Goal: Task Accomplishment & Management: Manage account settings

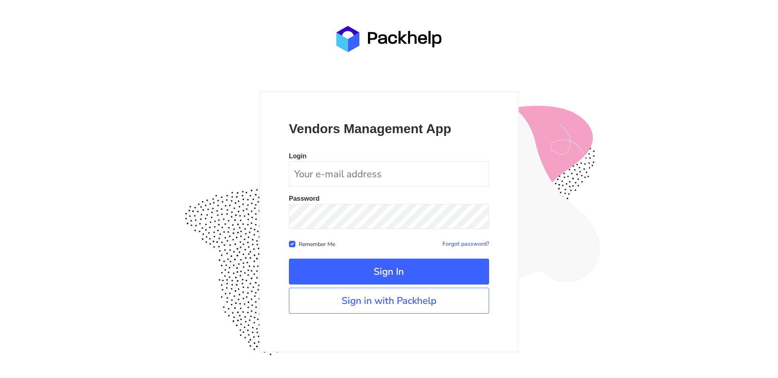
click at [396, 313] on link "Sign in with Packhelp" at bounding box center [389, 301] width 200 height 26
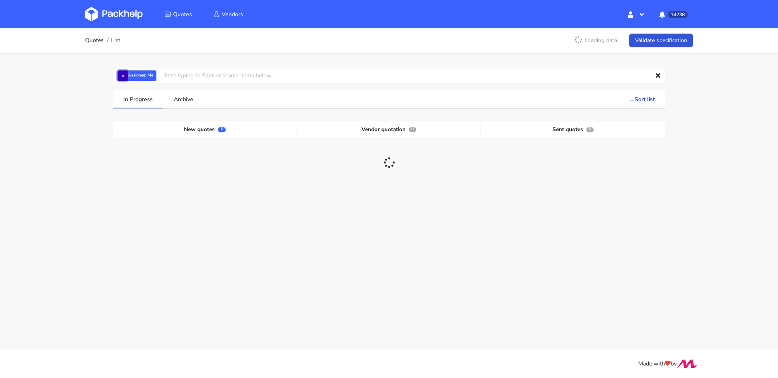
click at [122, 76] on button "×" at bounding box center [122, 75] width 11 height 11
click at [133, 77] on input "text" at bounding box center [389, 75] width 553 height 15
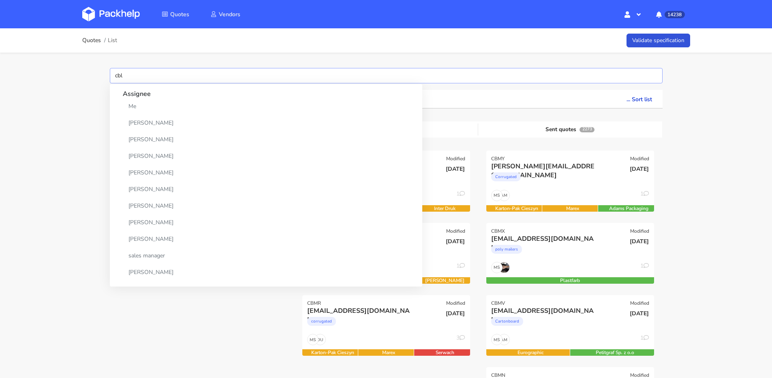
type input "cble"
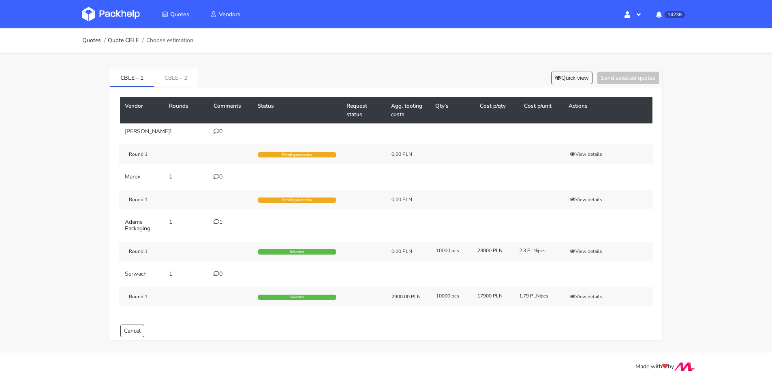
click at [220, 226] on div "1" at bounding box center [231, 222] width 35 height 6
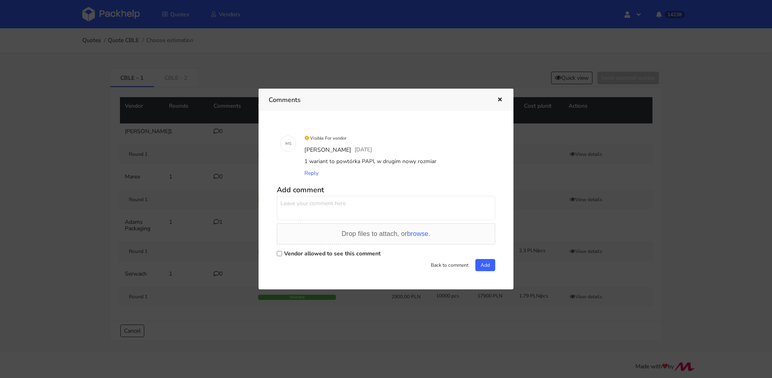
click at [201, 208] on div at bounding box center [386, 189] width 772 height 378
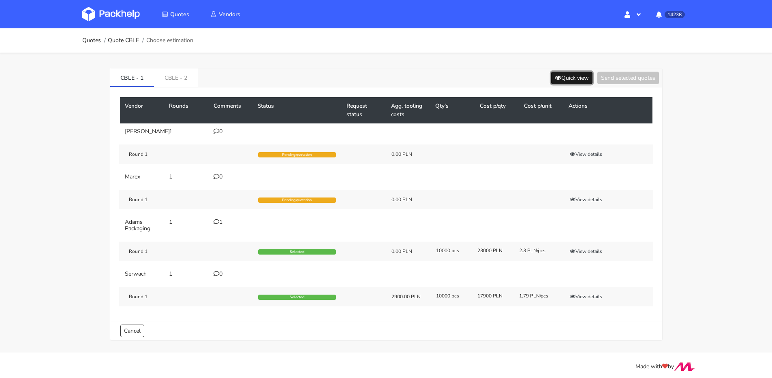
click at [565, 75] on button "Quick view" at bounding box center [571, 78] width 41 height 13
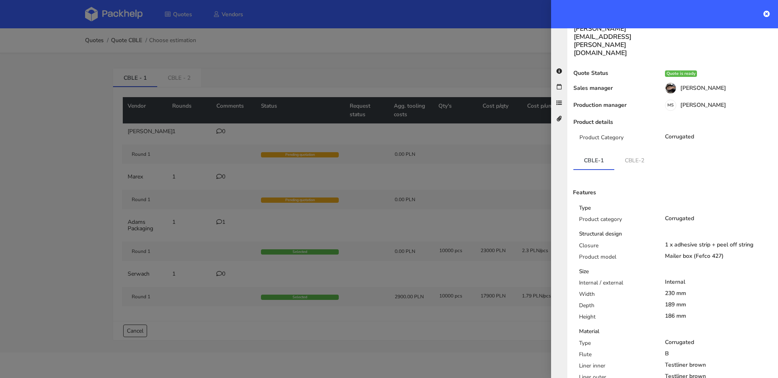
scroll to position [67, 0]
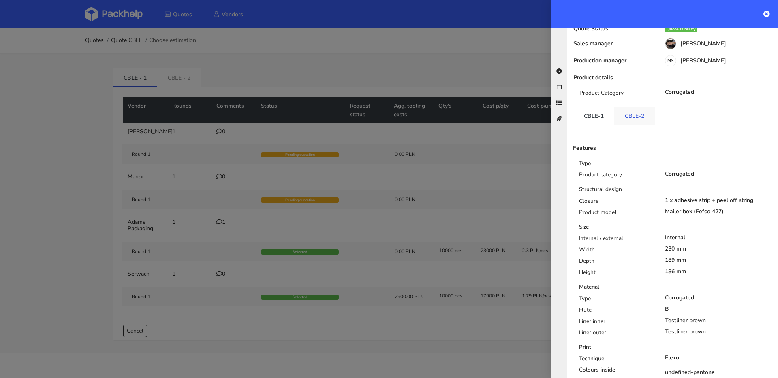
click at [629, 107] on link "CBLE-2" at bounding box center [634, 116] width 41 height 18
click at [631, 107] on link "CBLE-2" at bounding box center [634, 116] width 41 height 18
click at [605, 107] on link "CBLE-1" at bounding box center [593, 116] width 41 height 18
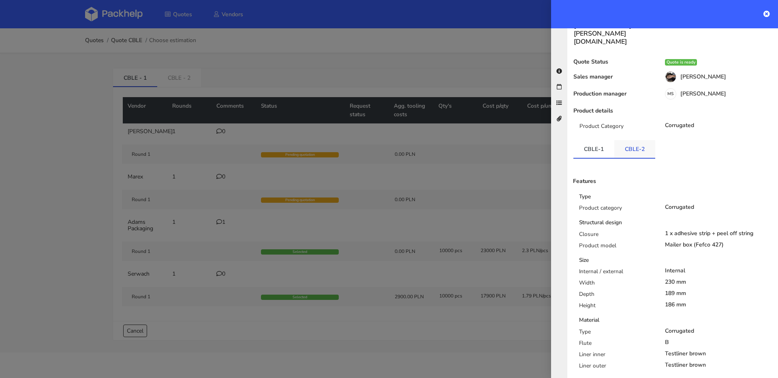
click at [624, 140] on link "CBLE-2" at bounding box center [634, 149] width 41 height 18
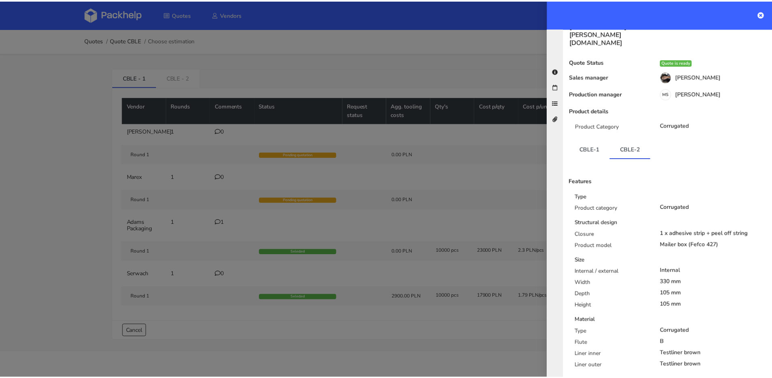
scroll to position [165, 0]
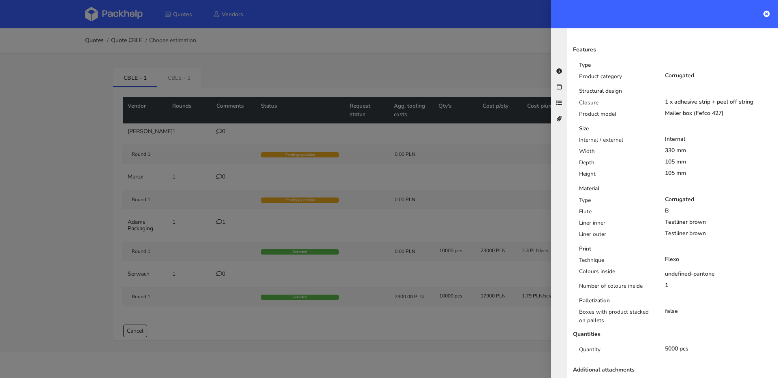
click at [417, 236] on div at bounding box center [389, 189] width 778 height 378
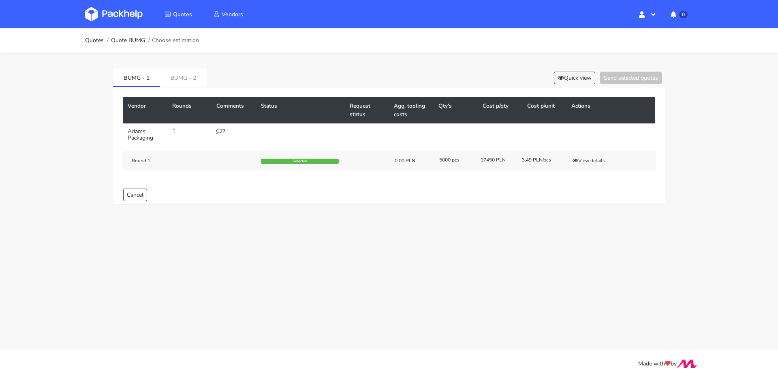
click at [192, 89] on div "Vendor Rounds Comments Status Request status Agg. tooling costs Qty's Cost p/qt…" at bounding box center [389, 137] width 552 height 98
click at [192, 79] on link "BUMG - 2" at bounding box center [183, 77] width 47 height 18
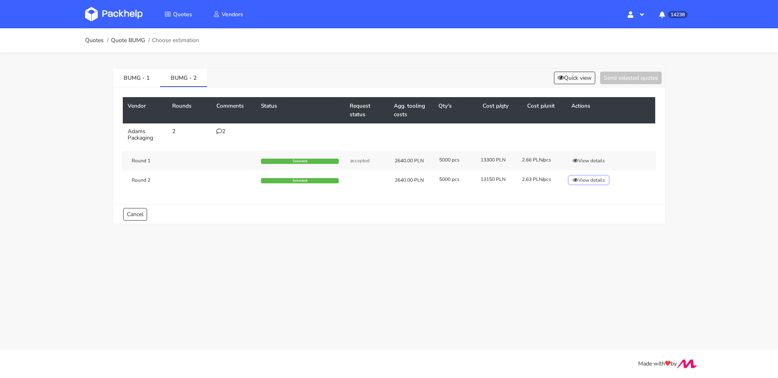
click at [596, 179] on button "View details" at bounding box center [589, 180] width 40 height 8
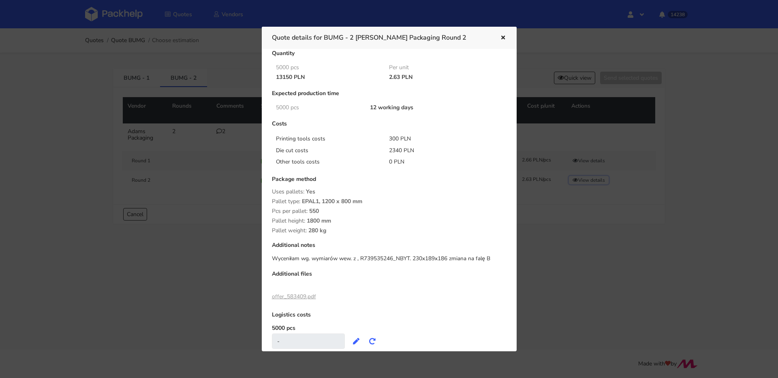
scroll to position [46, 0]
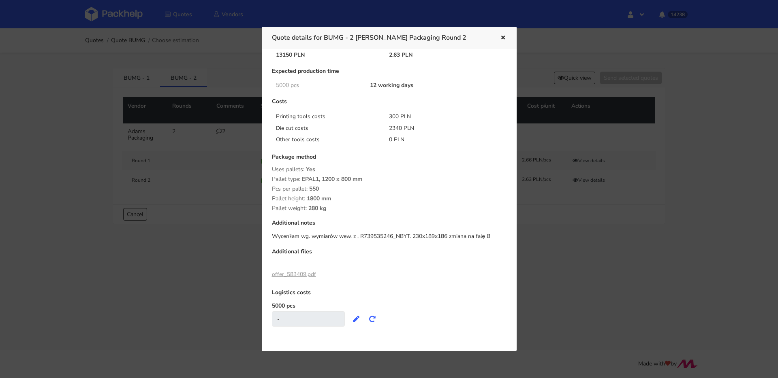
click at [303, 273] on link "offer_583409.pdf" at bounding box center [294, 275] width 44 height 8
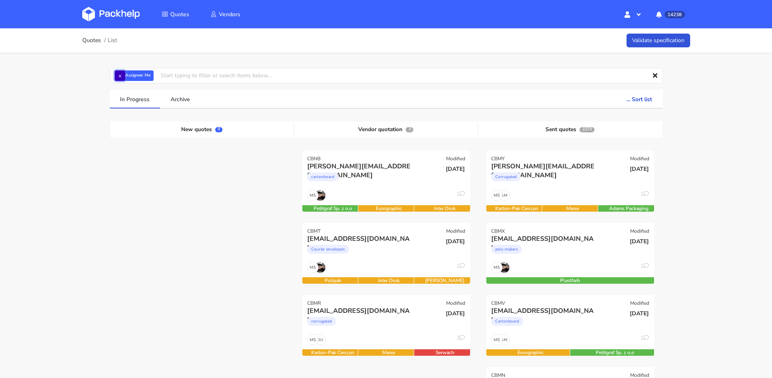
click at [120, 76] on button "×" at bounding box center [120, 75] width 11 height 11
click at [120, 76] on input "text" at bounding box center [386, 75] width 553 height 15
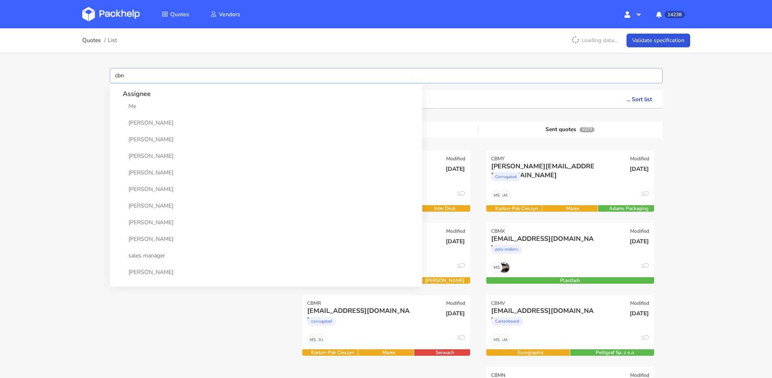
type input "cbnd"
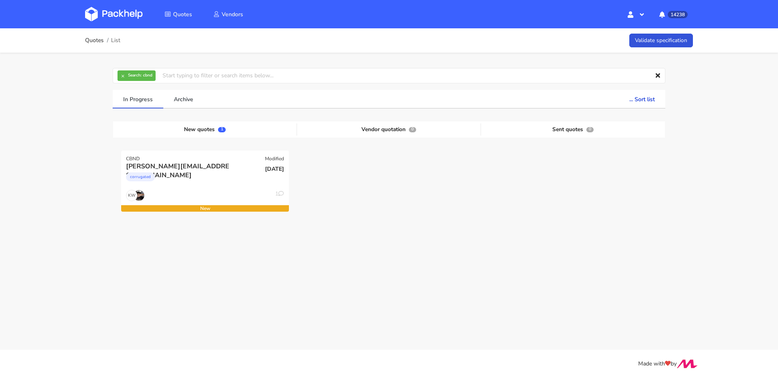
click at [500, 178] on div at bounding box center [573, 187] width 184 height 72
click at [206, 175] on div "corrugated" at bounding box center [179, 179] width 107 height 16
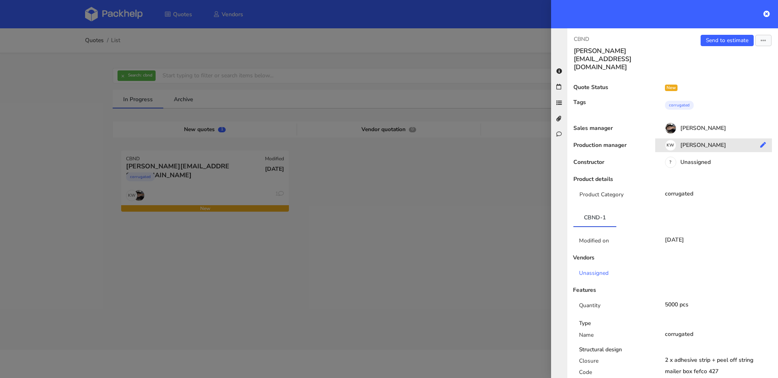
click at [706, 142] on div "KW Klaudia Wiśniewska" at bounding box center [716, 146] width 123 height 9
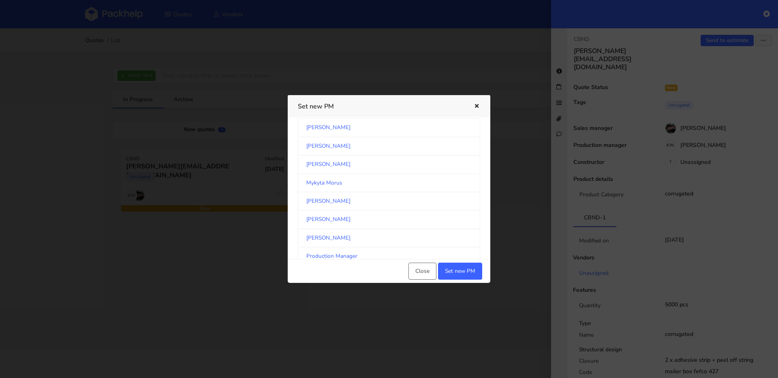
scroll to position [1350, 0]
click at [320, 243] on link "[PERSON_NAME]" at bounding box center [389, 240] width 182 height 18
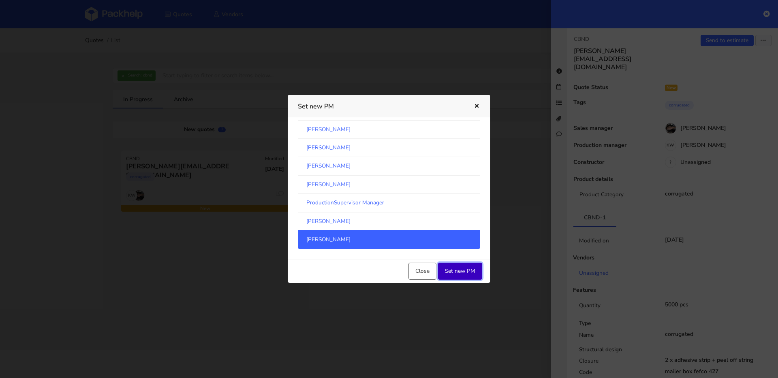
click at [451, 272] on button "Set new PM" at bounding box center [460, 271] width 44 height 17
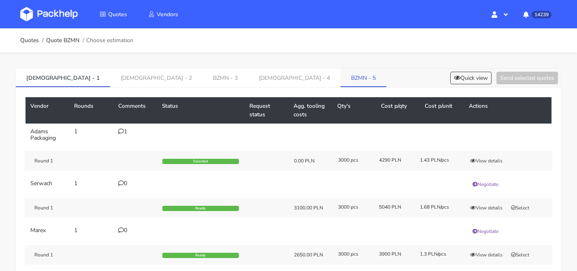
click at [341, 76] on link "BZMN - 5" at bounding box center [364, 77] width 46 height 18
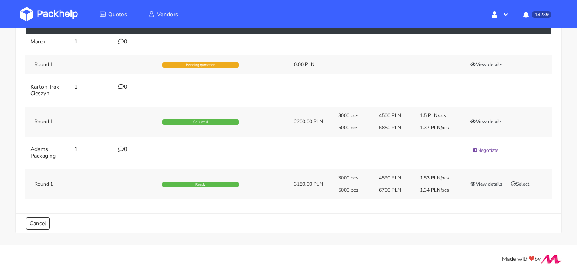
scroll to position [92, 0]
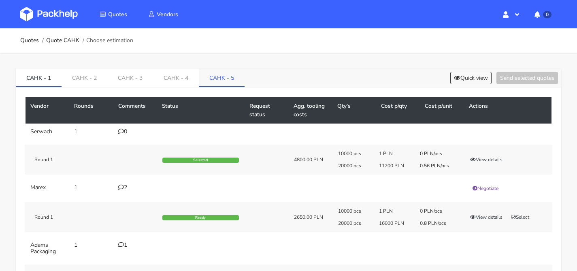
click at [211, 79] on link "CAHK - 5" at bounding box center [222, 77] width 46 height 18
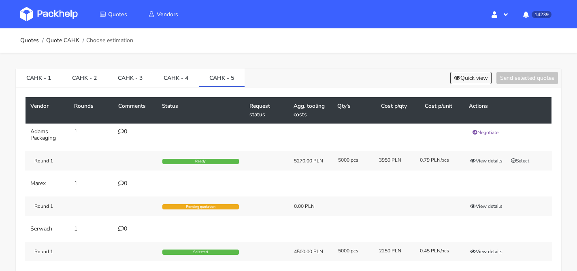
scroll to position [65, 0]
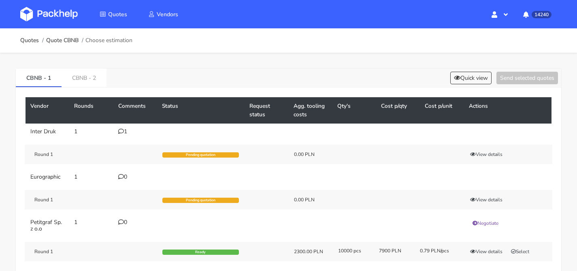
scroll to position [65, 0]
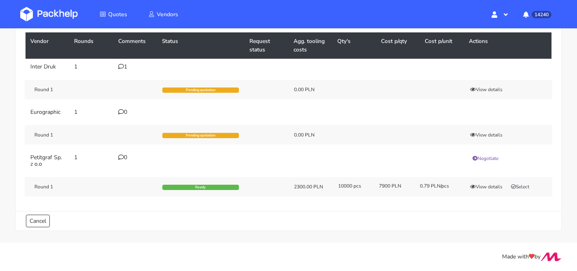
click at [122, 59] on td "1" at bounding box center [135, 67] width 44 height 16
click at [122, 65] on icon at bounding box center [121, 67] width 6 height 6
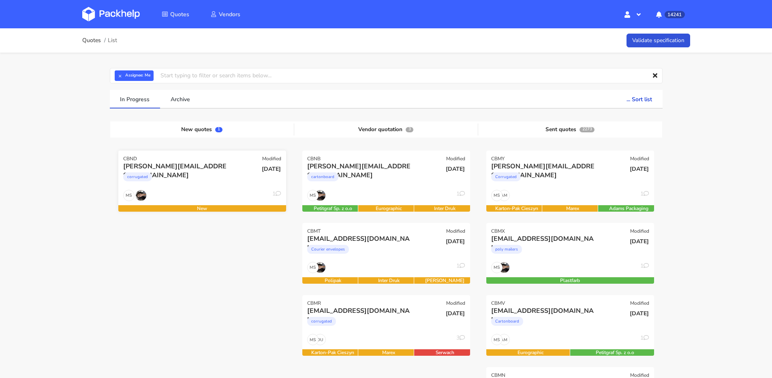
click at [233, 179] on div "[DATE]" at bounding box center [258, 176] width 56 height 28
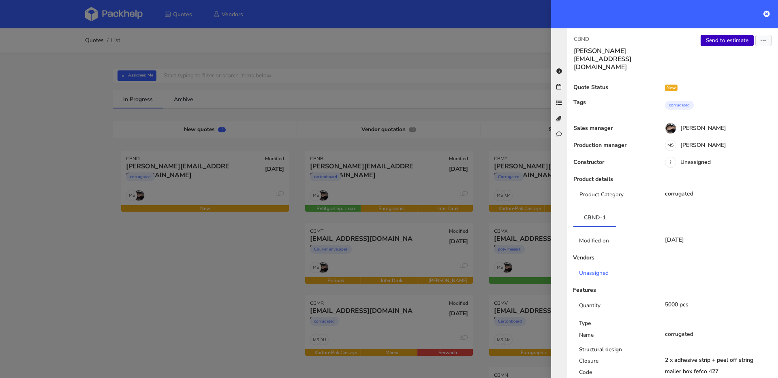
click at [727, 44] on link "Send to estimate" at bounding box center [727, 40] width 53 height 11
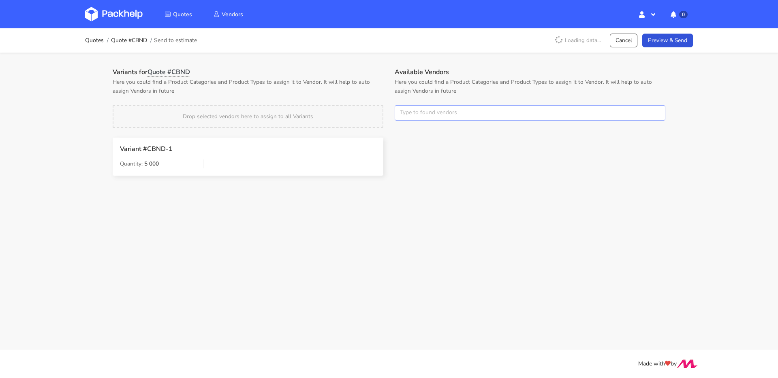
click at [444, 120] on input "text" at bounding box center [530, 112] width 271 height 15
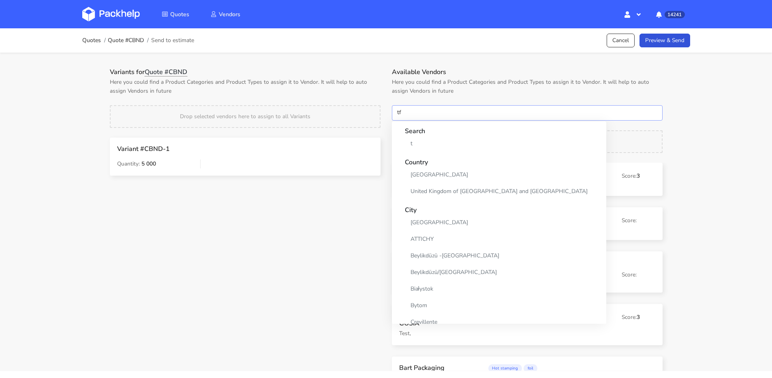
type input "tfp"
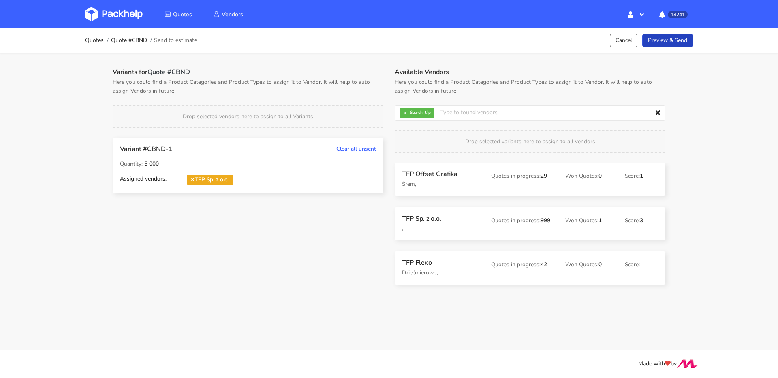
click at [669, 43] on link "Preview & Send" at bounding box center [667, 41] width 51 height 14
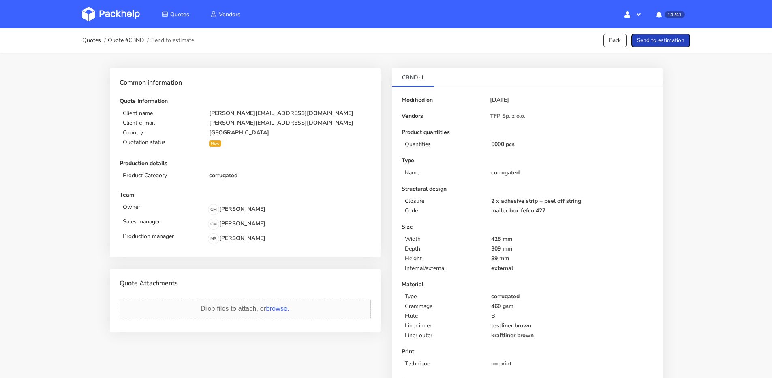
click at [669, 43] on button "Send to estimation" at bounding box center [660, 41] width 59 height 14
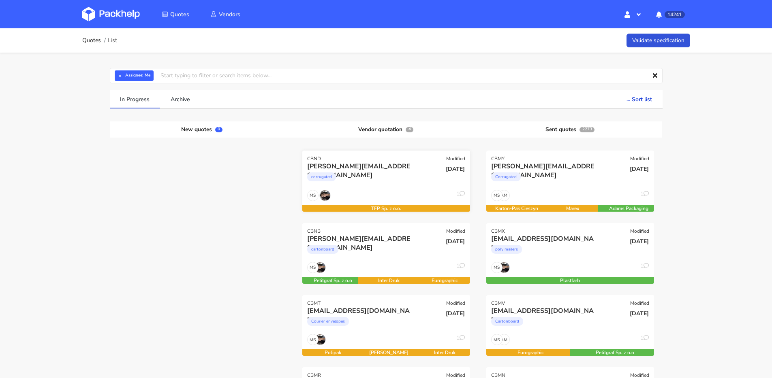
click at [389, 171] on div "[PERSON_NAME][EMAIL_ADDRESS][DOMAIN_NAME]" at bounding box center [360, 166] width 107 height 9
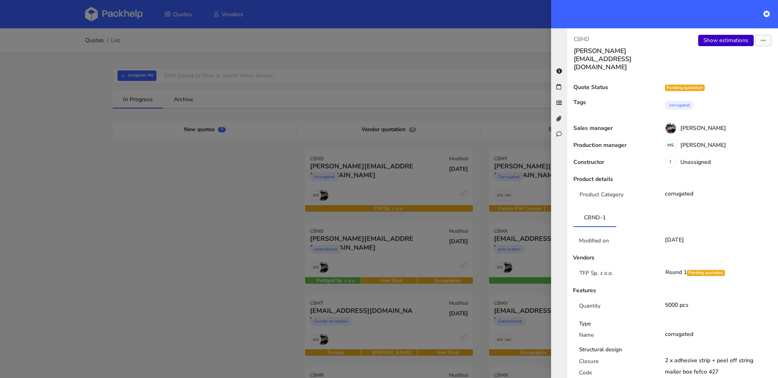
click at [727, 45] on link "Show estimations" at bounding box center [726, 40] width 56 height 11
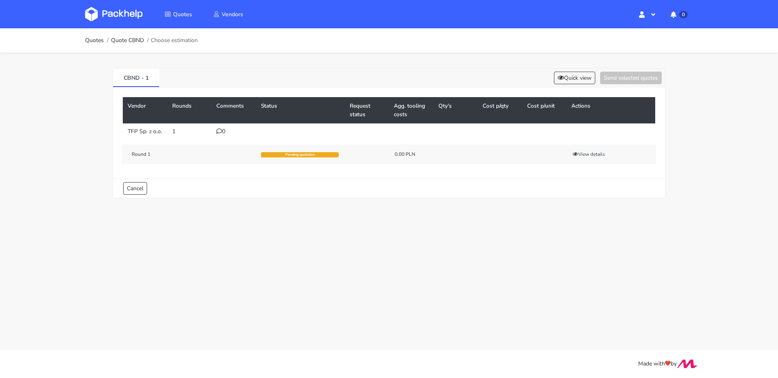
click at [226, 133] on div "0" at bounding box center [233, 131] width 35 height 6
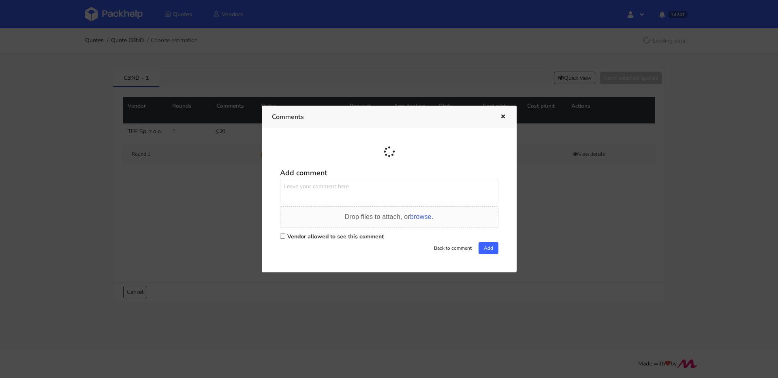
click at [328, 182] on textarea at bounding box center [389, 191] width 218 height 24
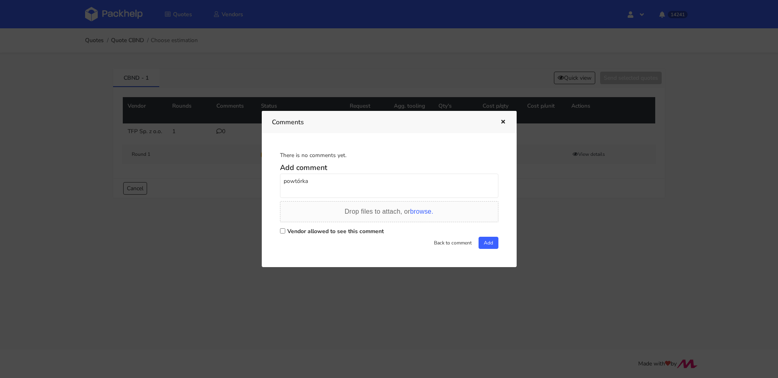
paste textarea "R370172948"
type textarea "powtórka R370172948 PYEX"
click at [314, 231] on label "Vendor allowed to see this comment" at bounding box center [335, 232] width 96 height 8
click at [285, 231] on input "Vendor allowed to see this comment" at bounding box center [282, 231] width 5 height 5
checkbox input "true"
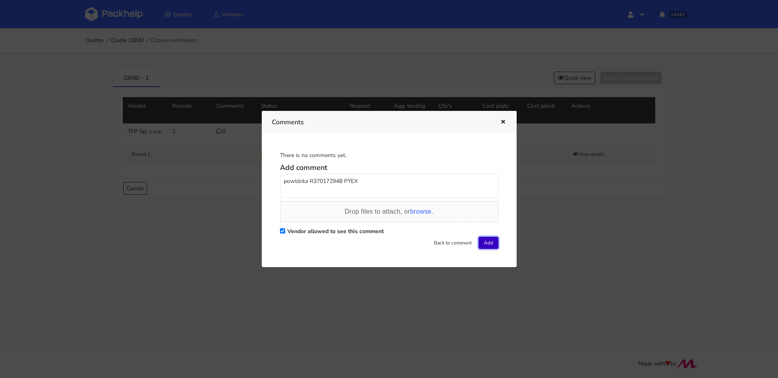
click at [478, 238] on button "Add" at bounding box center [488, 243] width 20 height 12
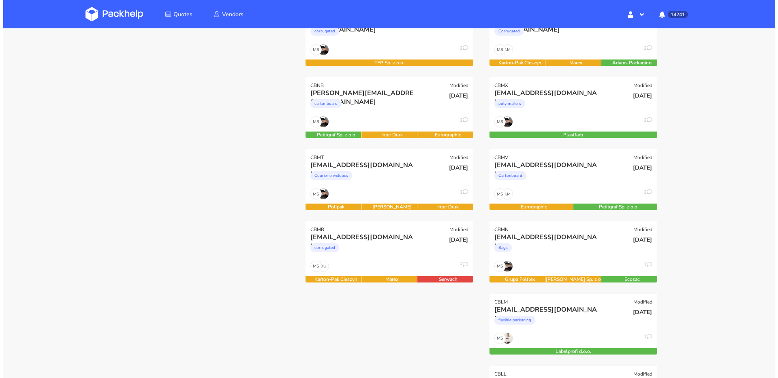
scroll to position [177, 0]
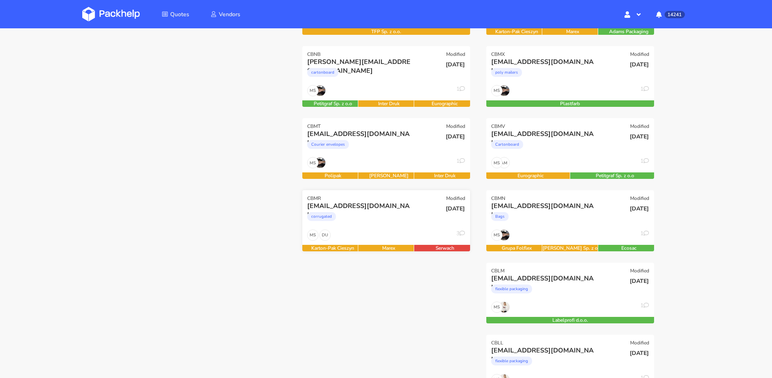
click at [433, 220] on div "19 Sep 2025" at bounding box center [442, 216] width 56 height 28
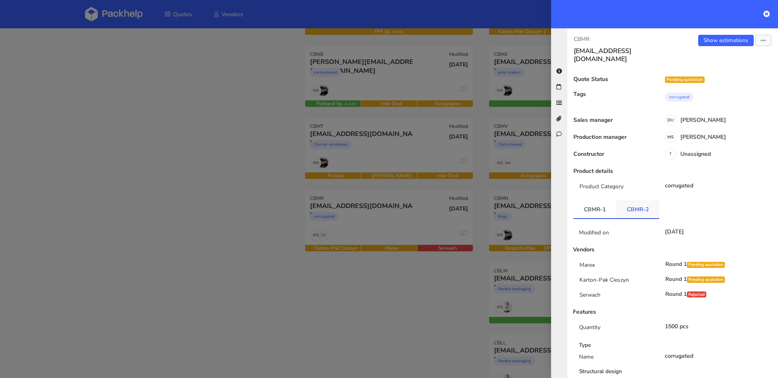
click at [635, 207] on link "CBMR-2" at bounding box center [637, 210] width 43 height 18
click at [589, 204] on link "CBMR-1" at bounding box center [594, 210] width 43 height 18
click at [714, 46] on link "Show estimations" at bounding box center [726, 40] width 56 height 11
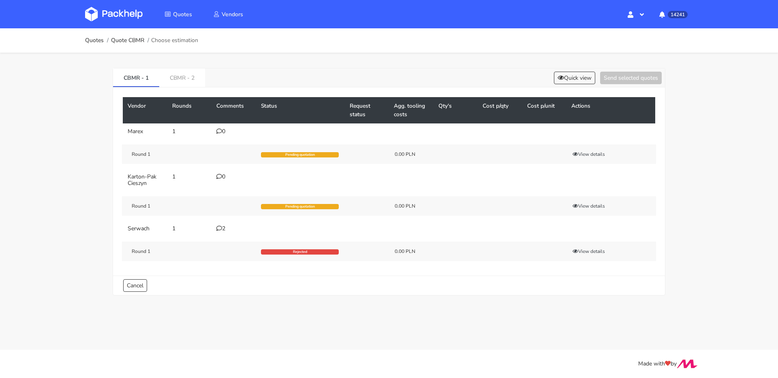
click at [226, 231] on div "2" at bounding box center [233, 229] width 35 height 6
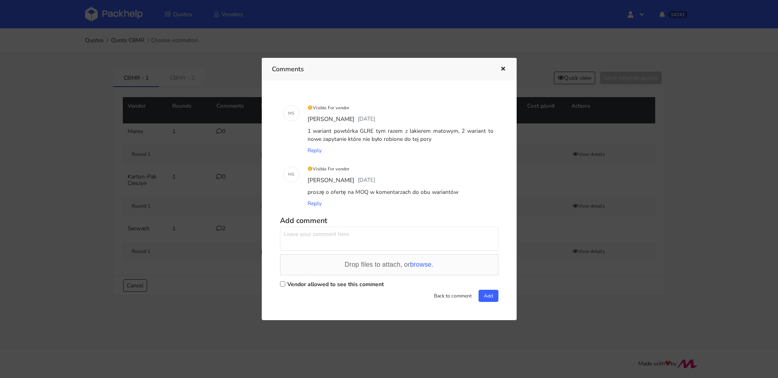
click at [327, 237] on textarea at bounding box center [389, 239] width 218 height 24
type textarea "m"
type textarea "przypominam się w powyższej sprawie, uda się przesłać oferty?"
click at [333, 286] on label "Vendor allowed to see this comment" at bounding box center [335, 285] width 96 height 8
click at [285, 286] on input "Vendor allowed to see this comment" at bounding box center [282, 284] width 5 height 5
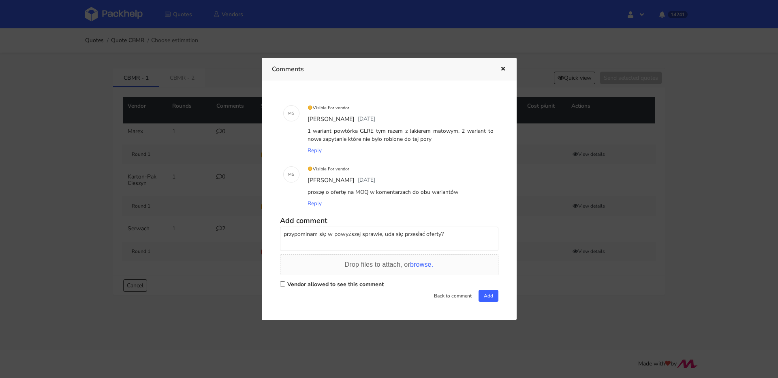
checkbox input "true"
click at [439, 235] on textarea "przypominam się w powyższej sprawie, uda się przesłać oferty?" at bounding box center [389, 239] width 218 height 24
type textarea "przypominam się w powyższej sprawie, uda się przesłać oferty dzisiaj?"
click at [485, 291] on button "Add" at bounding box center [488, 296] width 20 height 12
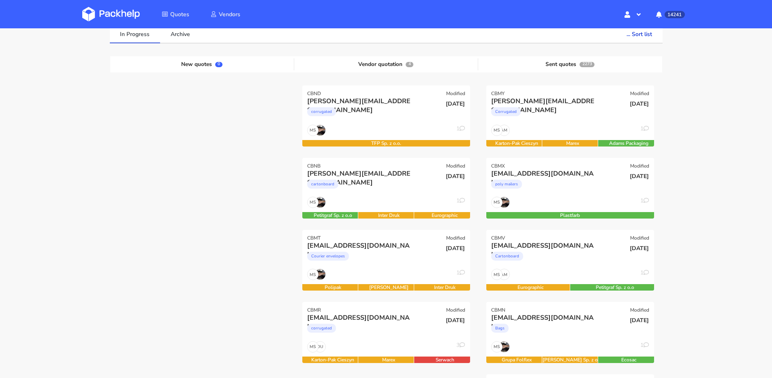
scroll to position [137, 0]
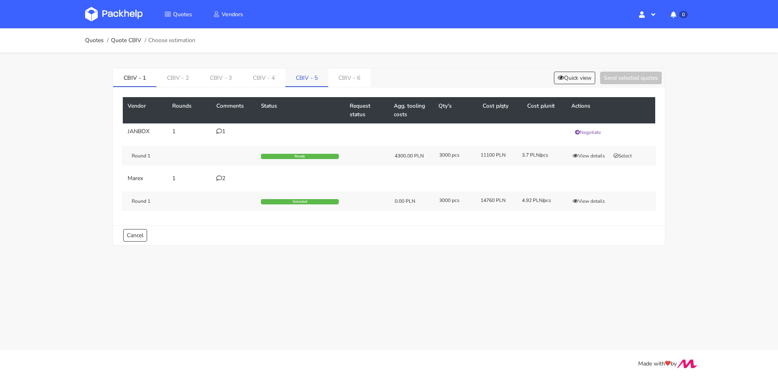
click at [287, 79] on link "CBIV - 5" at bounding box center [306, 77] width 43 height 18
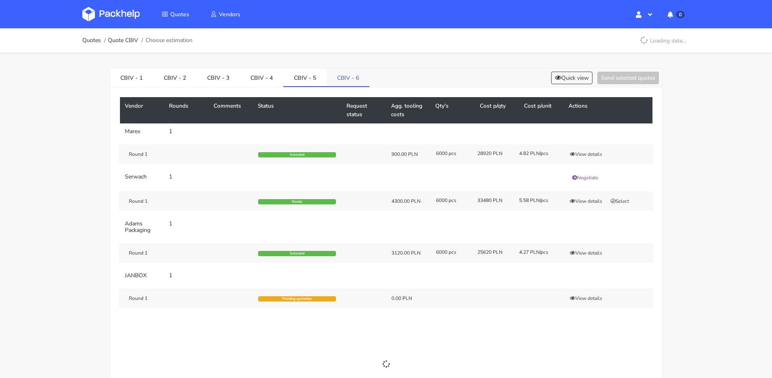
click at [341, 79] on link "CBIV - 6" at bounding box center [348, 77] width 43 height 18
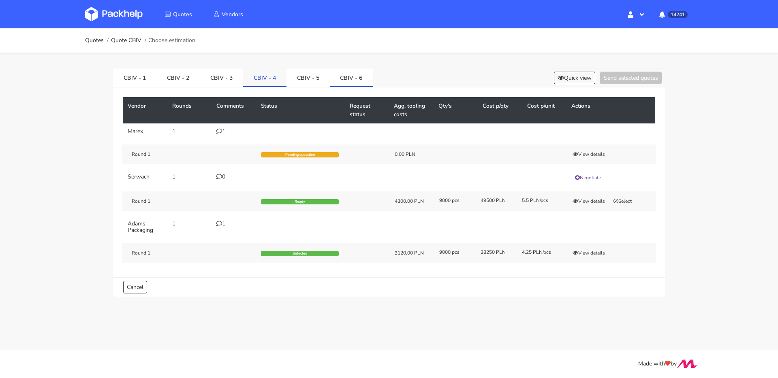
click at [257, 79] on link "CBIV - 4" at bounding box center [264, 77] width 43 height 18
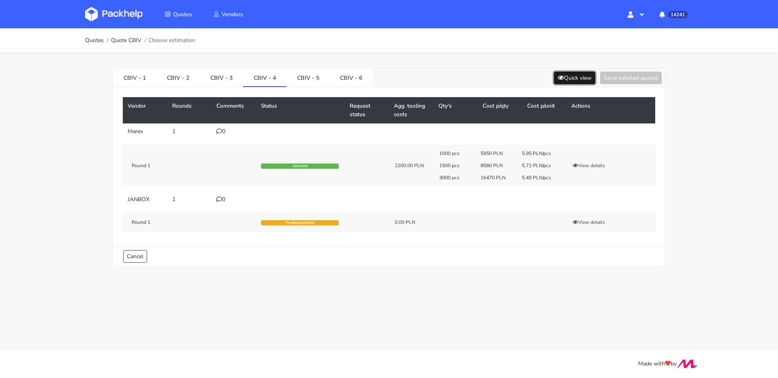
click at [572, 80] on button "Quick view" at bounding box center [574, 78] width 41 height 13
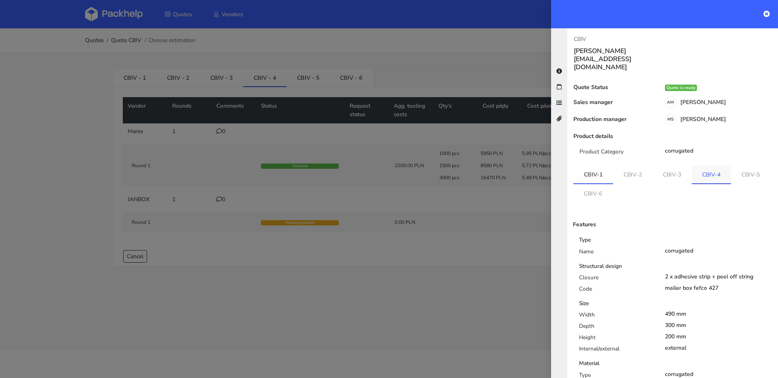
click at [711, 166] on link "CBIV-4" at bounding box center [711, 175] width 39 height 18
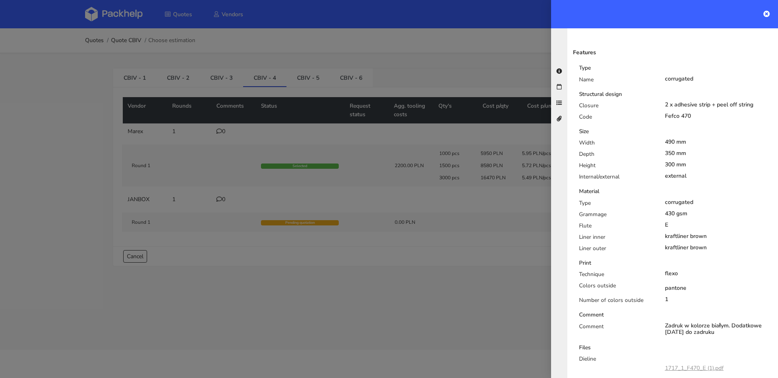
scroll to position [248, 0]
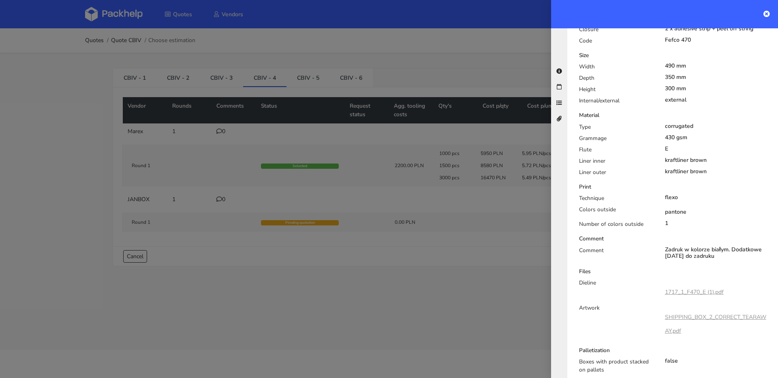
click at [686, 288] on link "1717_1_F470_E (1).pdf" at bounding box center [694, 292] width 59 height 8
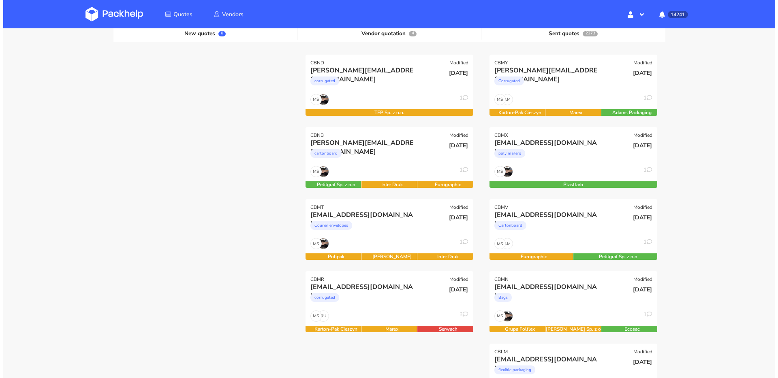
scroll to position [129, 0]
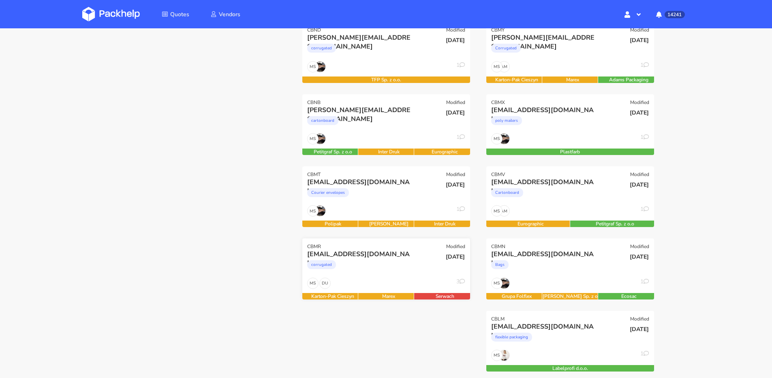
click at [398, 265] on div "corrugated" at bounding box center [360, 267] width 107 height 16
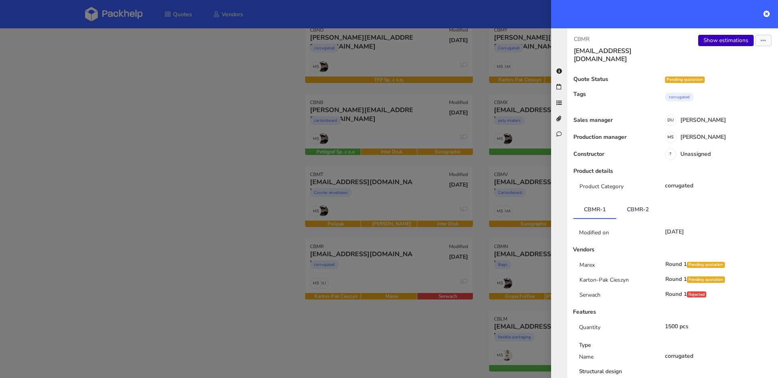
click at [705, 45] on link "Show estimations" at bounding box center [726, 40] width 56 height 11
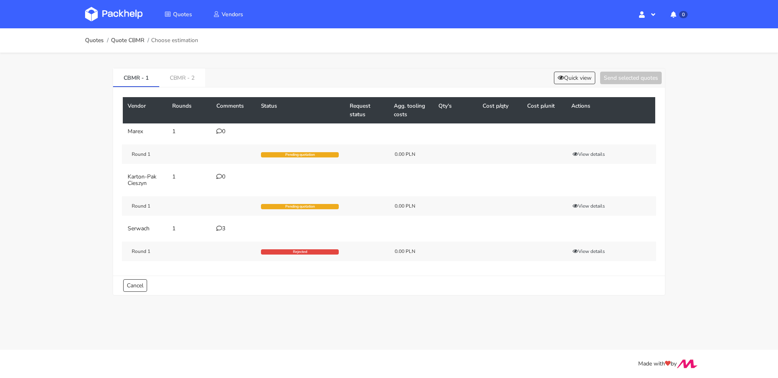
click at [220, 228] on icon at bounding box center [219, 229] width 6 height 6
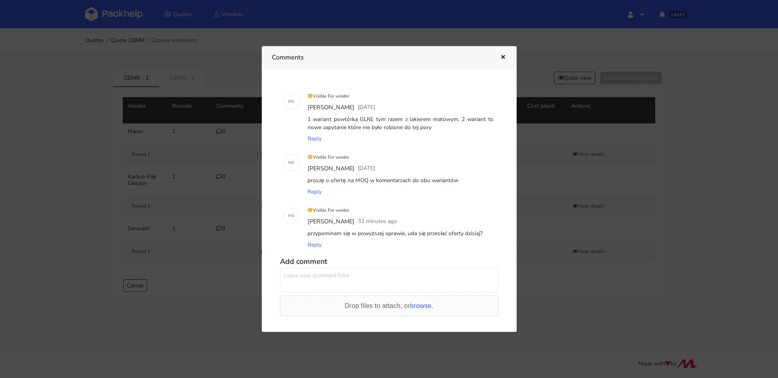
click at [204, 207] on div at bounding box center [389, 189] width 778 height 378
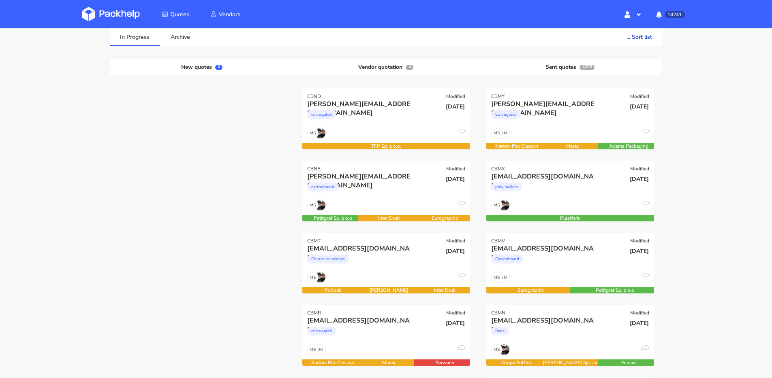
scroll to position [138, 0]
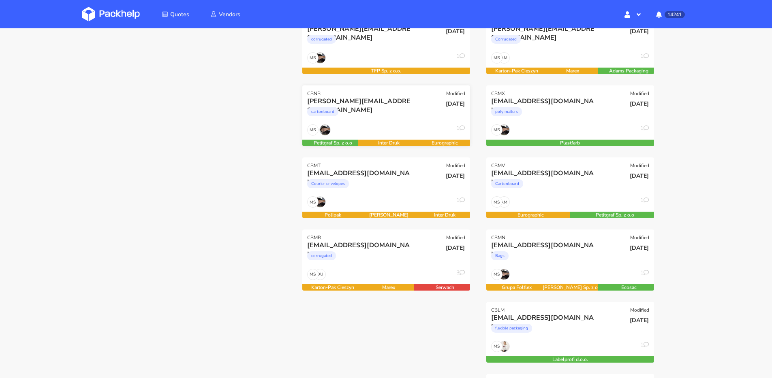
click at [416, 115] on div "22 Sep 2025" at bounding box center [442, 111] width 56 height 28
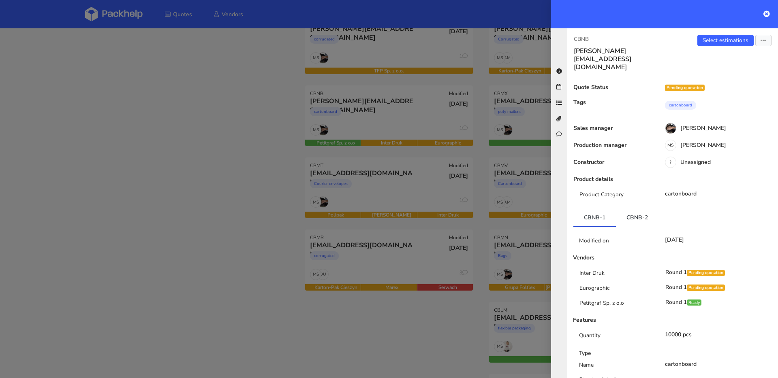
click at [254, 102] on div at bounding box center [389, 189] width 778 height 378
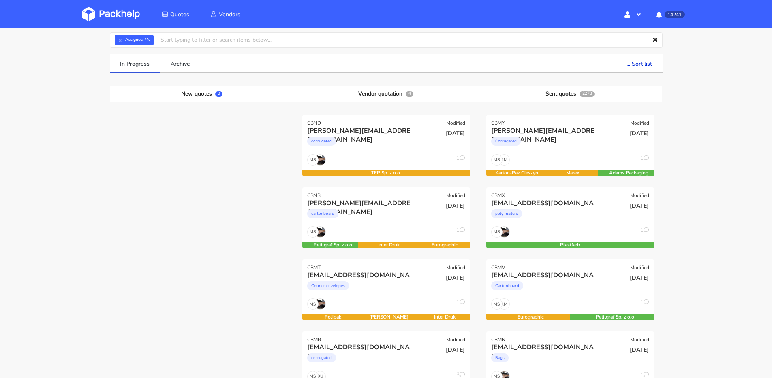
scroll to position [0, 0]
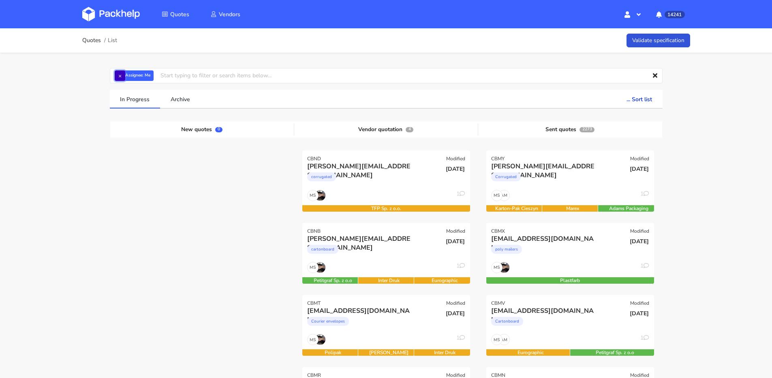
click at [120, 79] on button "×" at bounding box center [120, 75] width 11 height 11
click at [120, 79] on input "text" at bounding box center [386, 75] width 553 height 15
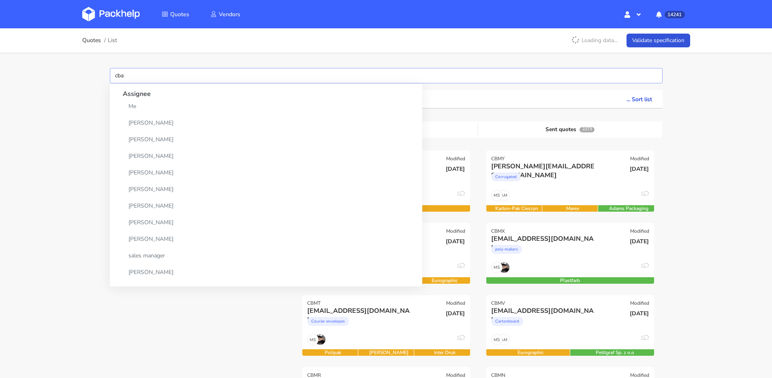
type input "cbap"
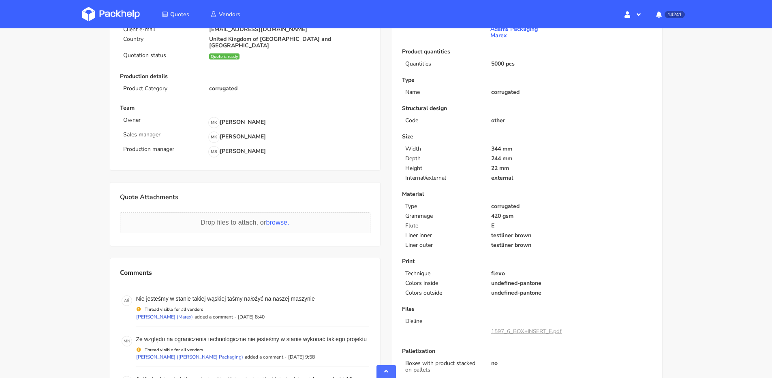
scroll to position [232, 0]
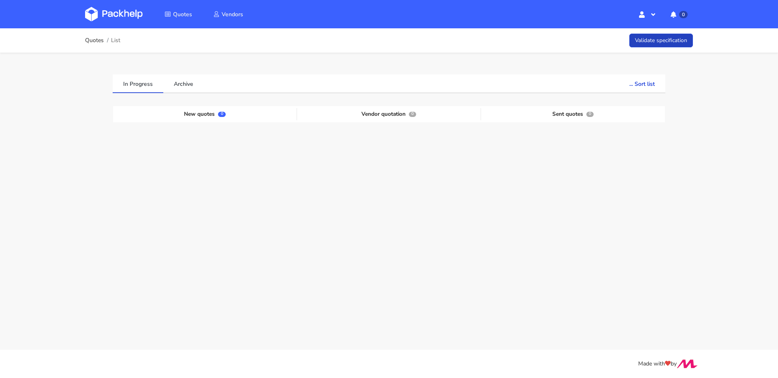
click at [677, 38] on link "Validate specification" at bounding box center [661, 41] width 64 height 14
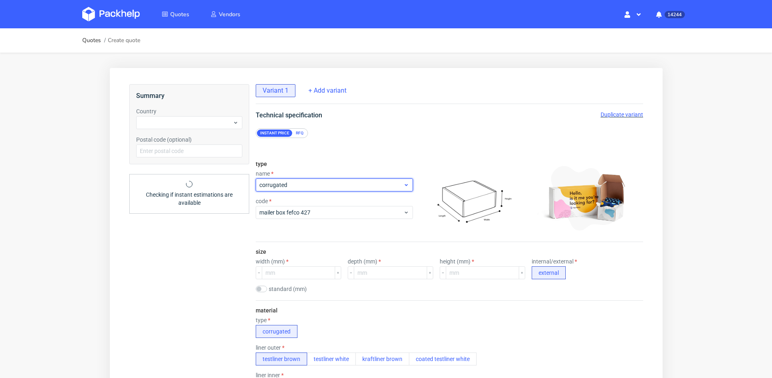
click at [313, 188] on span "corrugated" at bounding box center [331, 185] width 144 height 8
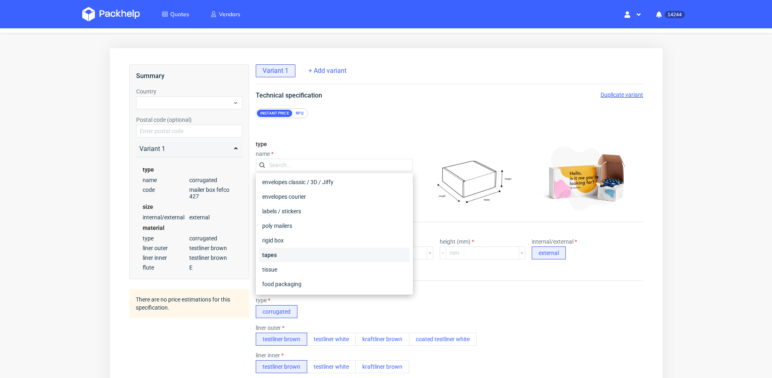
scroll to position [61, 0]
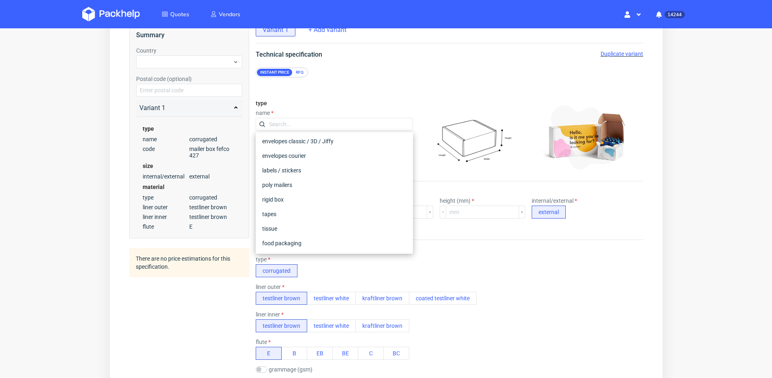
click at [327, 89] on form "type name code mailer box fefco 427 size width (mm) depth (mm) height (mm) inte…" at bounding box center [449, 335] width 420 height 516
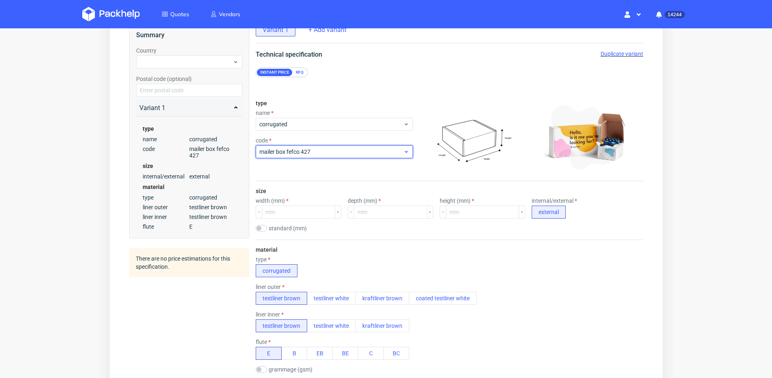
click at [282, 150] on span "mailer box fefco 427" at bounding box center [331, 152] width 144 height 8
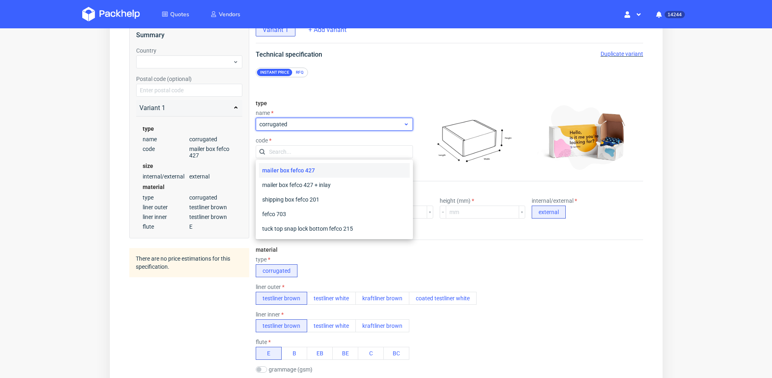
click at [300, 128] on div "corrugated" at bounding box center [333, 124] width 157 height 13
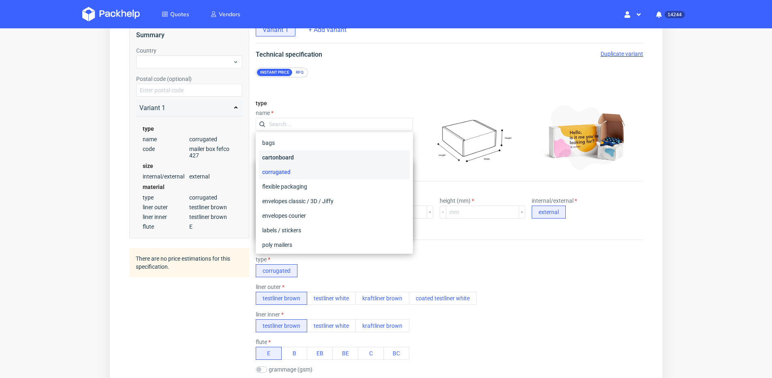
drag, startPoint x: 291, startPoint y: 155, endPoint x: 293, endPoint y: 150, distance: 5.1
click at [291, 155] on div "cartonboard" at bounding box center [333, 157] width 151 height 15
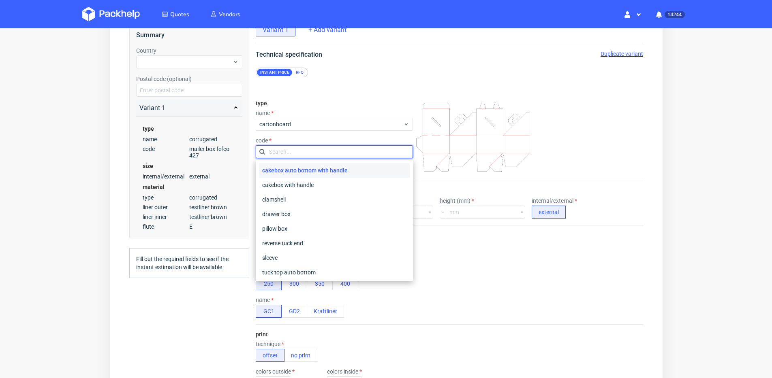
click at [297, 150] on input "text" at bounding box center [333, 151] width 157 height 13
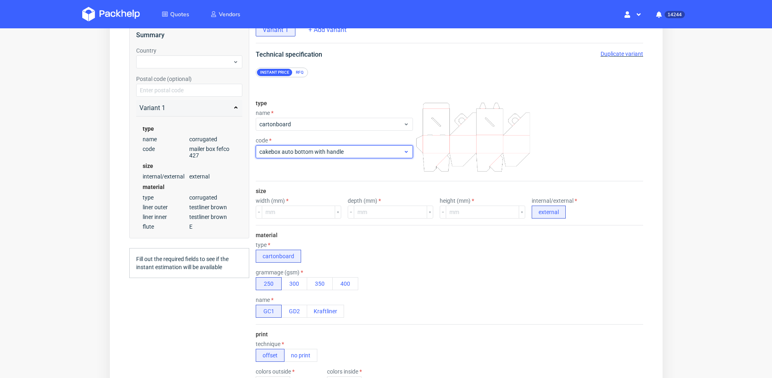
click at [297, 151] on span "cakebox auto bottom with handle" at bounding box center [331, 152] width 144 height 8
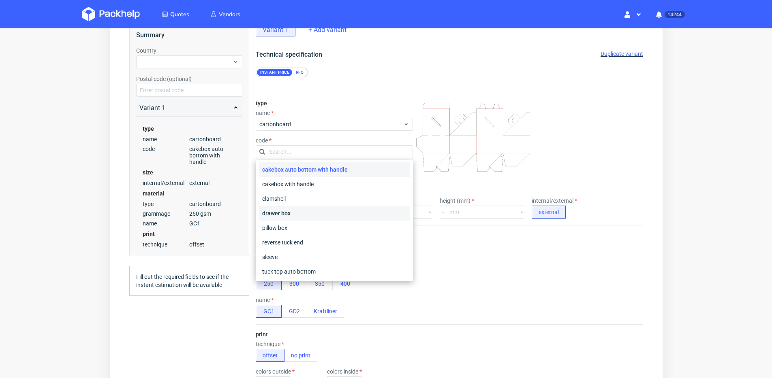
scroll to position [0, 0]
click at [276, 242] on div "reverse tuck end" at bounding box center [333, 243] width 151 height 15
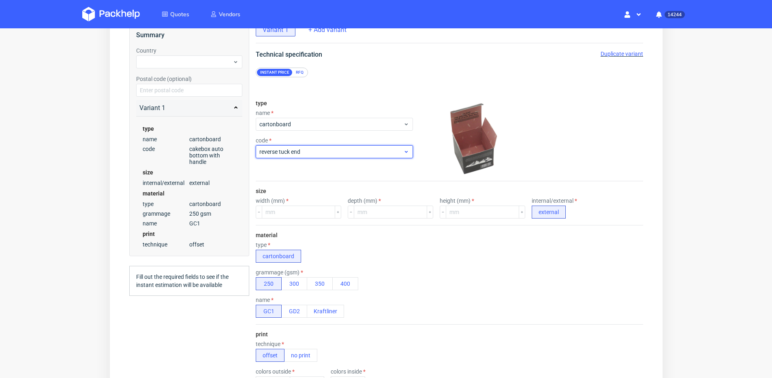
click at [312, 153] on span "reverse tuck end" at bounding box center [331, 152] width 144 height 8
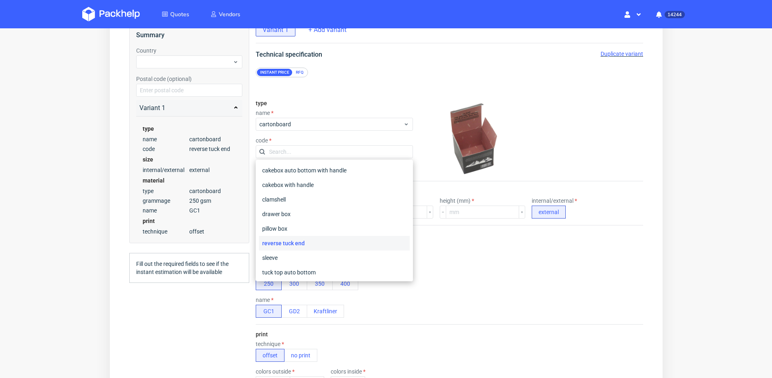
click at [293, 244] on div "reverse tuck end" at bounding box center [333, 243] width 151 height 15
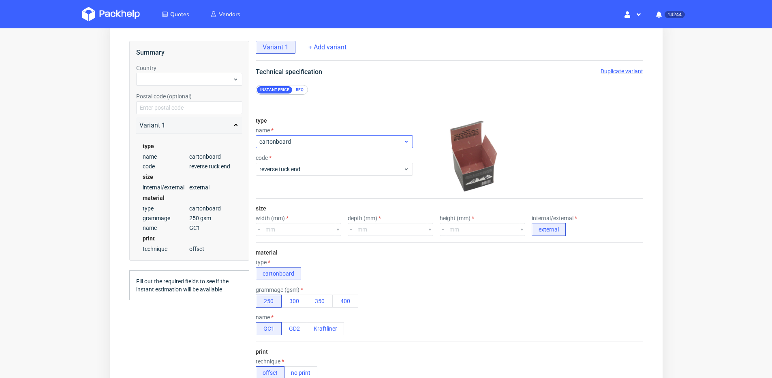
scroll to position [3, 0]
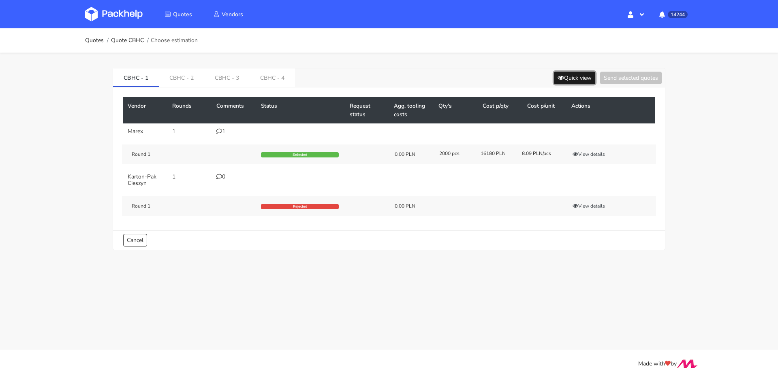
click at [587, 75] on button "Quick view" at bounding box center [574, 78] width 41 height 13
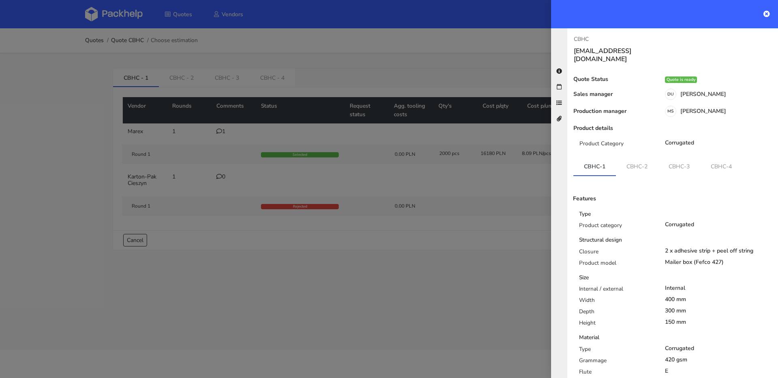
click at [190, 67] on div at bounding box center [389, 189] width 778 height 378
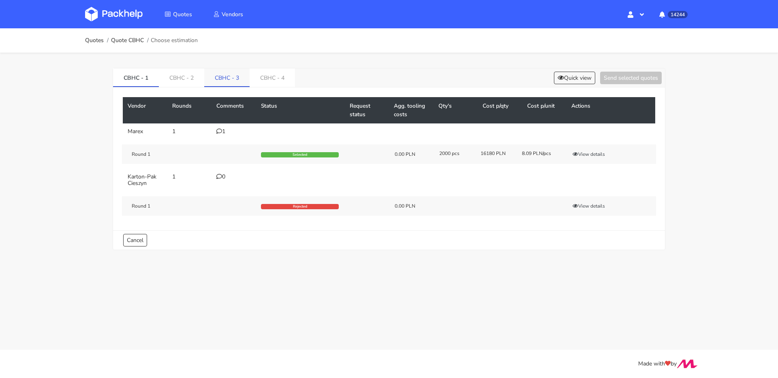
click at [230, 81] on link "CBHC - 3" at bounding box center [226, 77] width 45 height 18
click at [276, 78] on link "CBHC - 4" at bounding box center [272, 77] width 45 height 18
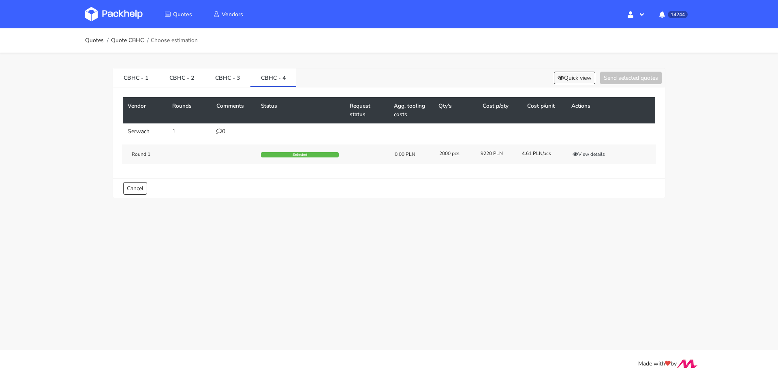
click at [551, 77] on div "Quick view Send selected quotes" at bounding box center [606, 78] width 111 height 13
click at [558, 77] on icon at bounding box center [561, 78] width 6 height 6
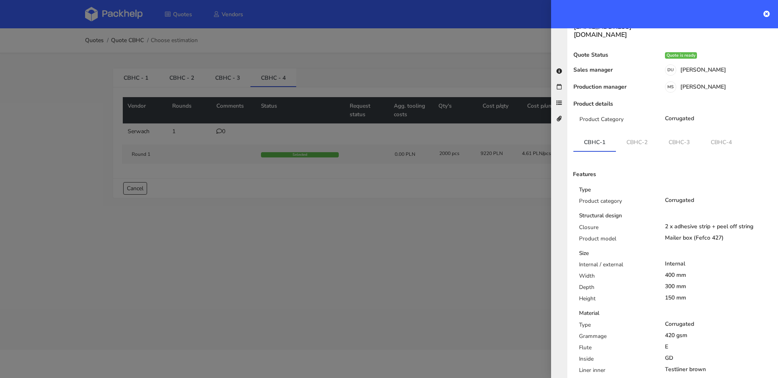
scroll to position [61, 0]
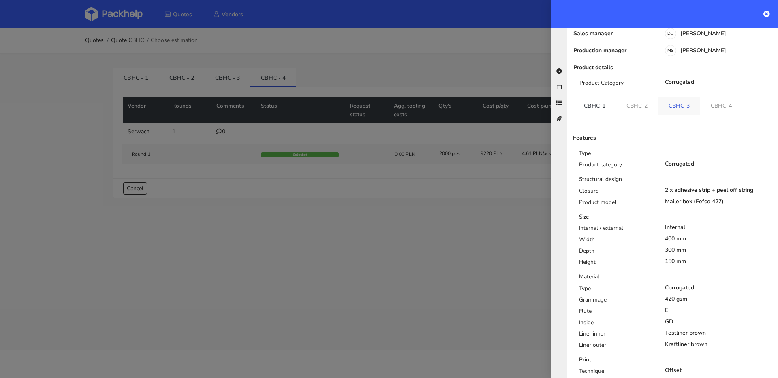
click at [688, 102] on link "CBHC-3" at bounding box center [679, 106] width 42 height 18
click at [591, 98] on link "CBHC-1" at bounding box center [594, 106] width 43 height 18
click at [669, 100] on link "CBHC-3" at bounding box center [679, 106] width 43 height 18
click at [582, 97] on link "CBHC-1" at bounding box center [594, 106] width 43 height 18
click at [673, 103] on link "CBHC-3" at bounding box center [679, 106] width 43 height 18
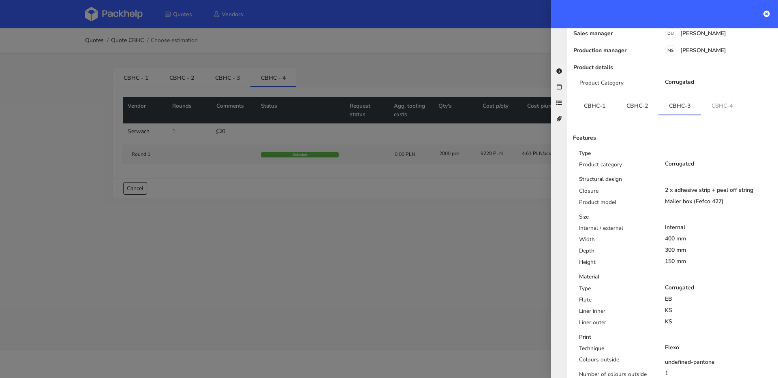
click at [248, 86] on div at bounding box center [389, 189] width 778 height 378
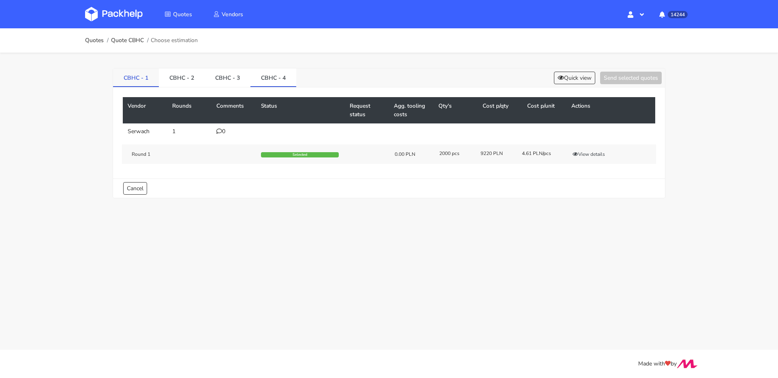
click at [124, 78] on link "CBHC - 1" at bounding box center [136, 77] width 46 height 18
click at [583, 155] on button "View details" at bounding box center [589, 154] width 40 height 8
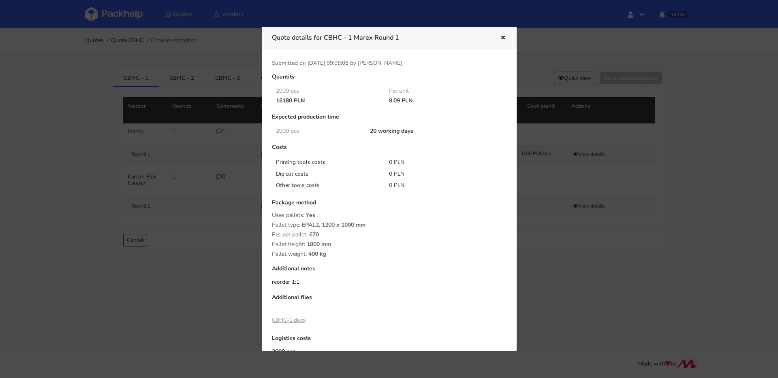
click at [178, 143] on div at bounding box center [389, 189] width 778 height 378
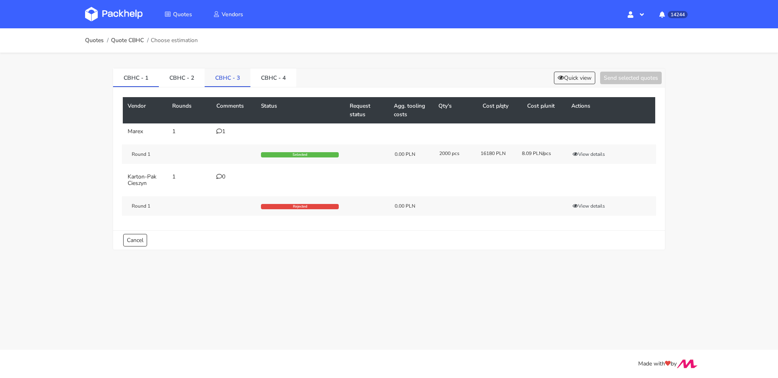
click at [223, 77] on link "CBHC - 3" at bounding box center [228, 77] width 46 height 18
click at [586, 156] on button "View details" at bounding box center [589, 154] width 40 height 8
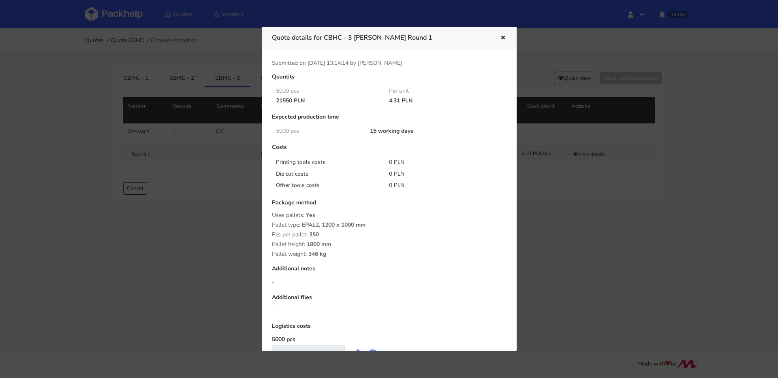
drag, startPoint x: 128, startPoint y: 120, endPoint x: 121, endPoint y: 100, distance: 20.9
click at [128, 120] on div at bounding box center [389, 189] width 778 height 378
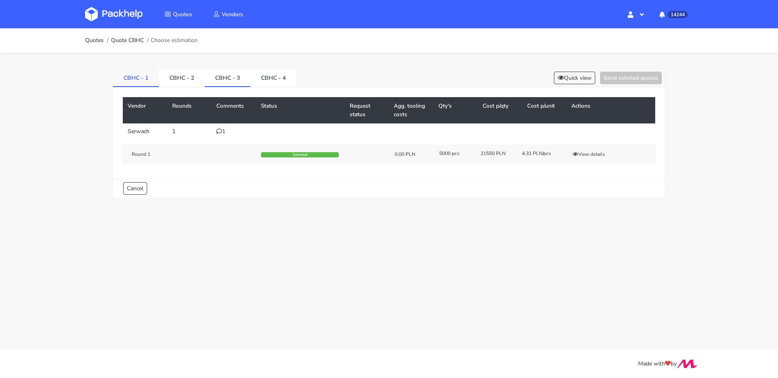
click at [130, 68] on link "CBHC - 1" at bounding box center [136, 77] width 46 height 18
click at [594, 154] on button "View details" at bounding box center [589, 154] width 40 height 8
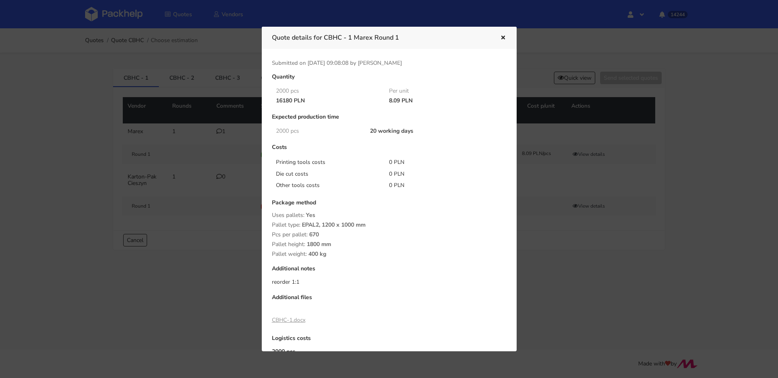
click at [175, 157] on div at bounding box center [389, 189] width 778 height 378
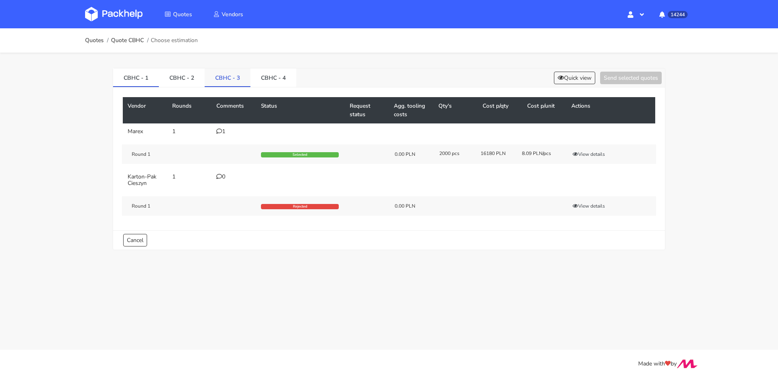
click at [225, 86] on li "CBHC - 3" at bounding box center [228, 77] width 46 height 19
click at [276, 78] on link "CBHC - 4" at bounding box center [273, 77] width 46 height 18
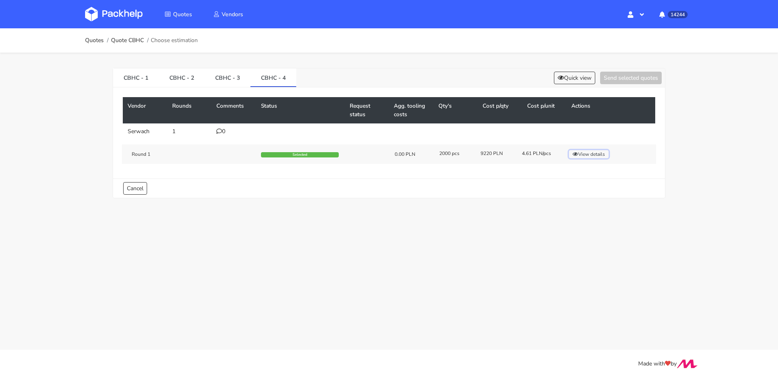
click at [589, 153] on button "View details" at bounding box center [589, 154] width 40 height 8
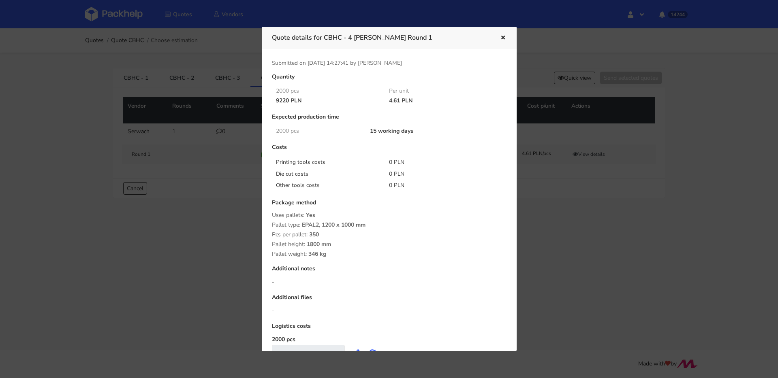
click at [206, 153] on div at bounding box center [389, 189] width 778 height 378
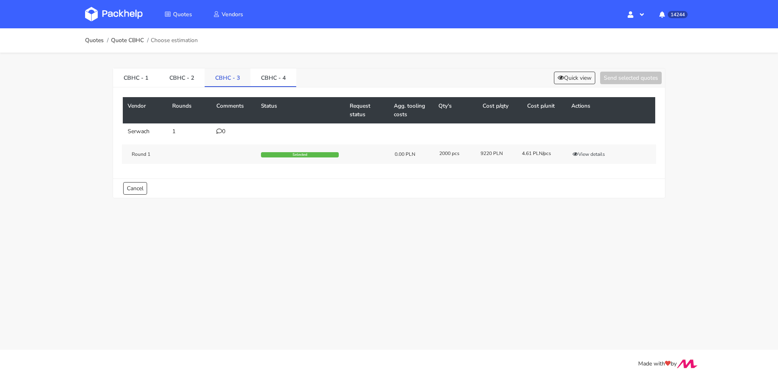
click at [225, 86] on link "CBHC - 3" at bounding box center [228, 77] width 46 height 18
click at [601, 149] on div "Round 1 Selected 0.00 PLN 5000 pcs 21550 PLN 4.31 PLN/pcs View details" at bounding box center [389, 154] width 534 height 19
click at [601, 151] on button "View details" at bounding box center [589, 154] width 40 height 8
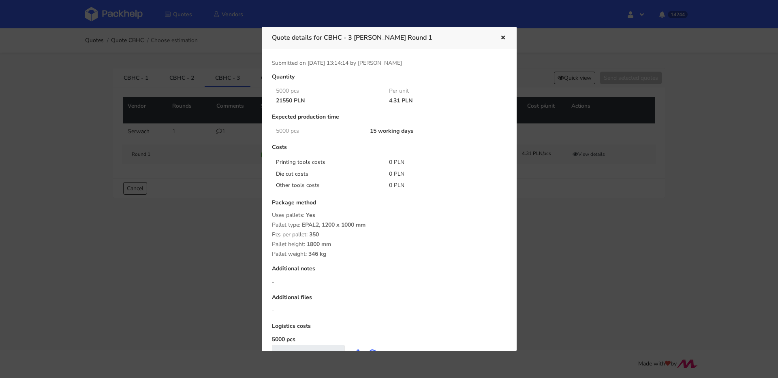
click at [192, 137] on div at bounding box center [389, 189] width 778 height 378
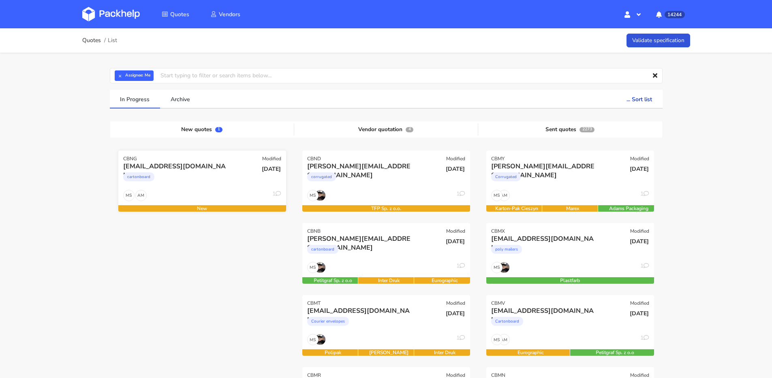
click at [247, 177] on div "[DATE]" at bounding box center [258, 176] width 56 height 28
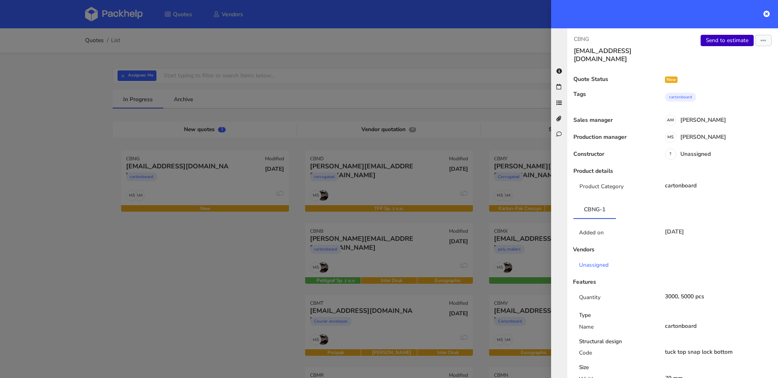
click at [709, 36] on link "Send to estimate" at bounding box center [727, 40] width 53 height 11
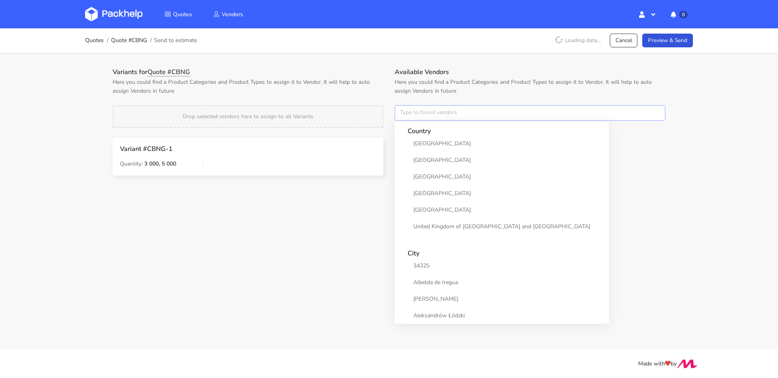
click at [420, 112] on input "text" at bounding box center [530, 112] width 271 height 15
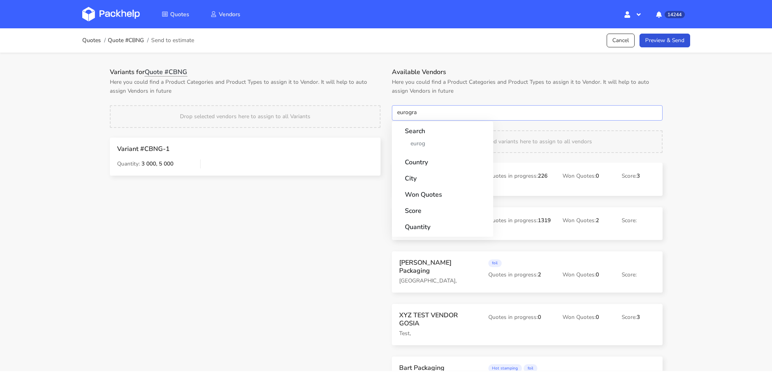
type input "eurograp"
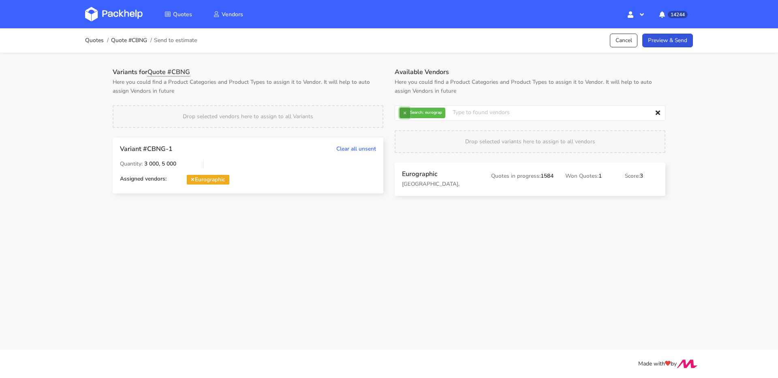
click at [406, 116] on button "×" at bounding box center [404, 113] width 11 height 11
click at [406, 116] on input "text" at bounding box center [530, 112] width 271 height 15
type input "petit"
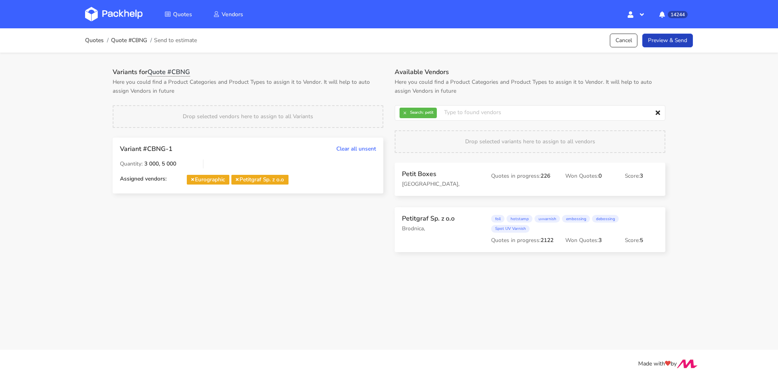
click at [666, 41] on link "Preview & Send" at bounding box center [667, 41] width 51 height 14
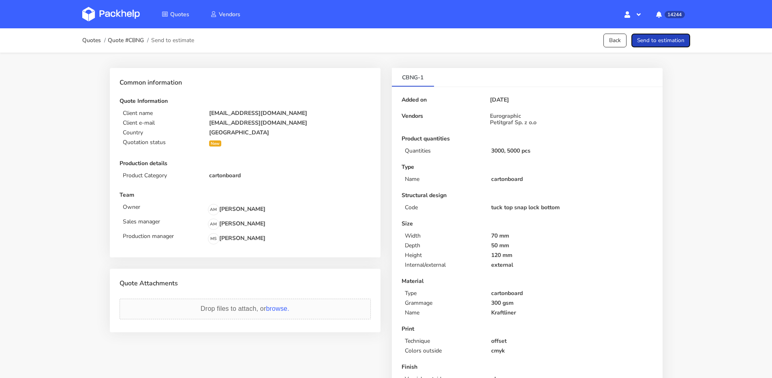
click at [668, 40] on button "Send to estimation" at bounding box center [660, 41] width 59 height 14
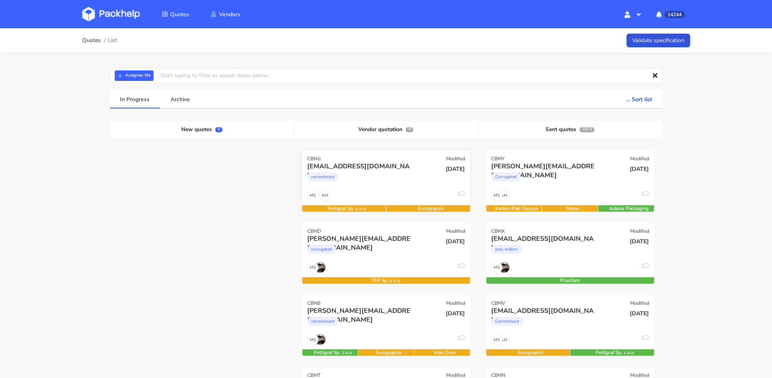
click at [379, 178] on div "cartonboard" at bounding box center [360, 179] width 107 height 16
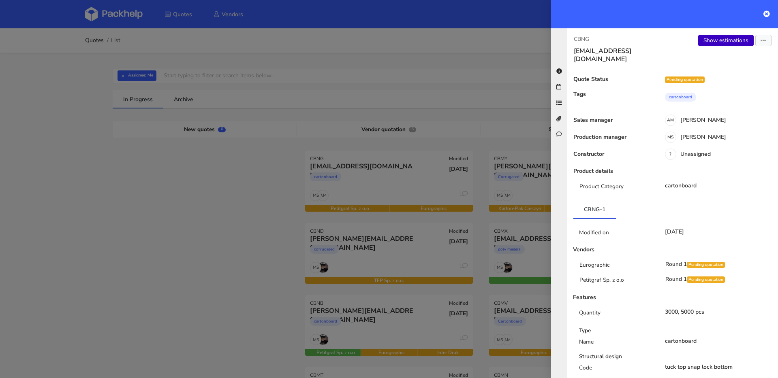
click at [711, 47] on div "Show estimations Send to estimate View quote Edit quote Missing data Reject quo…" at bounding box center [725, 49] width 105 height 28
click at [712, 45] on link "Show estimations" at bounding box center [726, 40] width 56 height 11
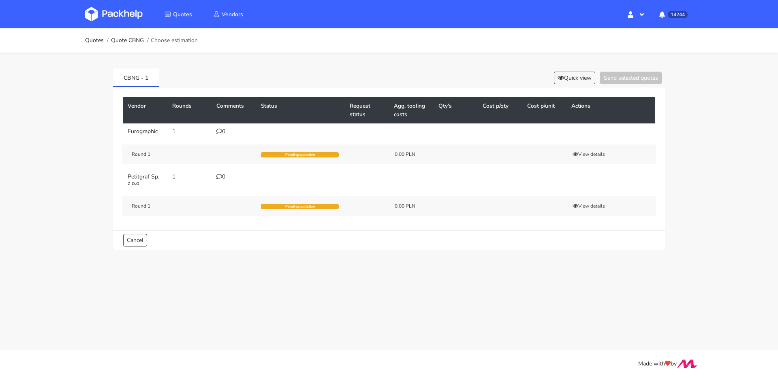
click at [221, 132] on icon at bounding box center [219, 131] width 6 height 6
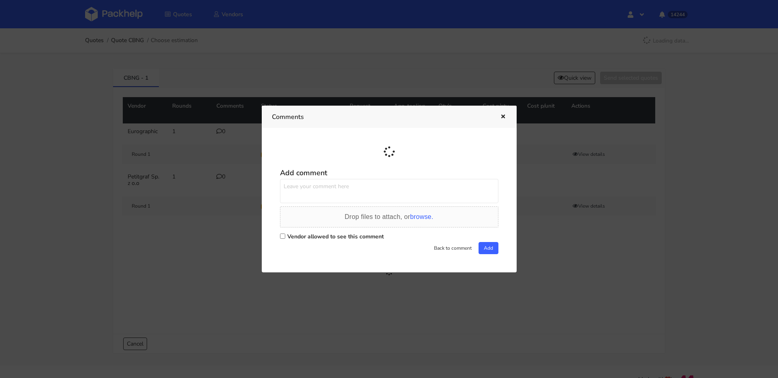
click at [342, 186] on textarea at bounding box center [389, 191] width 218 height 24
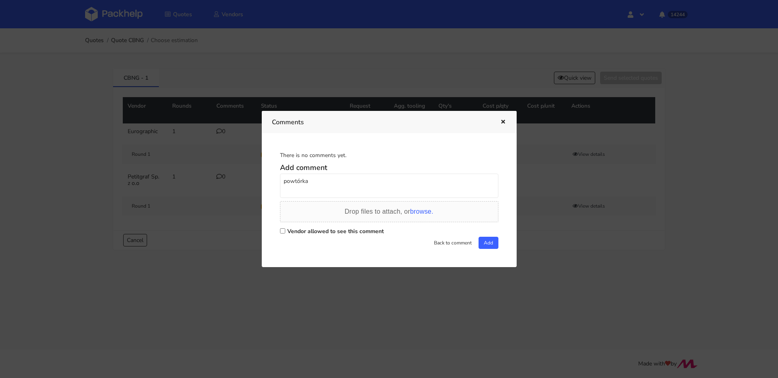
paste textarea "R598030094"
type textarea "powtórka R598030094 RNOI"
click at [338, 234] on label "Vendor allowed to see this comment" at bounding box center [335, 232] width 96 height 8
click at [285, 234] on input "Vendor allowed to see this comment" at bounding box center [282, 231] width 5 height 5
checkbox input "true"
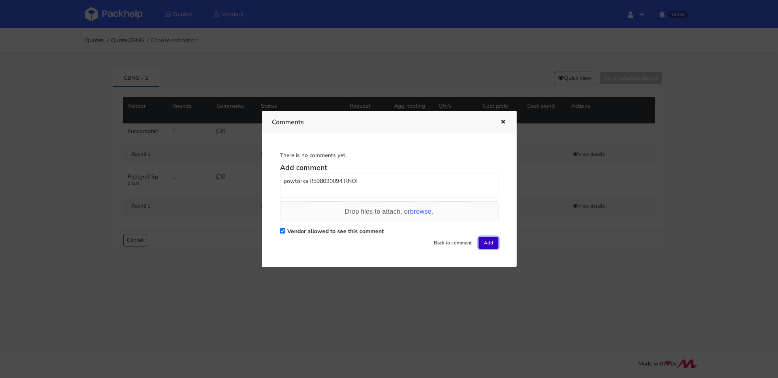
click at [482, 244] on button "Add" at bounding box center [488, 243] width 20 height 12
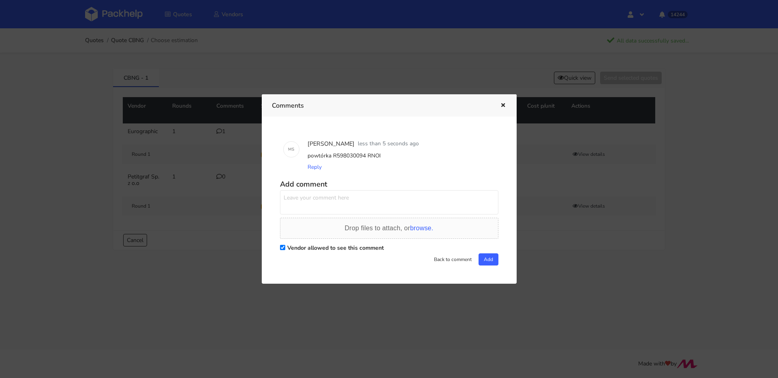
drag, startPoint x: 504, startPoint y: 106, endPoint x: 476, endPoint y: 106, distance: 28.0
click at [504, 106] on icon "button" at bounding box center [503, 106] width 7 height 6
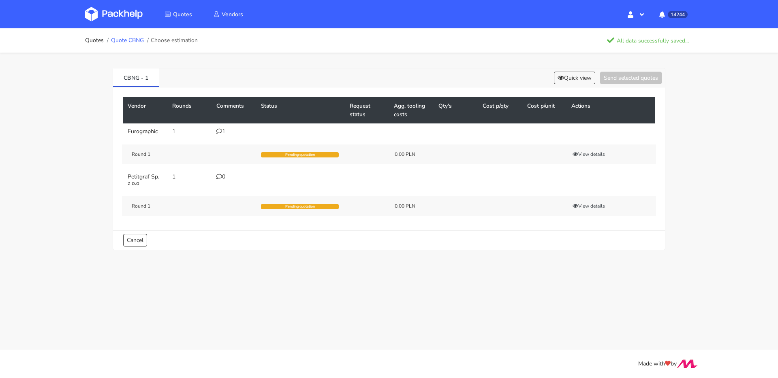
click at [139, 41] on link "Quote CBNG" at bounding box center [127, 40] width 33 height 6
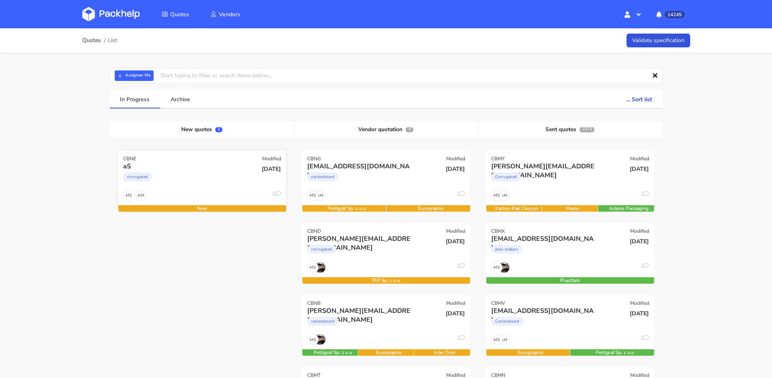
click at [224, 179] on div "corrugated" at bounding box center [176, 179] width 107 height 16
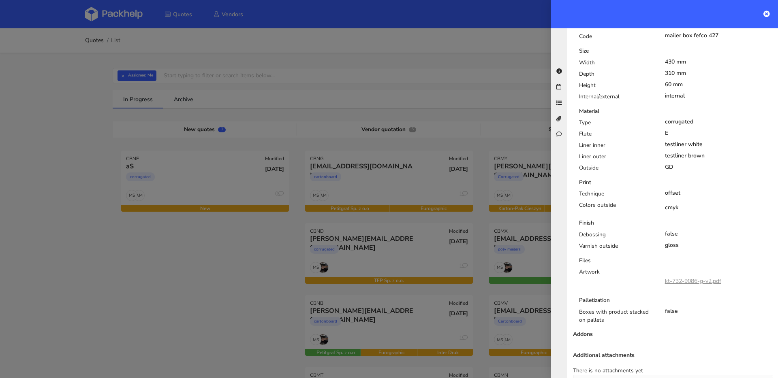
scroll to position [428, 0]
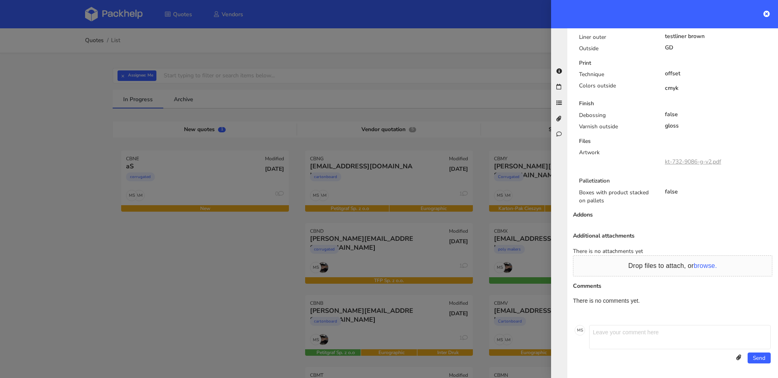
click at [683, 164] on link "kt-732-9086-g-v2.pdf" at bounding box center [693, 162] width 56 height 8
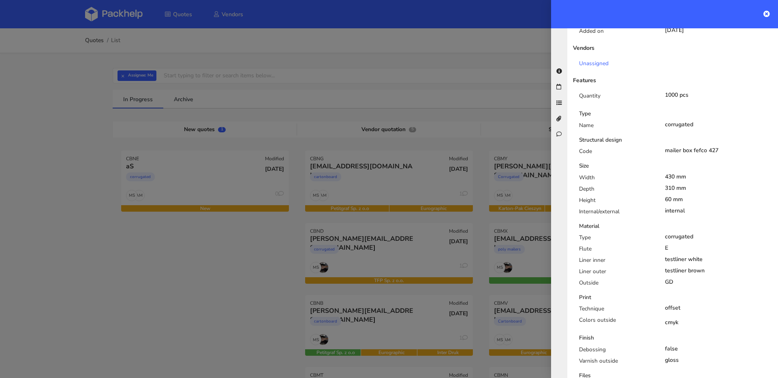
scroll to position [0, 0]
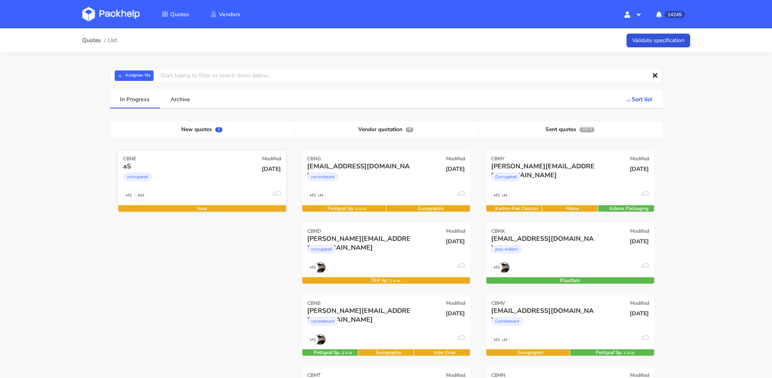
click at [169, 170] on div "aS" at bounding box center [176, 166] width 107 height 9
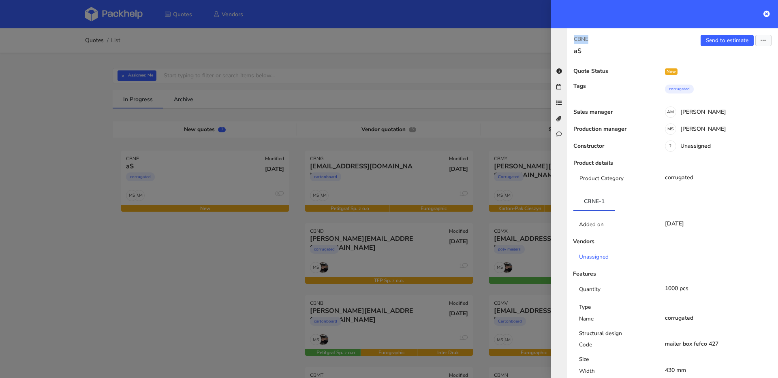
drag, startPoint x: 595, startPoint y: 38, endPoint x: 567, endPoint y: 38, distance: 28.0
click at [567, 38] on div "CBNE aS" at bounding box center [619, 45] width 105 height 20
copy p "CBNE"
click at [117, 77] on div at bounding box center [389, 189] width 778 height 378
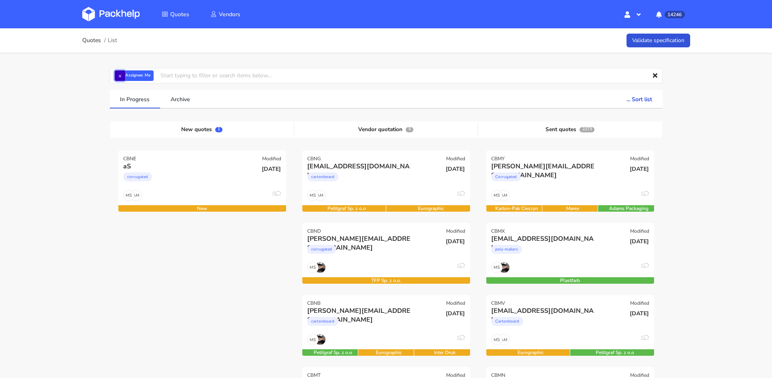
click at [117, 77] on button "×" at bounding box center [120, 75] width 11 height 11
click at [122, 77] on input "text" at bounding box center [386, 75] width 553 height 15
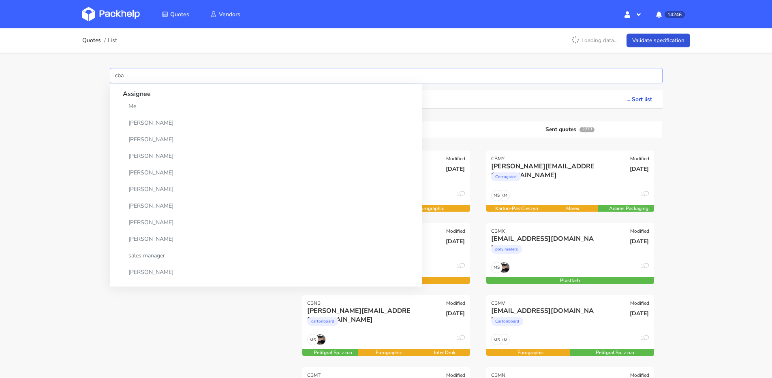
type input "cbap"
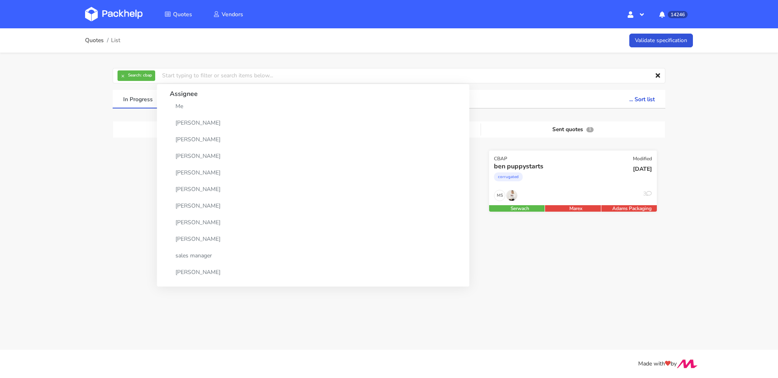
click at [571, 164] on div "ben puppystarts" at bounding box center [547, 166] width 107 height 9
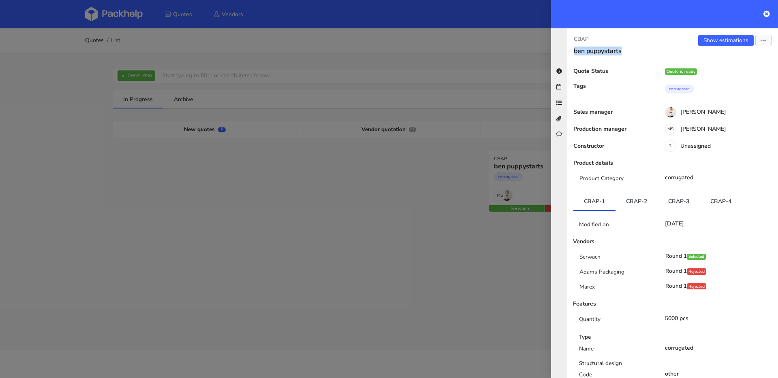
drag, startPoint x: 628, startPoint y: 53, endPoint x: 573, endPoint y: 52, distance: 54.7
click at [573, 52] on div "CBAP ben puppystarts" at bounding box center [619, 45] width 105 height 20
copy h3 "ben puppystarts"
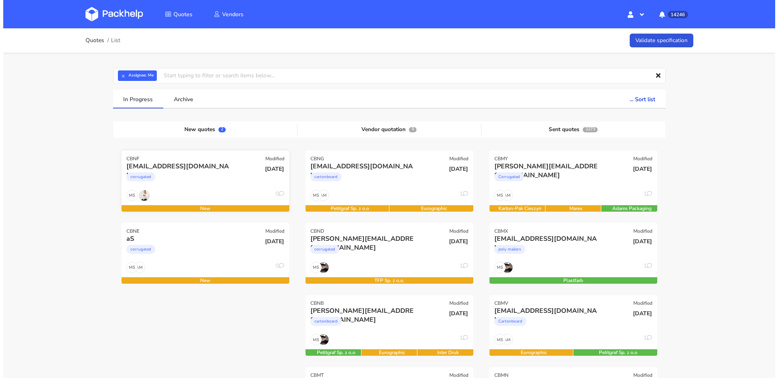
scroll to position [60, 0]
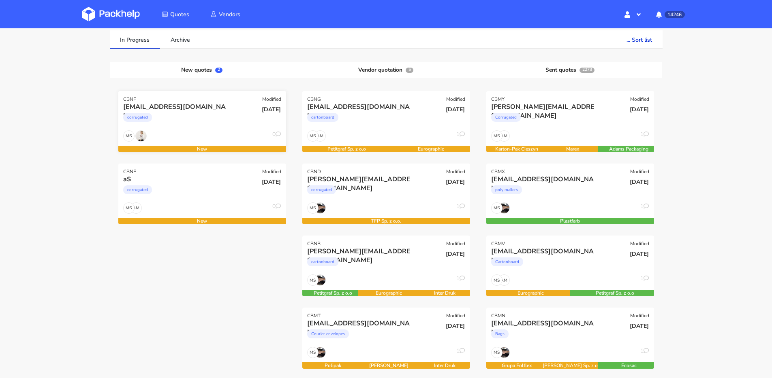
click at [190, 130] on div "Rose.Galbally@ecomplete.com corrugated" at bounding box center [173, 117] width 113 height 28
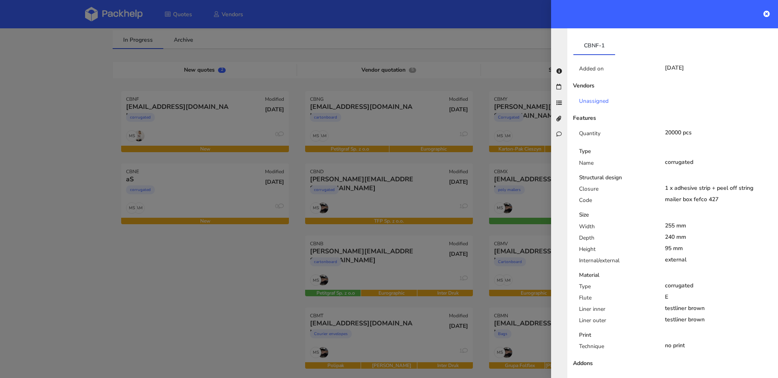
scroll to position [182, 0]
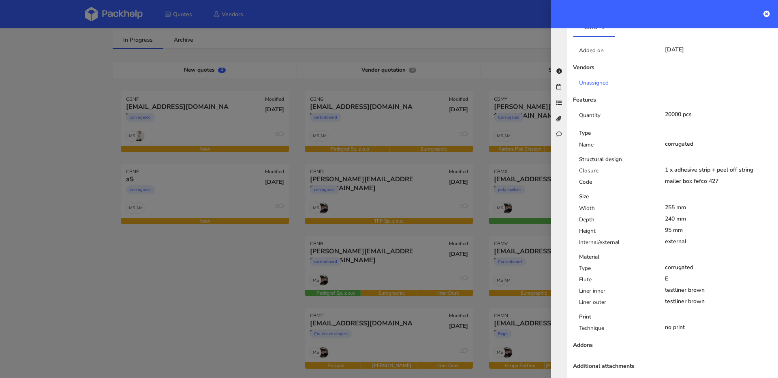
click at [241, 187] on div at bounding box center [389, 189] width 778 height 378
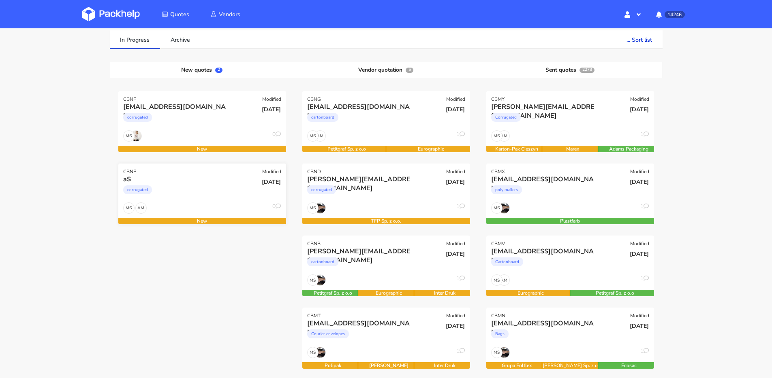
click at [227, 186] on div "corrugated" at bounding box center [176, 192] width 107 height 16
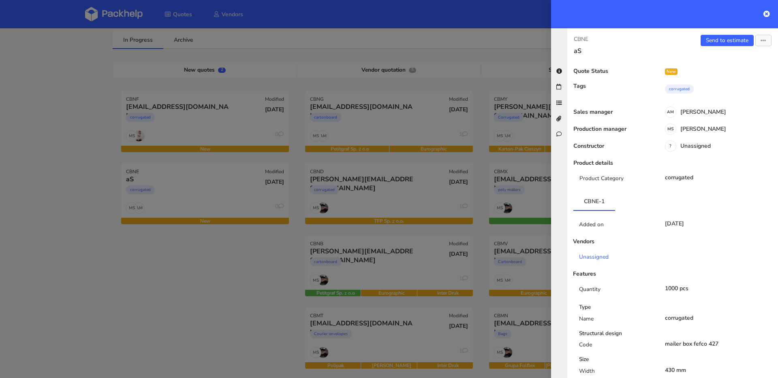
scroll to position [0, 0]
click at [760, 48] on div "Send to estimate View quote Edit quote Missing data Reject quote Export to PDF" at bounding box center [725, 45] width 105 height 20
click at [760, 45] on button "button" at bounding box center [763, 40] width 16 height 11
click at [724, 72] on link "Edit quote" at bounding box center [736, 72] width 71 height 13
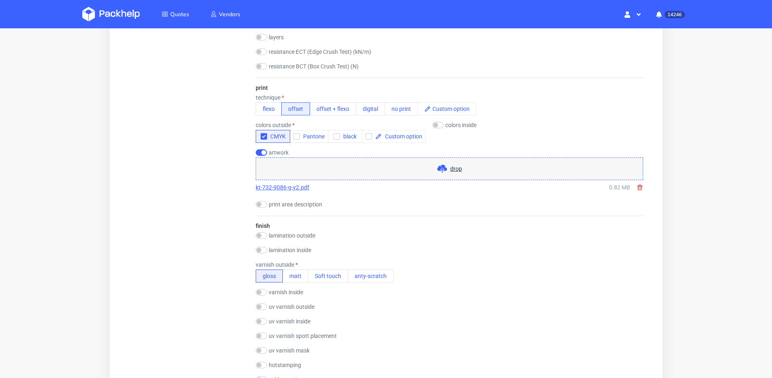
scroll to position [450, 0]
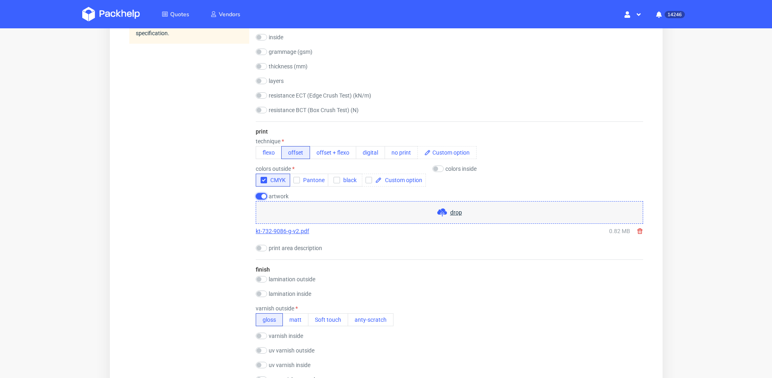
click at [261, 197] on input "checkbox" at bounding box center [260, 196] width 11 height 6
checkbox input "false"
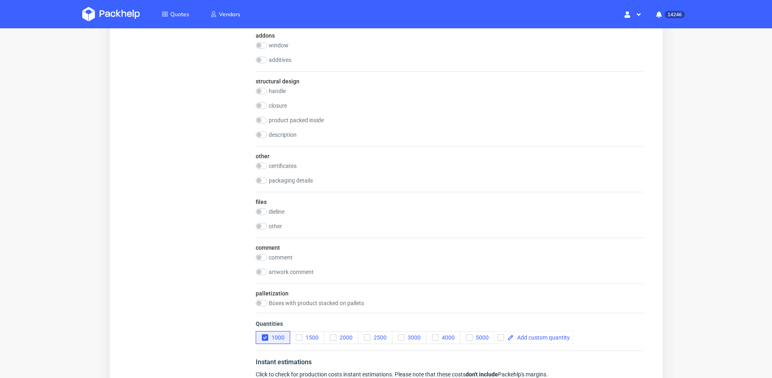
scroll to position [978, 0]
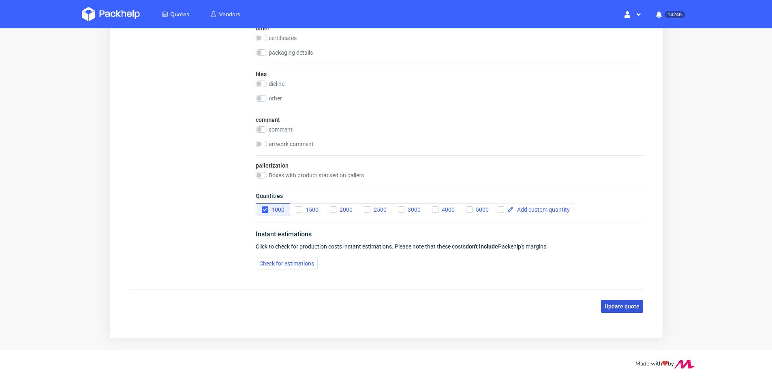
click at [616, 311] on button "Update quote" at bounding box center [621, 306] width 42 height 13
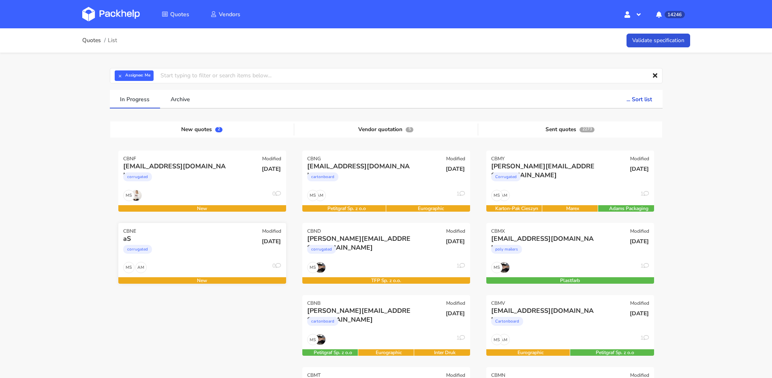
click at [203, 250] on div "corrugated" at bounding box center [176, 252] width 107 height 16
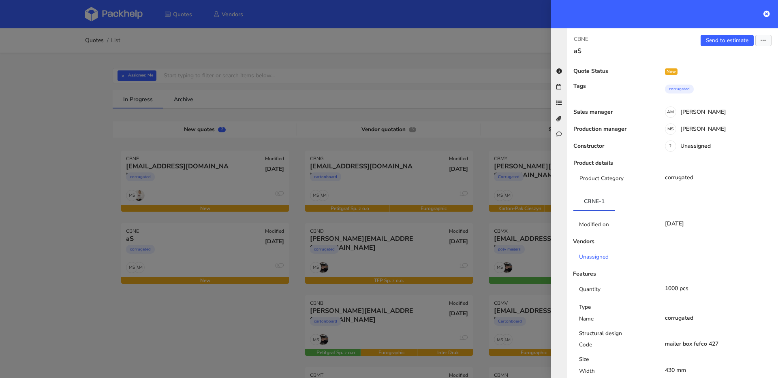
click at [705, 46] on div "Send to estimate View quote Edit quote Missing data Reject quote Export to PDF" at bounding box center [725, 45] width 105 height 20
click at [706, 41] on link "Send to estimate" at bounding box center [727, 40] width 53 height 11
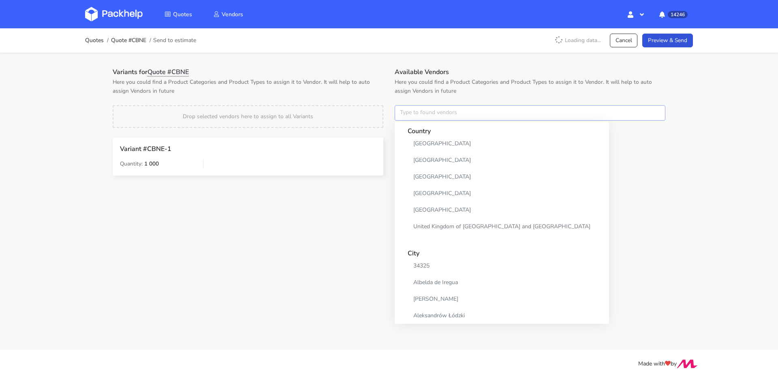
click at [441, 110] on input "text" at bounding box center [530, 112] width 271 height 15
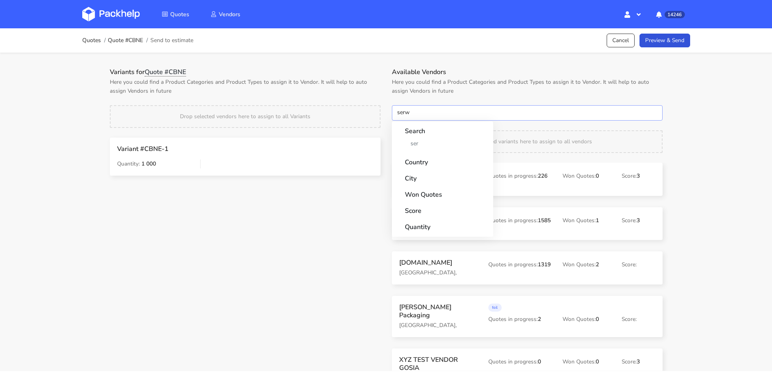
type input "serwa"
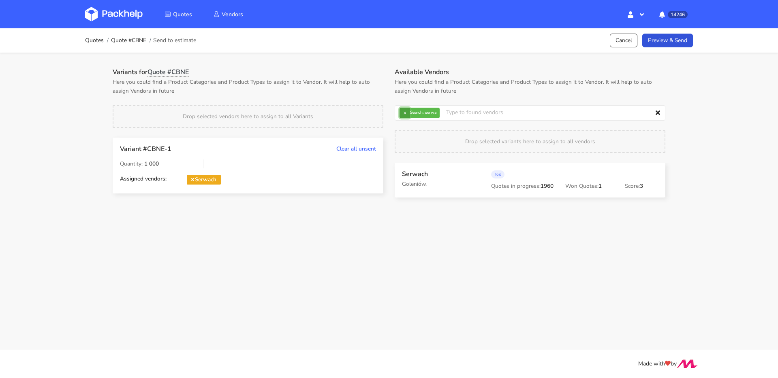
click at [402, 114] on button "×" at bounding box center [404, 113] width 11 height 11
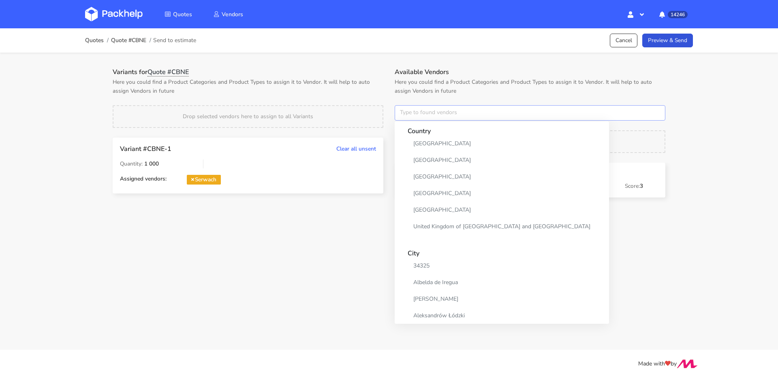
click at [403, 113] on input "text" at bounding box center [530, 112] width 271 height 15
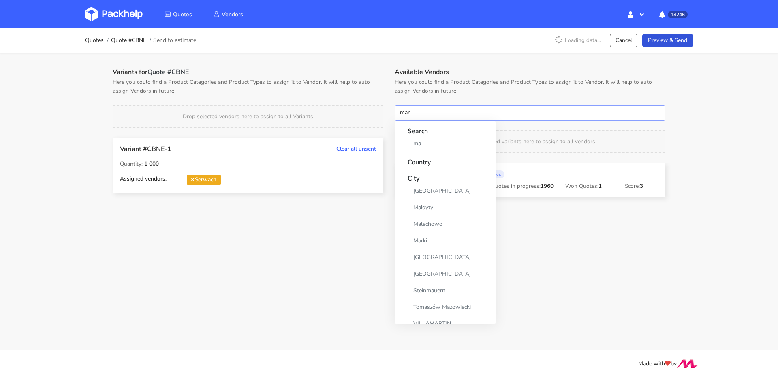
type input "mare"
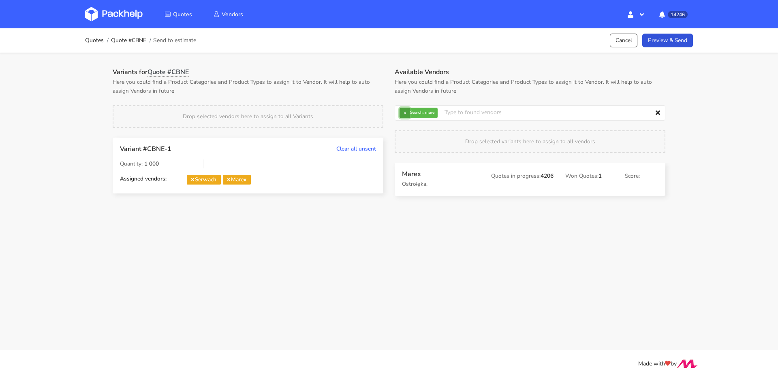
click at [408, 111] on button "×" at bounding box center [404, 113] width 11 height 11
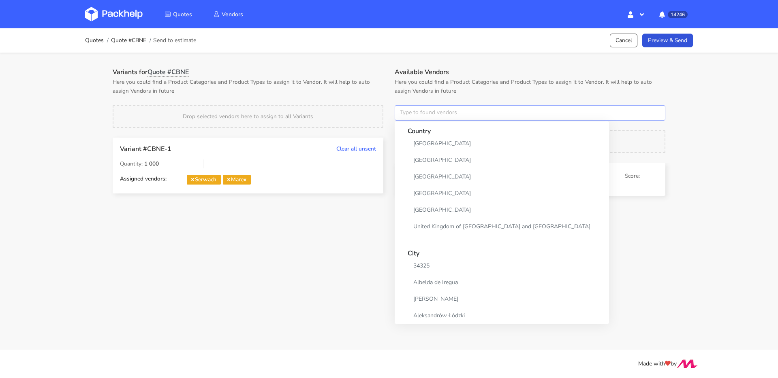
click at [408, 111] on input "text" at bounding box center [530, 112] width 271 height 15
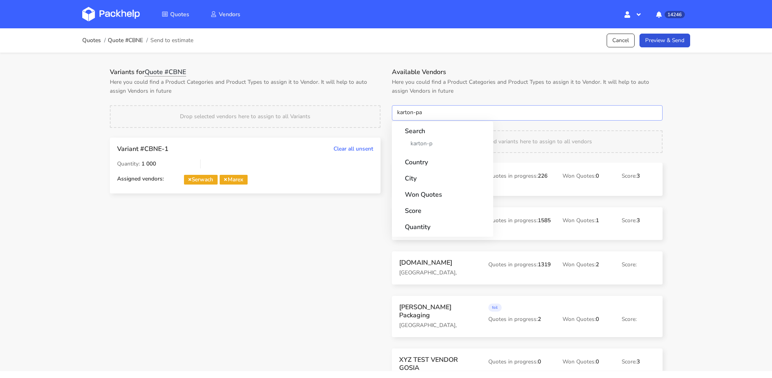
type input "karton-pak"
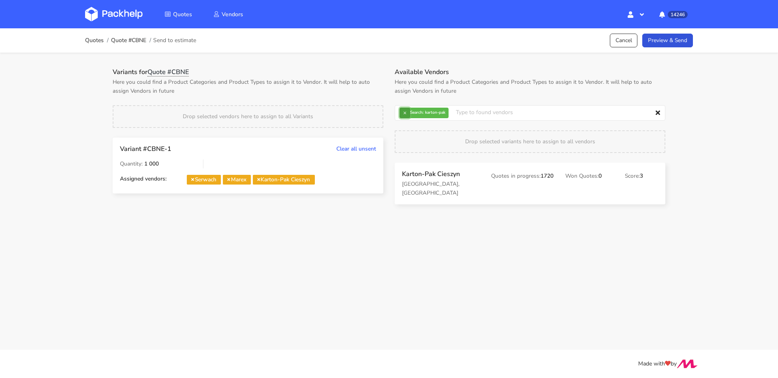
click at [406, 114] on button "×" at bounding box center [404, 113] width 11 height 11
click at [406, 114] on input "text" at bounding box center [530, 112] width 271 height 15
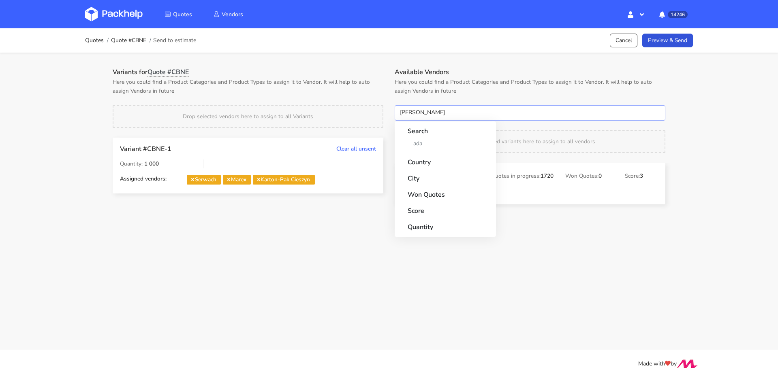
type input "adams"
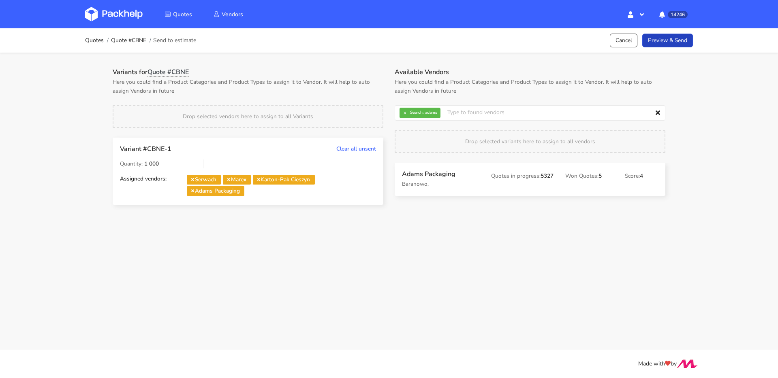
click at [671, 41] on link "Preview & Send" at bounding box center [667, 41] width 51 height 14
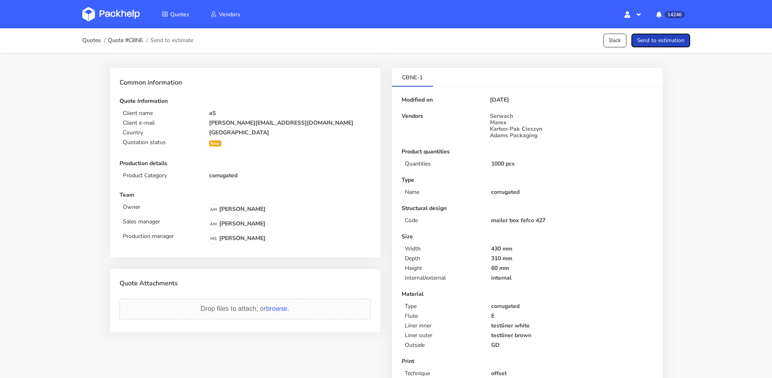
click at [665, 41] on button "Send to estimation" at bounding box center [660, 41] width 59 height 14
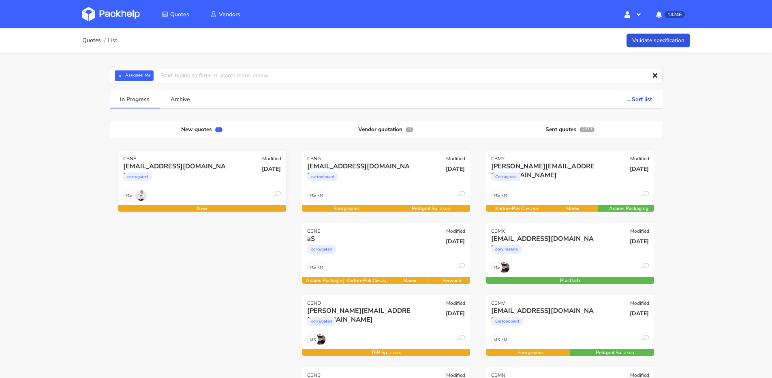
click at [194, 168] on div "[EMAIL_ADDRESS][DOMAIN_NAME]" at bounding box center [176, 166] width 107 height 9
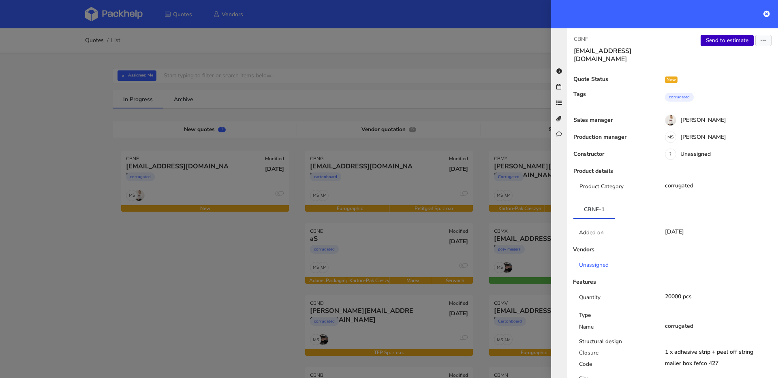
click at [707, 43] on link "Send to estimate" at bounding box center [727, 40] width 53 height 11
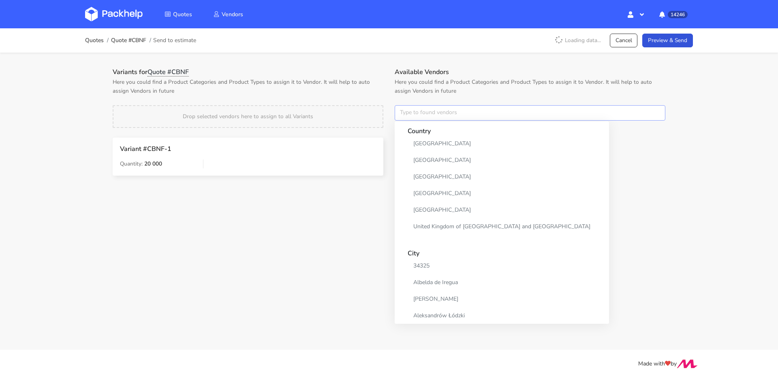
click at [453, 110] on input "text" at bounding box center [530, 112] width 271 height 15
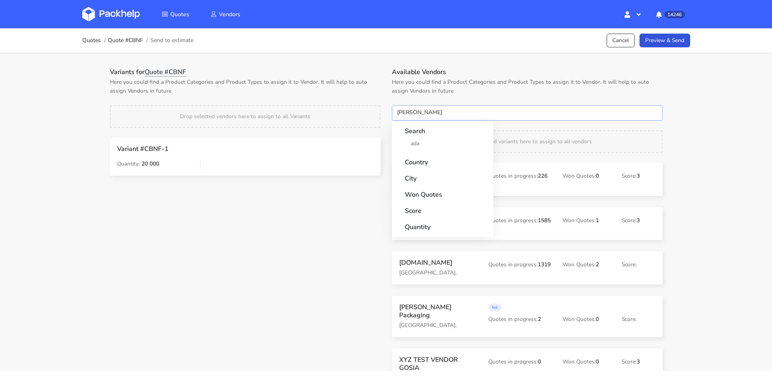
type input "adams"
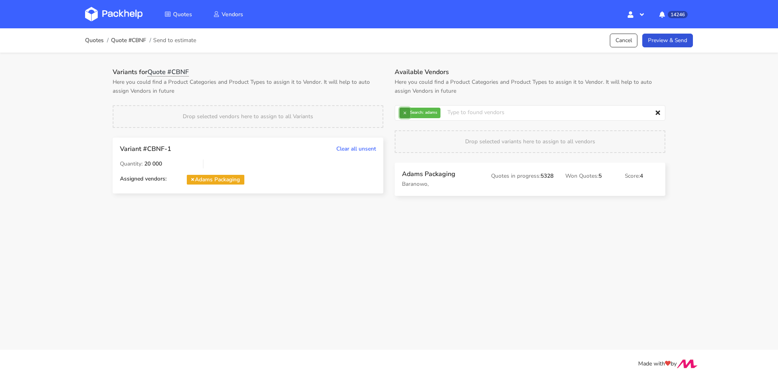
click at [403, 114] on button "×" at bounding box center [404, 113] width 11 height 11
click at [403, 114] on input "text" at bounding box center [530, 112] width 271 height 15
type input "mare"
click at [406, 115] on button "×" at bounding box center [404, 113] width 11 height 11
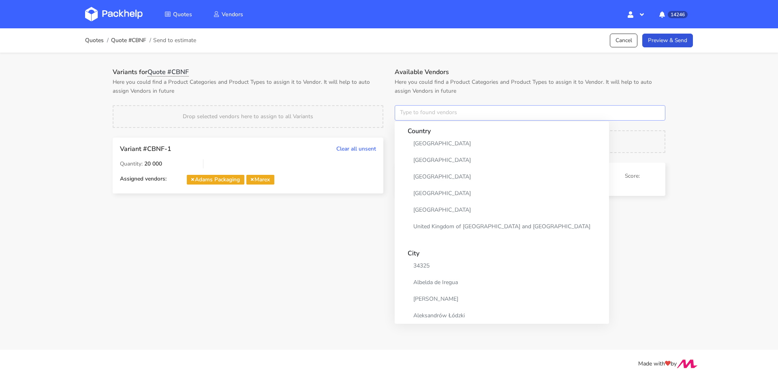
click at [406, 115] on input "text" at bounding box center [530, 112] width 271 height 15
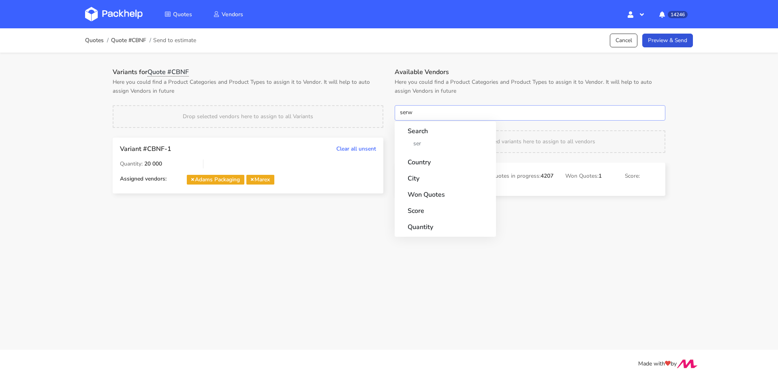
type input "serwa"
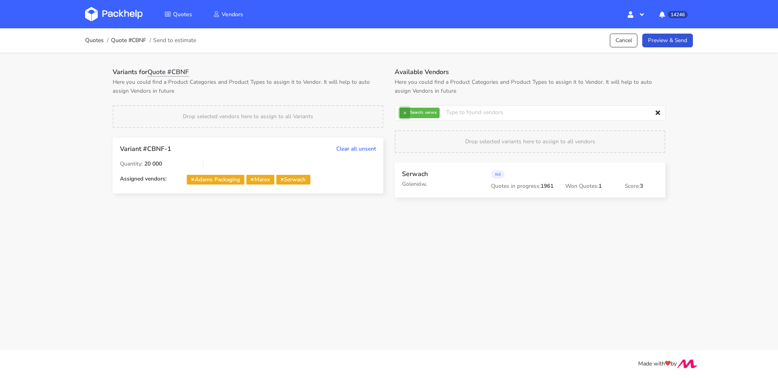
click at [405, 111] on button "×" at bounding box center [404, 113] width 11 height 11
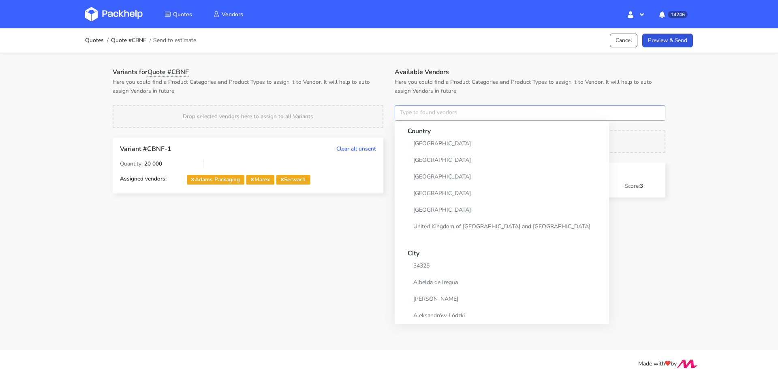
click at [405, 111] on input "text" at bounding box center [530, 112] width 271 height 15
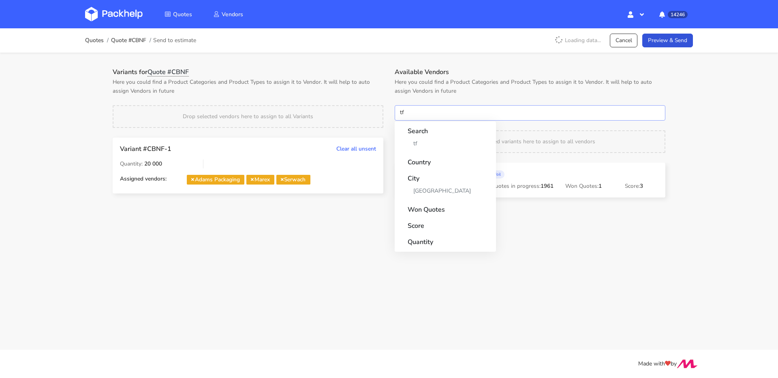
type input "tfp"
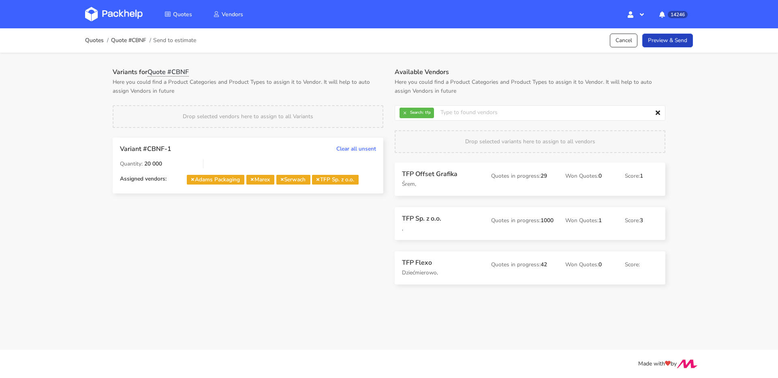
click at [674, 43] on link "Preview & Send" at bounding box center [667, 41] width 51 height 14
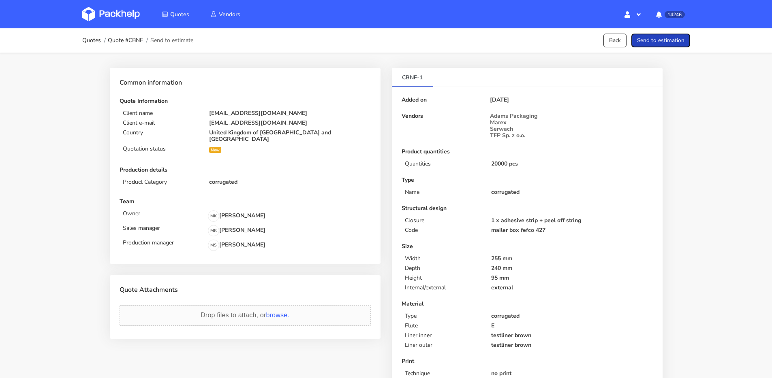
click at [664, 44] on button "Send to estimation" at bounding box center [660, 41] width 59 height 14
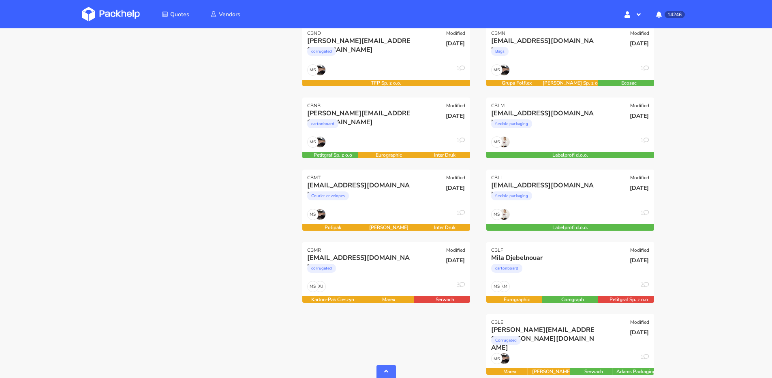
scroll to position [385, 0]
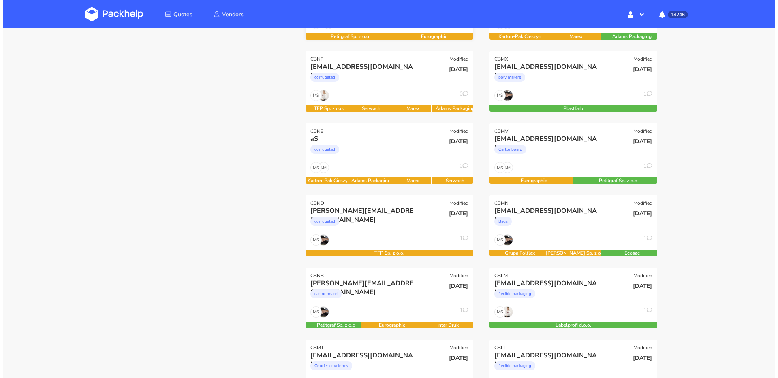
scroll to position [240, 0]
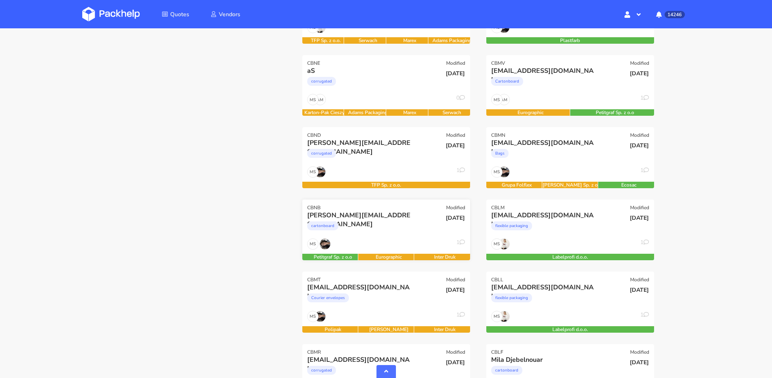
click at [406, 232] on div "cartonboard" at bounding box center [360, 228] width 107 height 16
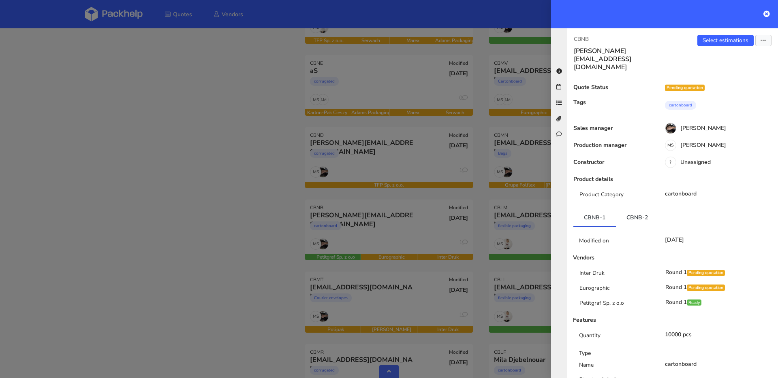
click at [408, 310] on div at bounding box center [389, 189] width 778 height 378
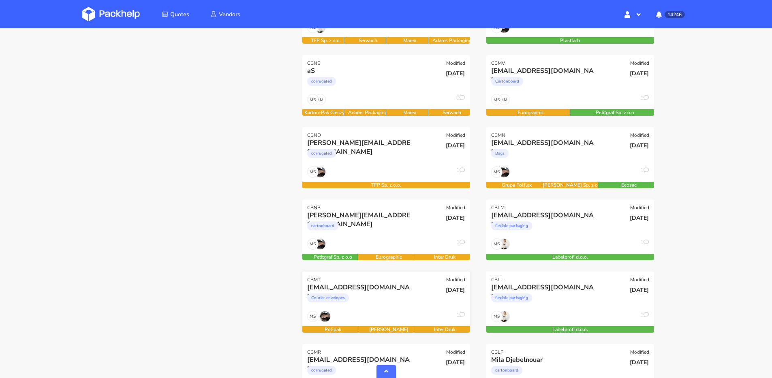
click at [408, 309] on div "[EMAIL_ADDRESS][DOMAIN_NAME] Courier envelopes" at bounding box center [357, 297] width 113 height 28
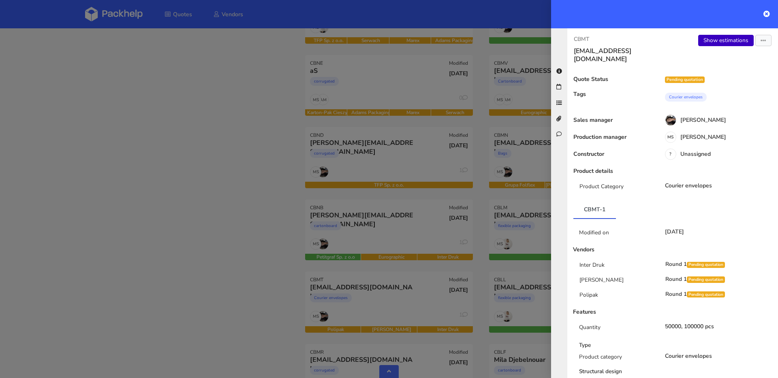
click at [714, 41] on link "Show estimations" at bounding box center [726, 40] width 56 height 11
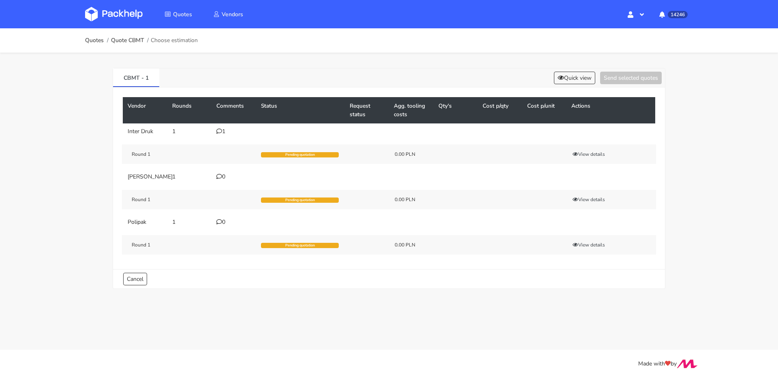
click at [217, 131] on icon at bounding box center [219, 131] width 6 height 6
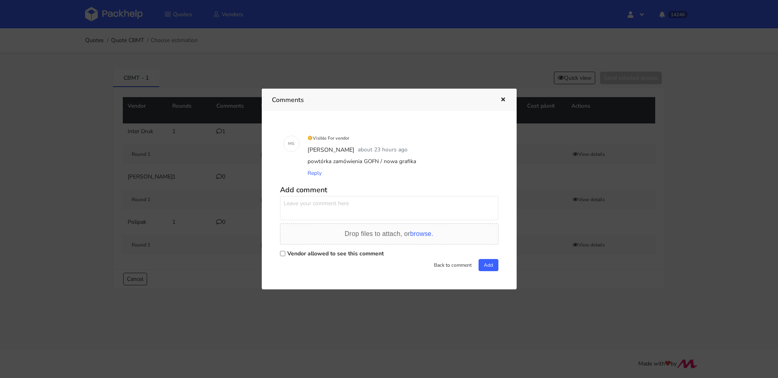
click at [105, 109] on div at bounding box center [389, 189] width 778 height 378
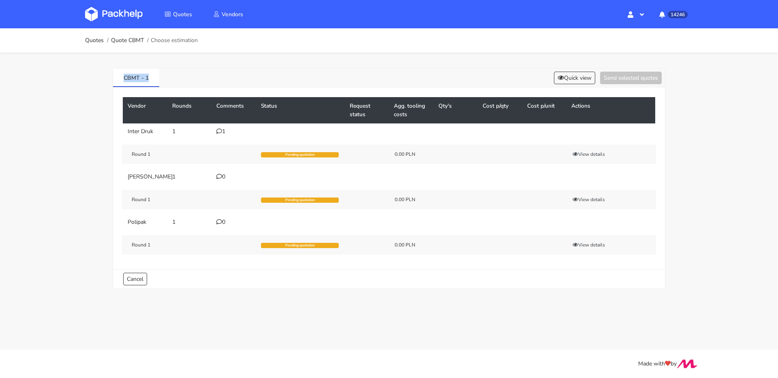
drag, startPoint x: 150, startPoint y: 79, endPoint x: 98, endPoint y: 78, distance: 51.1
click at [98, 77] on div "CBMT - 1 Quick view Send selected quotes Vendor Rounds Comments Status Request …" at bounding box center [388, 177] width 583 height 248
copy link "CBMT - 1"
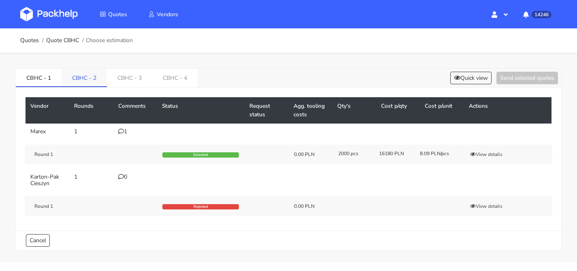
click at [96, 81] on link "CBHC - 2" at bounding box center [84, 77] width 45 height 18
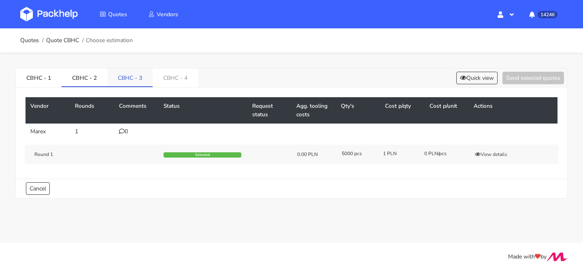
click at [147, 78] on link "CBHC - 3" at bounding box center [129, 77] width 45 height 18
click at [131, 130] on div "1" at bounding box center [136, 131] width 35 height 6
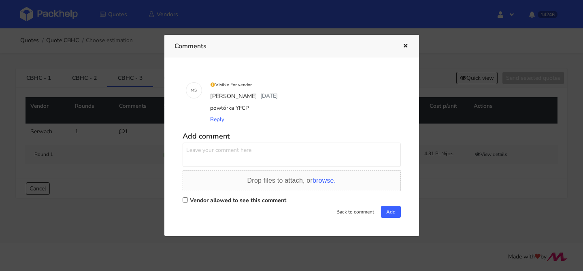
click at [123, 104] on div at bounding box center [291, 135] width 583 height 271
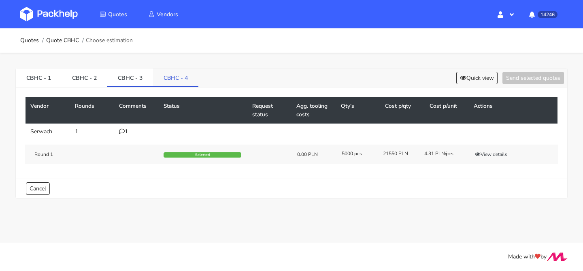
click at [180, 79] on link "CBHC - 4" at bounding box center [175, 77] width 45 height 18
click at [132, 78] on link "CBHC - 3" at bounding box center [130, 77] width 46 height 18
click at [48, 81] on link "CBHC - 1" at bounding box center [39, 77] width 46 height 18
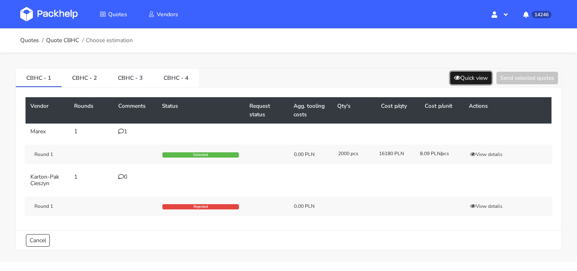
click at [465, 81] on button "Quick view" at bounding box center [471, 78] width 41 height 13
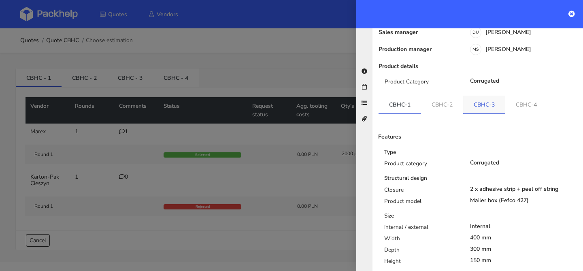
click at [488, 98] on link "CBHC-3" at bounding box center [485, 105] width 42 height 18
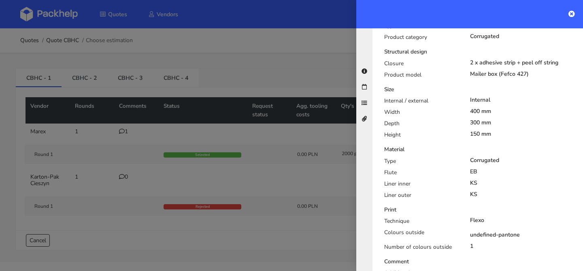
scroll to position [70, 0]
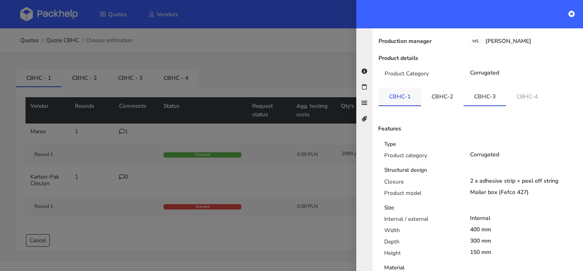
click at [395, 92] on link "CBHC-1" at bounding box center [400, 97] width 43 height 18
click at [477, 91] on link "CBHC-3" at bounding box center [485, 97] width 43 height 18
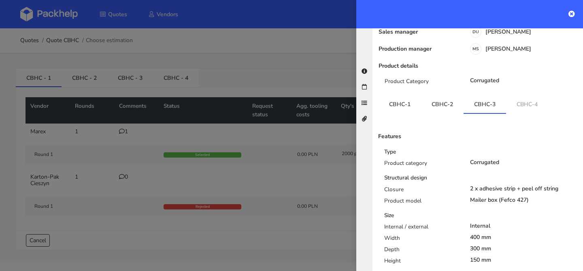
click at [398, 85] on div "Quote Status Quote is ready Sales manager DU [PERSON_NAME] Production manager […" at bounding box center [478, 260] width 198 height 492
click at [402, 95] on link "CBHC-1" at bounding box center [400, 104] width 43 height 18
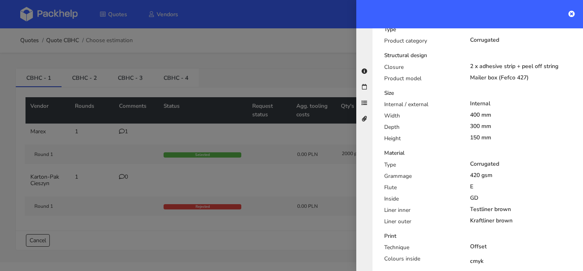
scroll to position [79, 0]
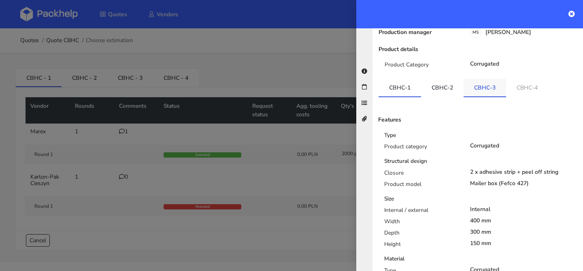
click at [486, 79] on link "CBHC-3" at bounding box center [485, 88] width 43 height 18
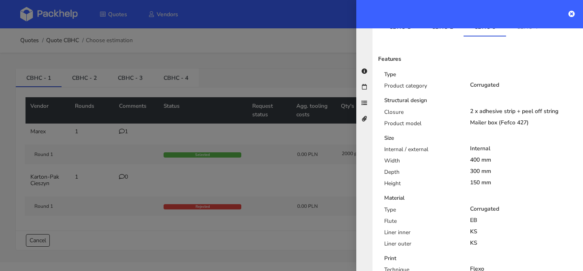
scroll to position [233, 0]
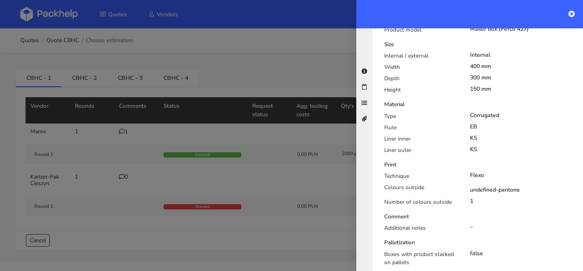
click at [135, 75] on div at bounding box center [291, 135] width 583 height 271
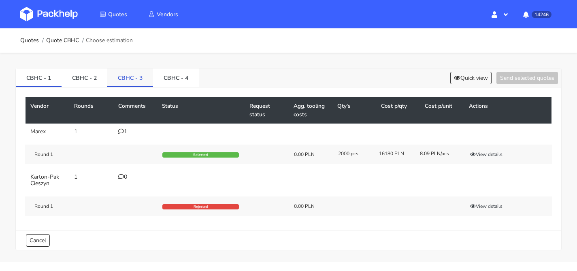
click at [137, 80] on link "CBHC - 3" at bounding box center [130, 77] width 46 height 18
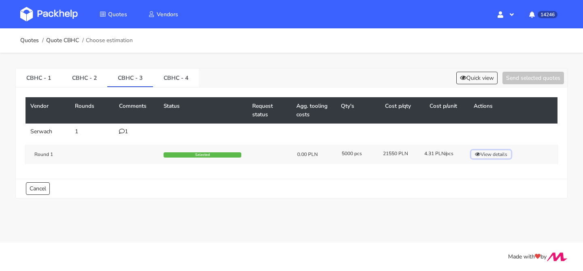
click at [481, 158] on button "View details" at bounding box center [492, 154] width 40 height 8
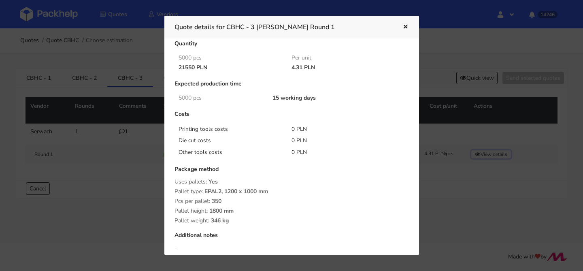
scroll to position [67, 0]
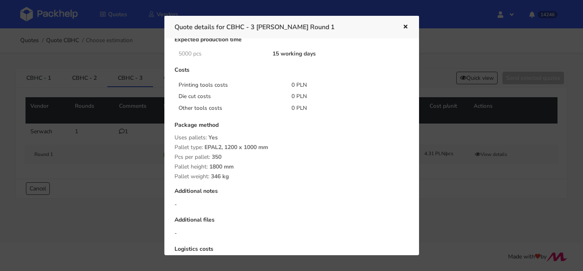
click at [111, 152] on div at bounding box center [291, 135] width 583 height 271
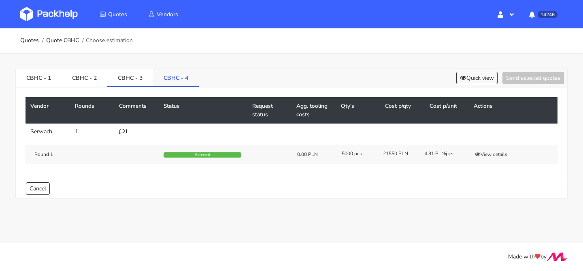
click at [163, 81] on link "CBHC - 4" at bounding box center [176, 77] width 46 height 18
click at [141, 84] on link "CBHC - 3" at bounding box center [130, 77] width 46 height 18
click at [174, 83] on link "CBHC - 4" at bounding box center [176, 77] width 46 height 18
click at [498, 156] on button "View details" at bounding box center [492, 154] width 40 height 8
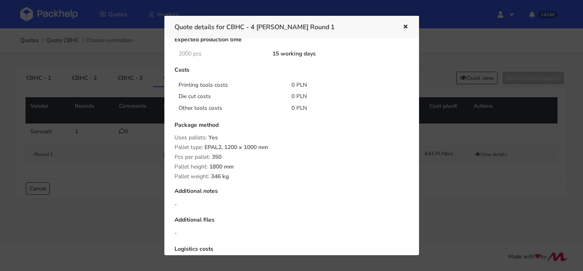
click at [123, 124] on div at bounding box center [291, 135] width 583 height 271
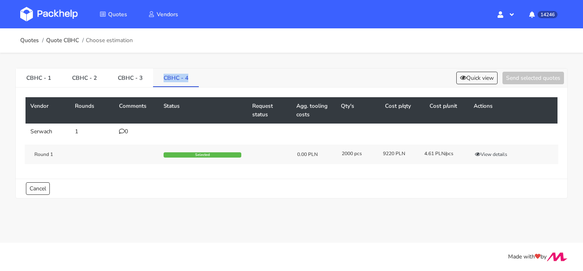
drag, startPoint x: 199, startPoint y: 79, endPoint x: 163, endPoint y: 80, distance: 35.7
click at [163, 80] on div "CBHC - 1 CBHC - 2 CBHC - 3 CBHC - 4 Quick view Send selected quotes" at bounding box center [292, 77] width 552 height 19
copy link "CBHC - 4"
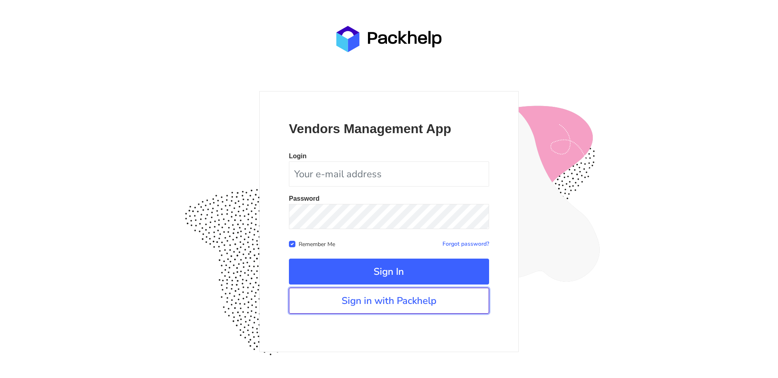
click at [376, 299] on link "Sign in with Packhelp" at bounding box center [389, 301] width 200 height 26
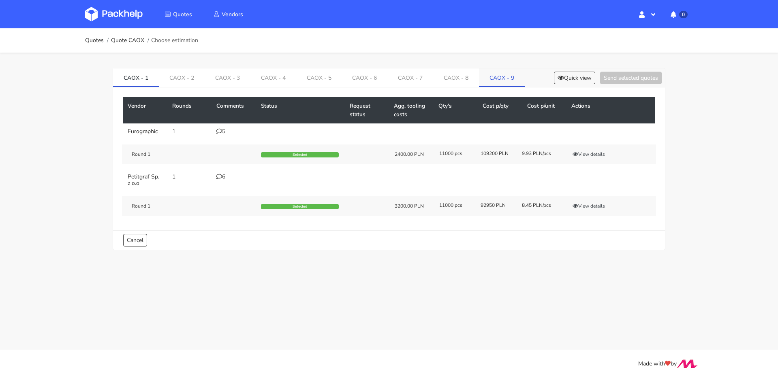
click at [483, 77] on link "CAOX - 9" at bounding box center [502, 77] width 46 height 18
click at [581, 201] on div "Round 1 Selected 1500.00 PLN 2000 pcs 7300 PLN 3.65 PLN/pcs View details" at bounding box center [389, 206] width 534 height 19
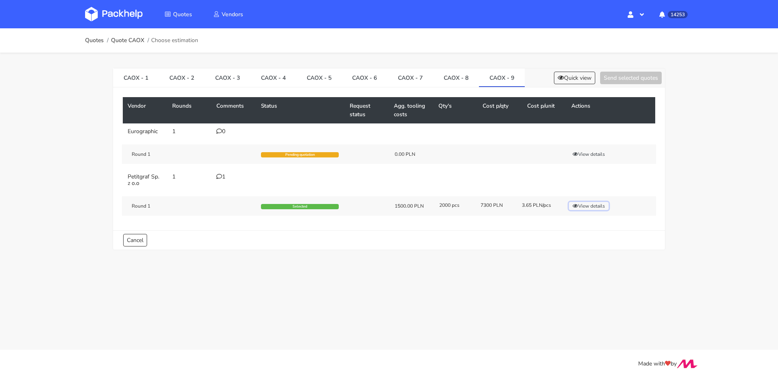
click at [583, 206] on button "View details" at bounding box center [589, 206] width 40 height 8
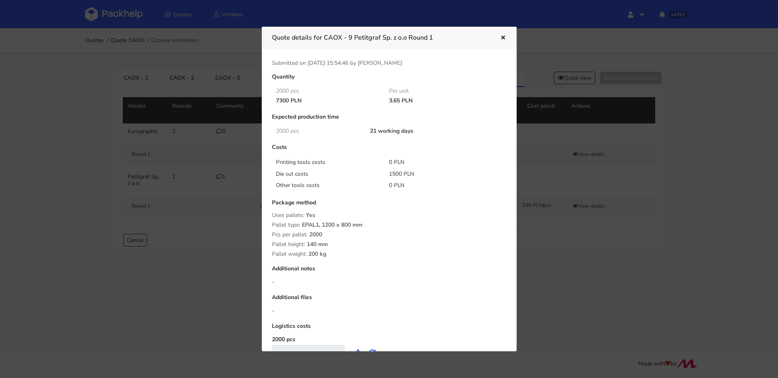
click at [216, 56] on div at bounding box center [389, 189] width 778 height 378
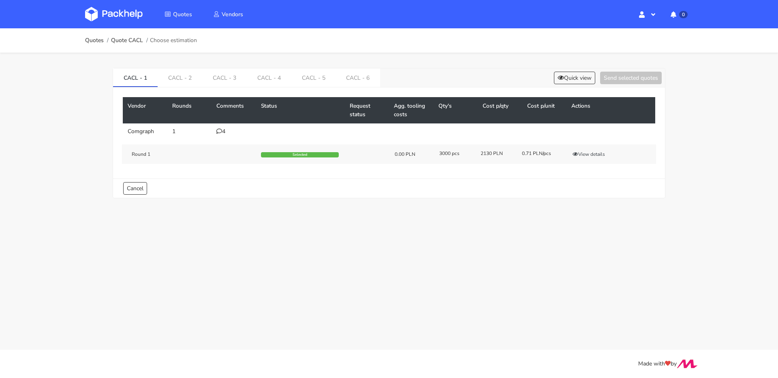
click at [342, 88] on div "Vendor Rounds Comments Status Request status Agg. tooling costs Qty's Cost p/qt…" at bounding box center [389, 133] width 552 height 91
click at [343, 85] on link "CACL - 6" at bounding box center [358, 77] width 45 height 18
click at [576, 154] on icon "button" at bounding box center [575, 154] width 6 height 5
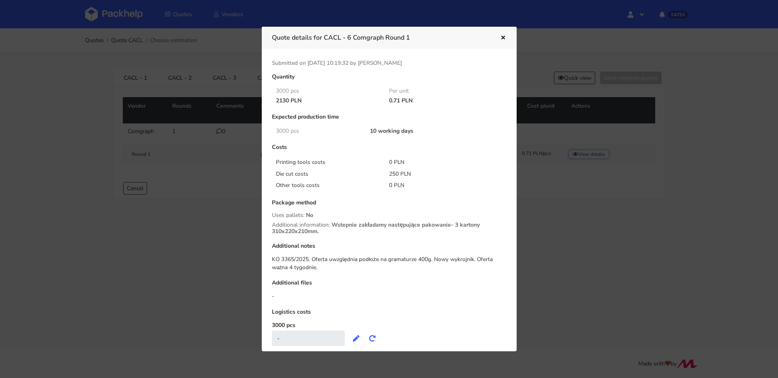
scroll to position [14, 0]
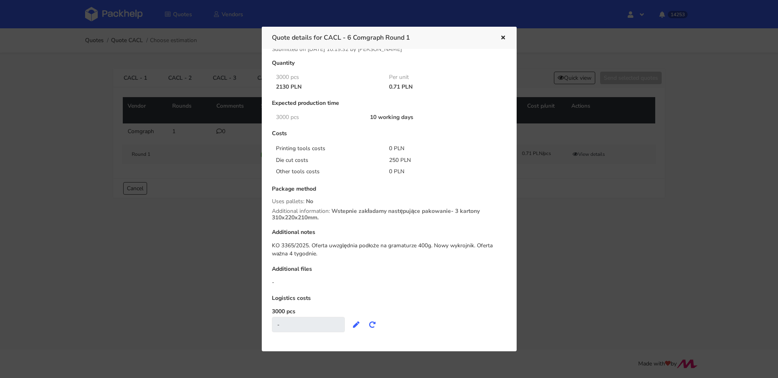
click at [162, 106] on div at bounding box center [389, 189] width 778 height 378
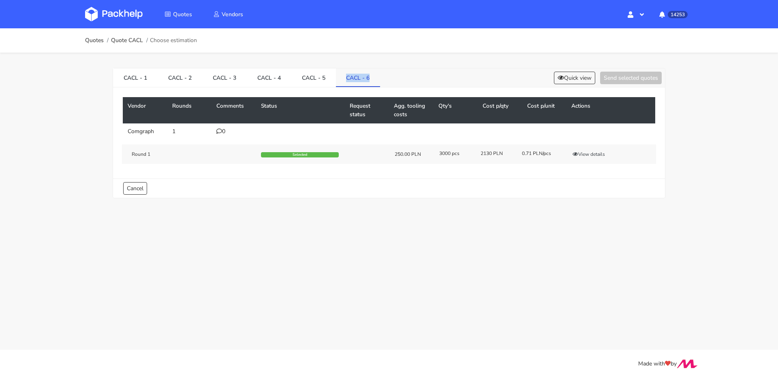
drag, startPoint x: 362, startPoint y: 79, endPoint x: 347, endPoint y: 80, distance: 15.4
click at [347, 80] on div "CACL - 1 CACL - 2 CACL - 3 CACL - 4 CACL - 5 CACL - 6 Quick view Send selected …" at bounding box center [389, 77] width 552 height 19
copy link "CACL - 6"
click at [597, 151] on button "View details" at bounding box center [589, 154] width 40 height 8
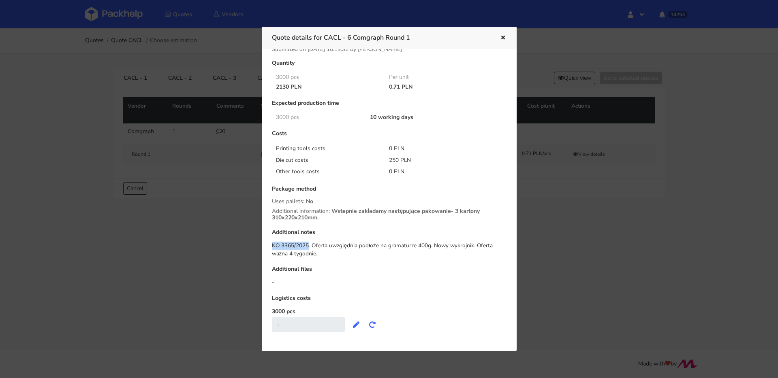
drag, startPoint x: 273, startPoint y: 246, endPoint x: 307, endPoint y: 244, distance: 34.1
click at [307, 244] on div "KO 3365/2025. Oferta uwzględnia podłoże na gramaturze 400g. Nowy wykrojnik. Ofe…" at bounding box center [389, 250] width 235 height 17
copy div "KO 3365/2025"
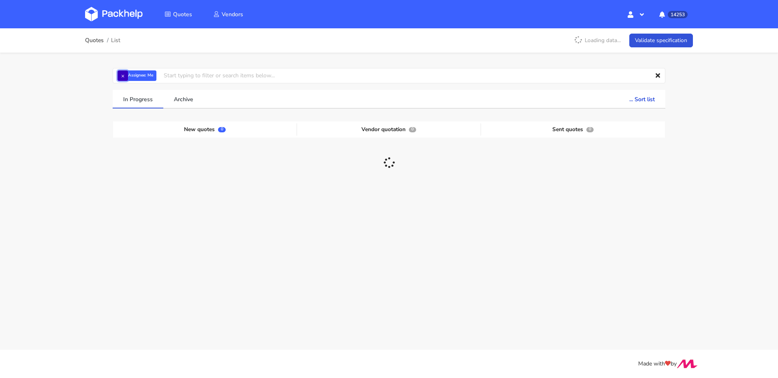
click at [119, 80] on button "×" at bounding box center [122, 75] width 11 height 11
click at [127, 78] on input "text" at bounding box center [389, 75] width 553 height 15
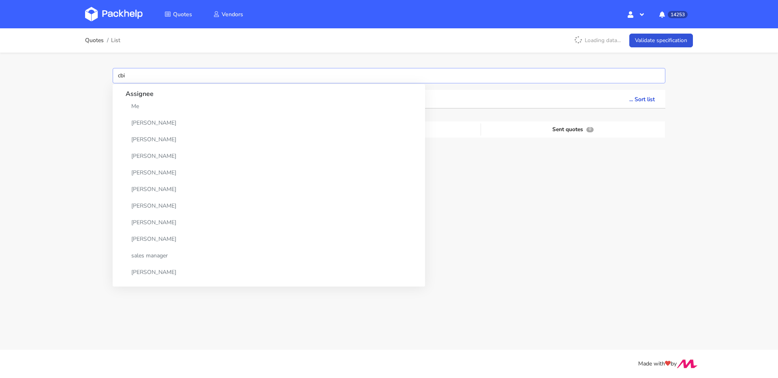
type input "cbiv"
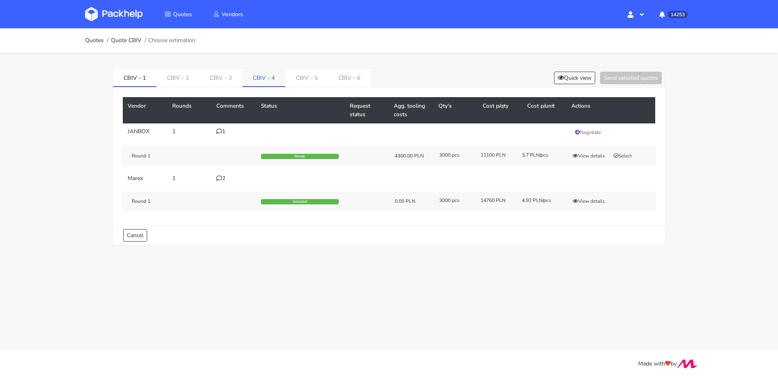
click at [260, 79] on link "CBIV - 4" at bounding box center [263, 77] width 43 height 18
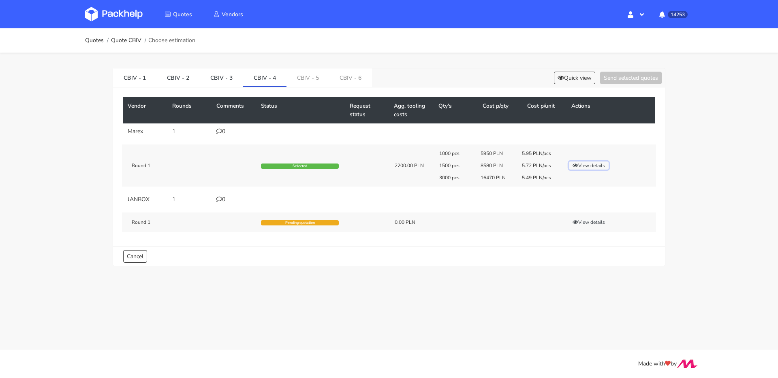
click at [579, 164] on button "View details" at bounding box center [589, 166] width 40 height 8
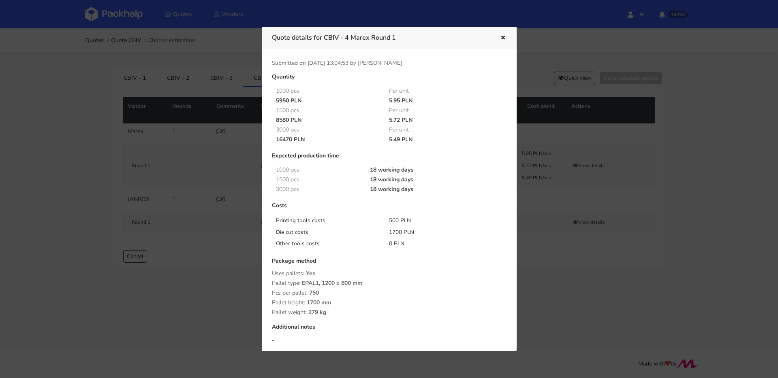
click at [496, 35] on div at bounding box center [497, 38] width 19 height 11
click at [498, 36] on button "button" at bounding box center [502, 38] width 9 height 11
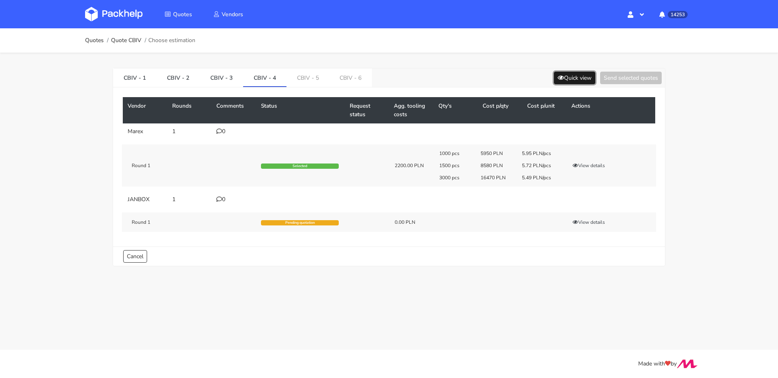
click at [569, 77] on button "Quick view" at bounding box center [574, 78] width 41 height 13
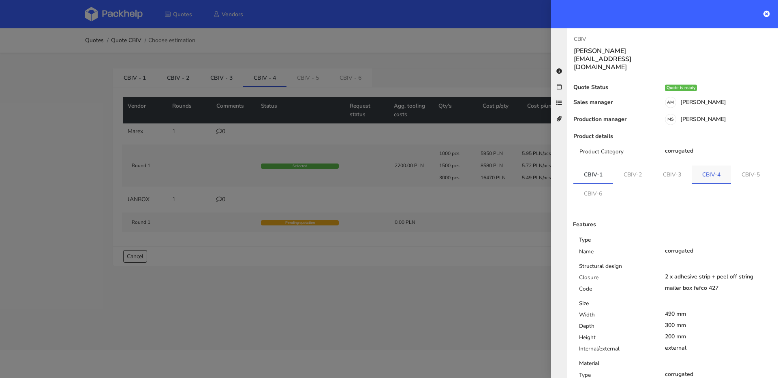
click at [707, 166] on link "CBIV-4" at bounding box center [711, 175] width 39 height 18
click at [613, 184] on link "CBIV-6" at bounding box center [592, 193] width 39 height 18
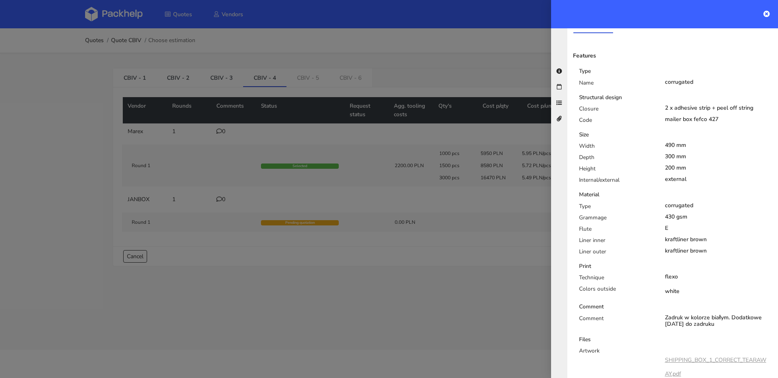
scroll to position [174, 0]
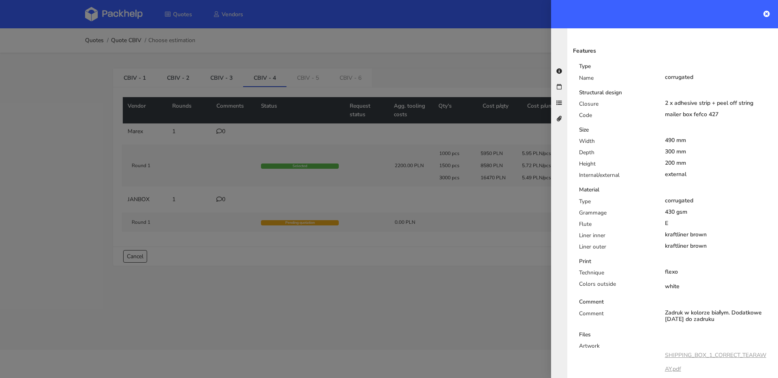
click at [420, 174] on div at bounding box center [389, 189] width 778 height 378
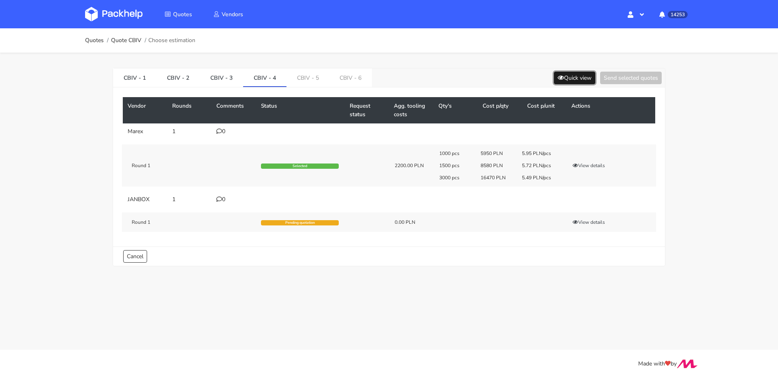
click at [558, 77] on icon at bounding box center [561, 78] width 6 height 6
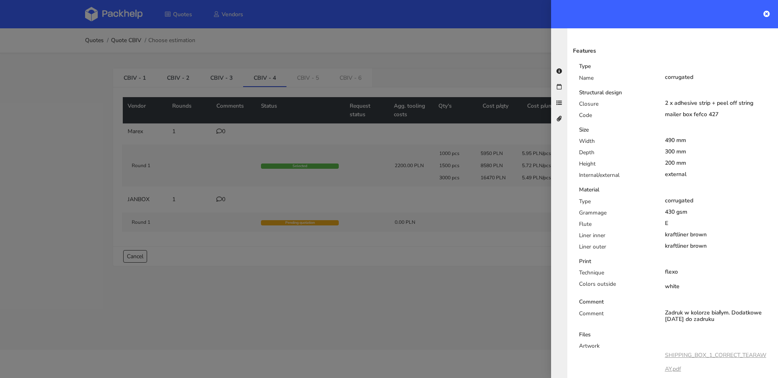
click at [299, 154] on div at bounding box center [389, 189] width 778 height 378
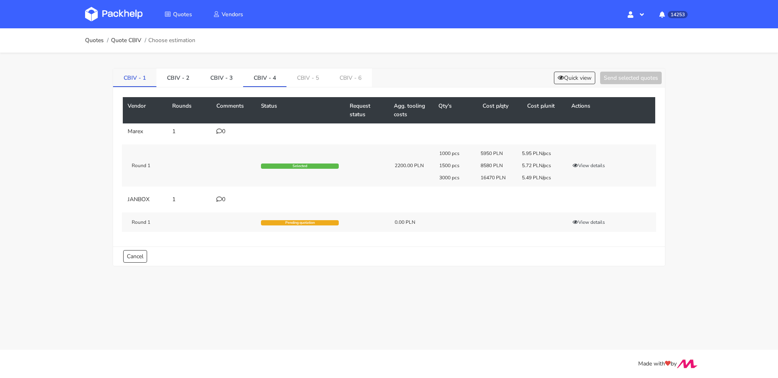
click at [139, 77] on link "CBIV - 1" at bounding box center [134, 77] width 43 height 18
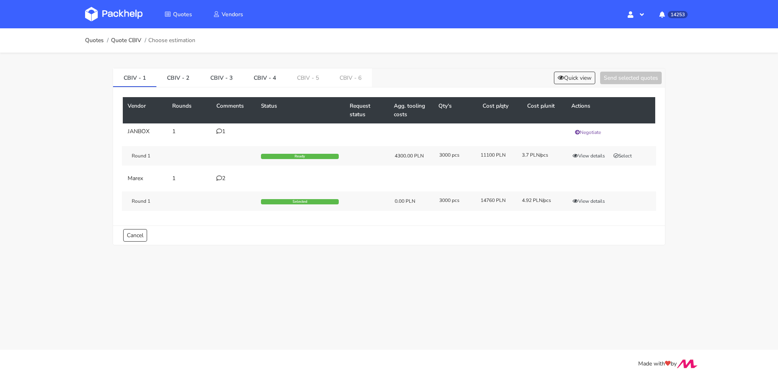
click at [220, 179] on icon at bounding box center [219, 178] width 6 height 6
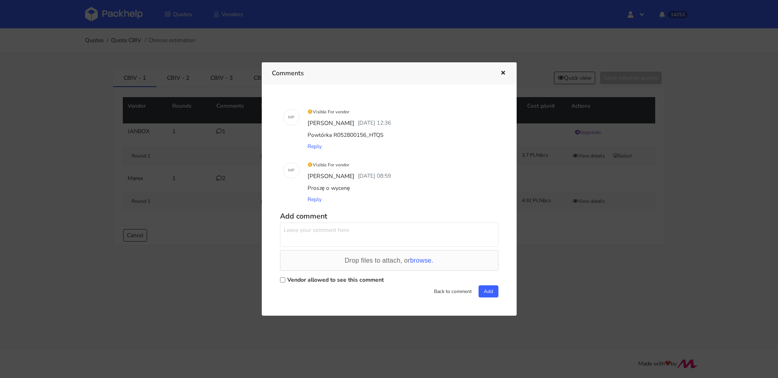
click at [207, 170] on div at bounding box center [389, 189] width 778 height 378
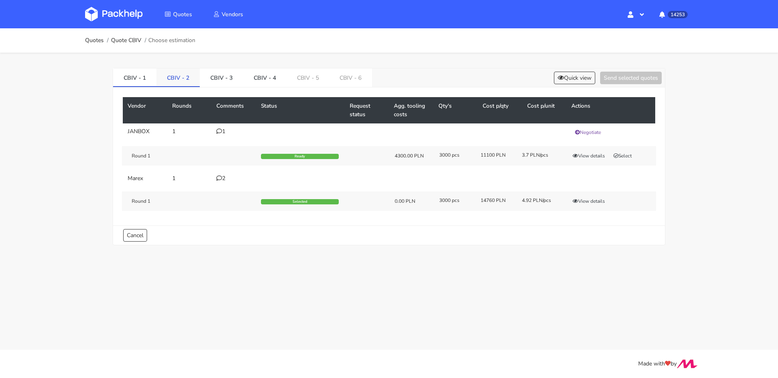
click at [179, 71] on link "CBIV - 2" at bounding box center [177, 77] width 43 height 18
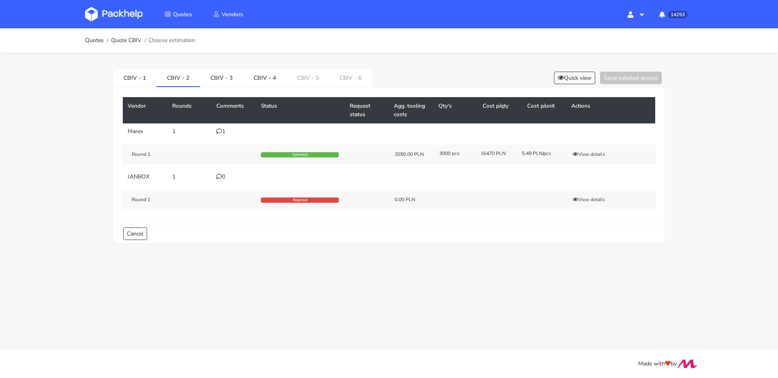
click at [223, 135] on td "1" at bounding box center [233, 132] width 45 height 16
click at [222, 132] on icon at bounding box center [219, 131] width 6 height 6
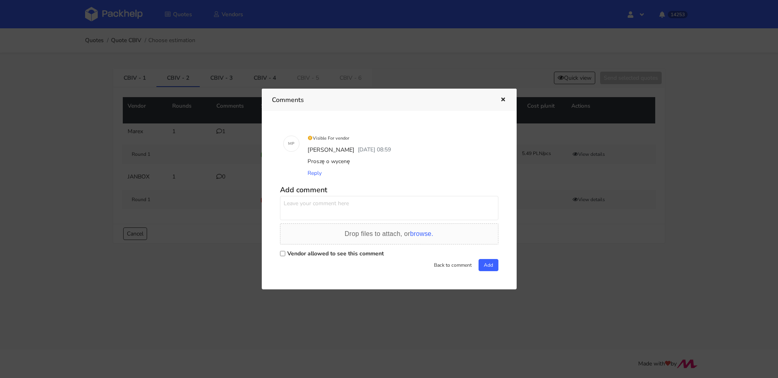
click at [210, 132] on div at bounding box center [389, 189] width 778 height 378
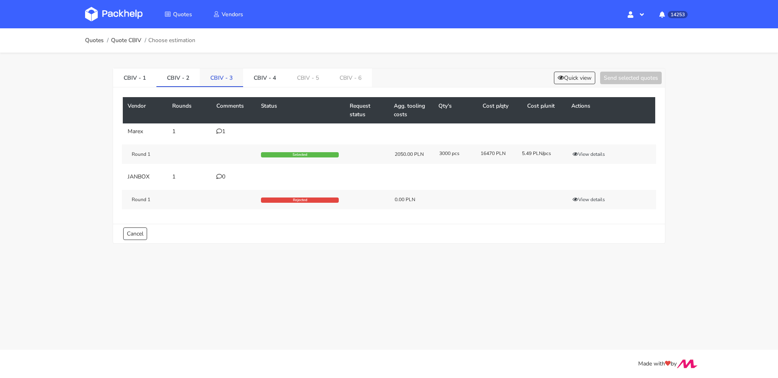
click at [219, 83] on link "CBIV - 3" at bounding box center [221, 77] width 43 height 18
click at [252, 85] on link "CBIV - 4" at bounding box center [264, 77] width 43 height 18
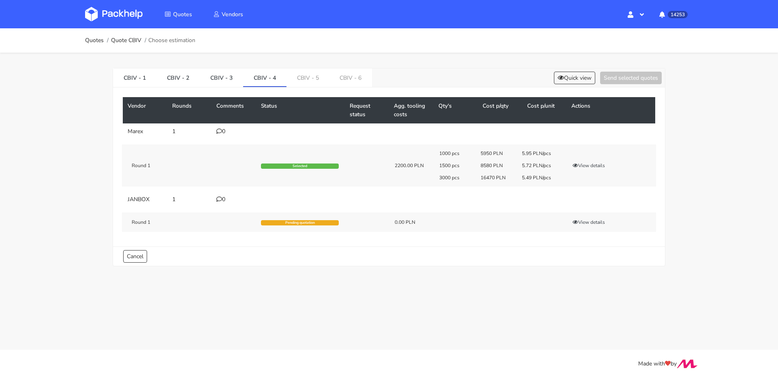
click at [562, 86] on div "CBIV - 1 CBIV - 2 CBIV - 3 CBIV - 4 CBIV - 5 CBIV - 6 Quick view Send selected …" at bounding box center [389, 77] width 552 height 19
click at [565, 81] on button "Quick view" at bounding box center [574, 78] width 41 height 13
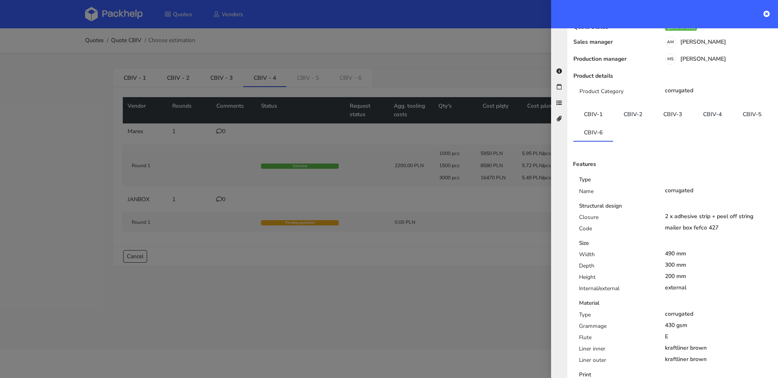
scroll to position [0, 0]
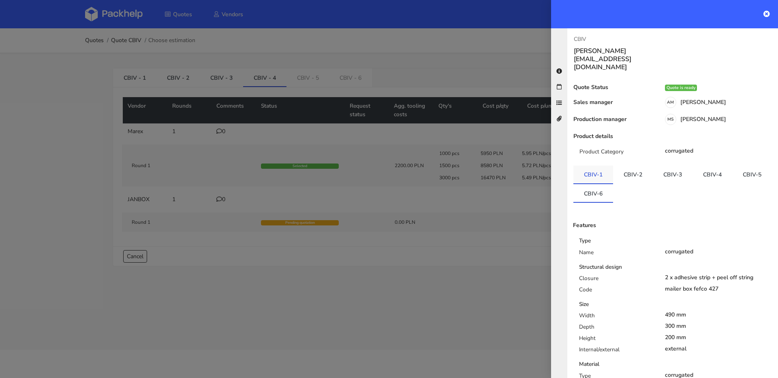
click at [605, 166] on link "CBIV-1" at bounding box center [593, 175] width 40 height 18
click at [629, 166] on link "CBIV-2" at bounding box center [633, 175] width 40 height 18
click at [679, 166] on link "CBIV-3" at bounding box center [673, 175] width 40 height 18
click at [604, 166] on link "CBIV-1" at bounding box center [593, 175] width 40 height 18
click at [721, 166] on link "CBIV-4" at bounding box center [712, 175] width 40 height 18
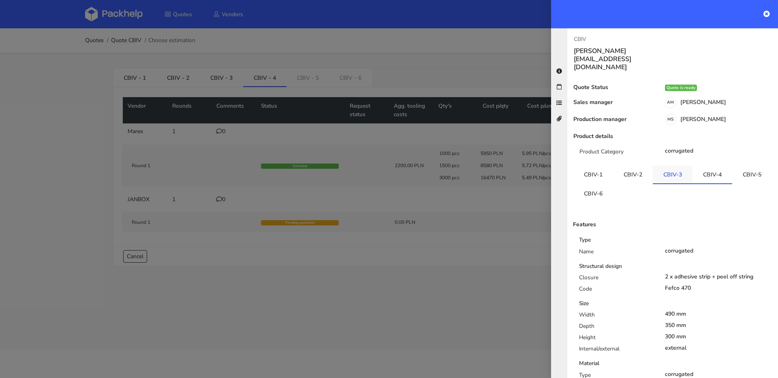
click at [679, 166] on link "CBIV-3" at bounding box center [673, 175] width 40 height 18
click at [628, 166] on link "CBIV-2" at bounding box center [633, 175] width 40 height 18
click at [592, 166] on link "CBIV-1" at bounding box center [593, 175] width 40 height 18
click at [709, 166] on link "CBIV-4" at bounding box center [712, 175] width 40 height 18
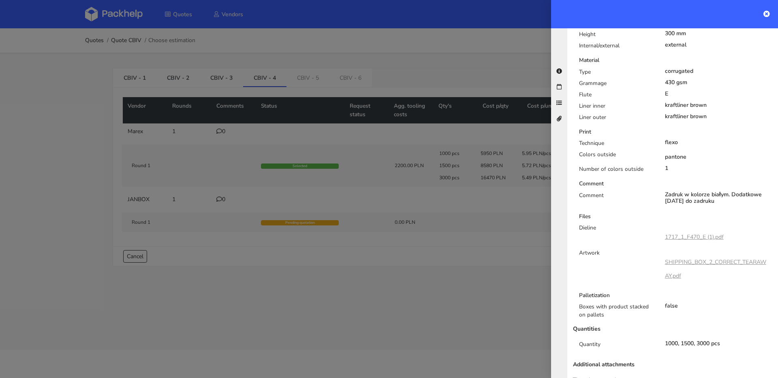
scroll to position [306, 0]
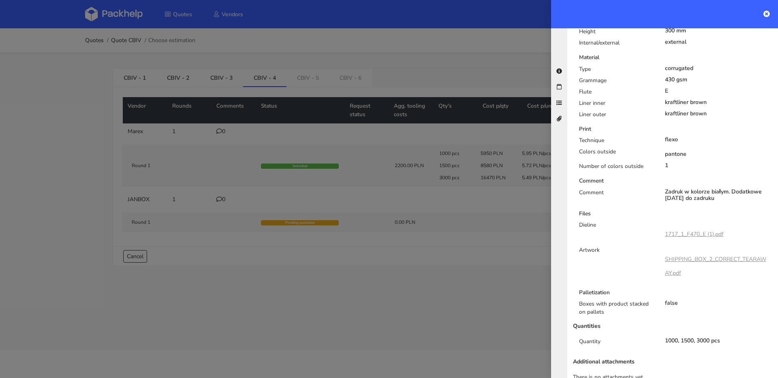
drag, startPoint x: 269, startPoint y: 92, endPoint x: 263, endPoint y: 82, distance: 11.4
click at [269, 92] on div at bounding box center [389, 189] width 778 height 378
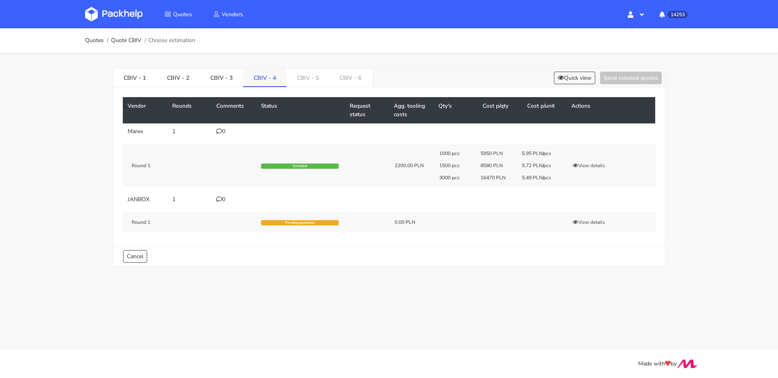
click at [262, 81] on link "CBIV - 4" at bounding box center [264, 77] width 43 height 18
click at [576, 168] on button "View details" at bounding box center [589, 166] width 40 height 8
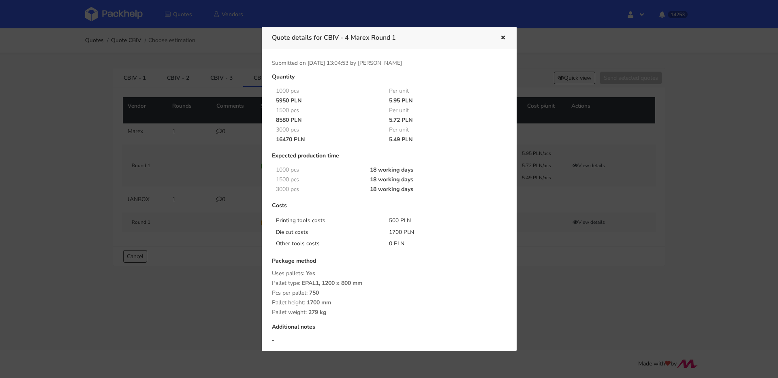
click at [573, 157] on div at bounding box center [389, 189] width 778 height 378
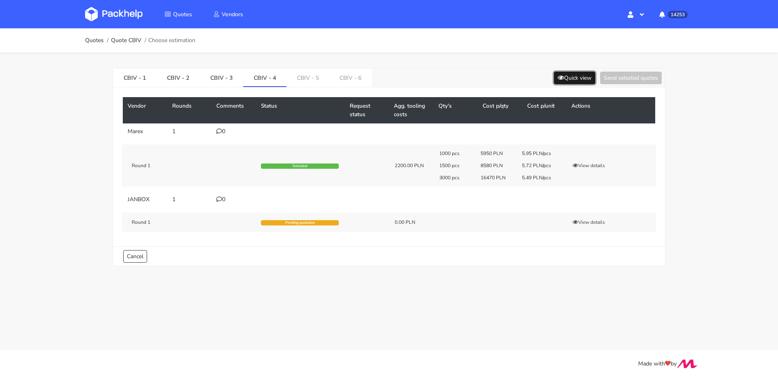
click at [566, 79] on button "Quick view" at bounding box center [574, 78] width 41 height 13
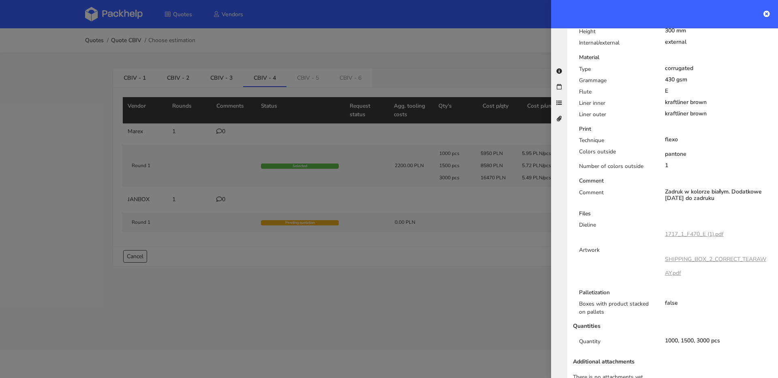
click at [690, 231] on link "1717_1_F470_E (1).pdf" at bounding box center [694, 235] width 59 height 8
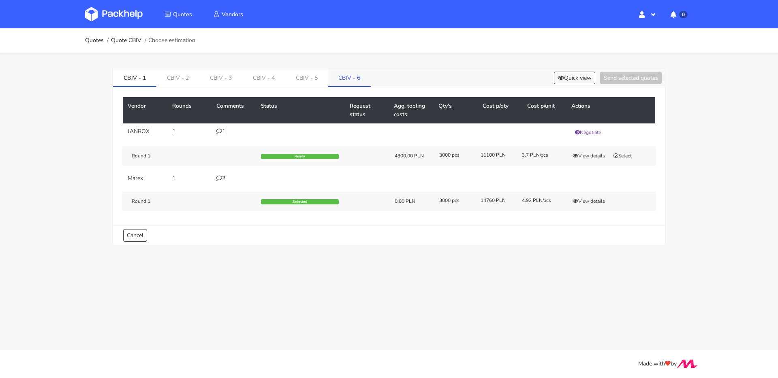
click at [353, 70] on link "CBIV - 6" at bounding box center [349, 77] width 43 height 18
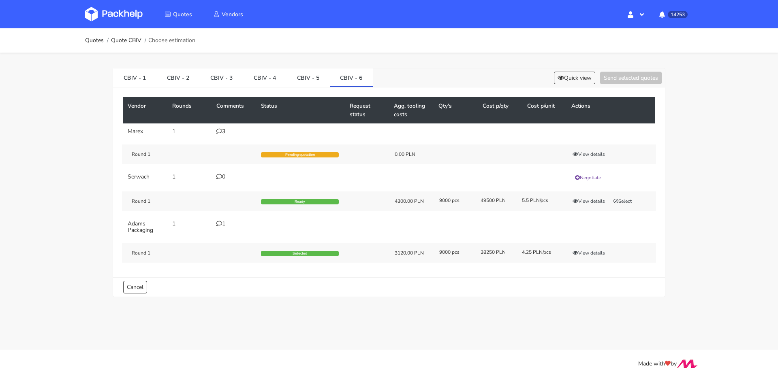
click at [219, 130] on icon at bounding box center [219, 131] width 6 height 6
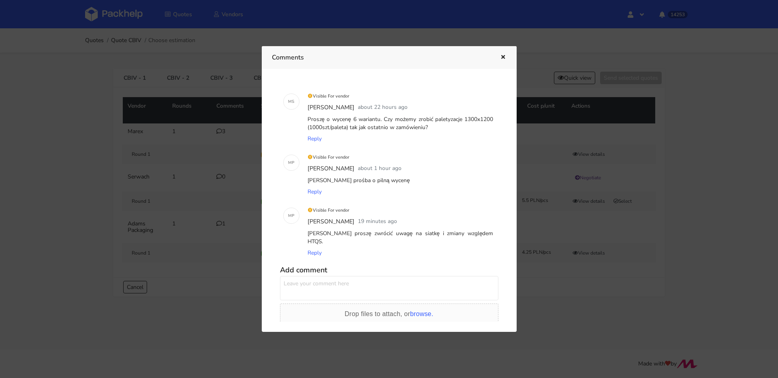
click at [500, 56] on icon "button" at bounding box center [503, 58] width 7 height 6
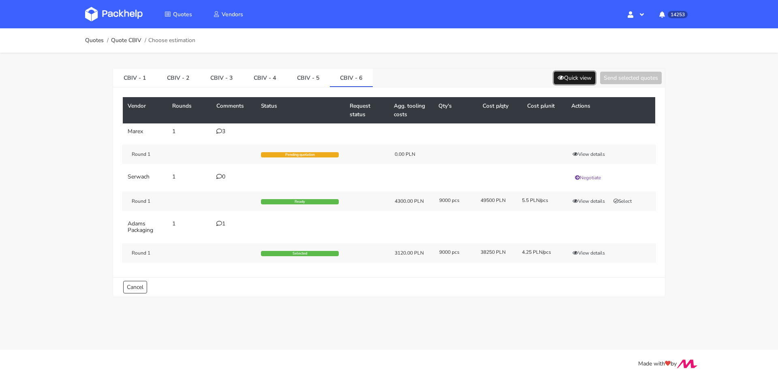
click at [582, 79] on button "Quick view" at bounding box center [574, 78] width 41 height 13
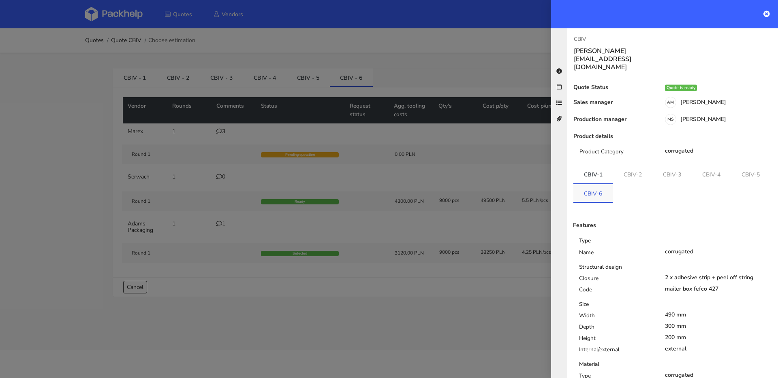
click at [603, 184] on link "CBIV-6" at bounding box center [592, 193] width 39 height 18
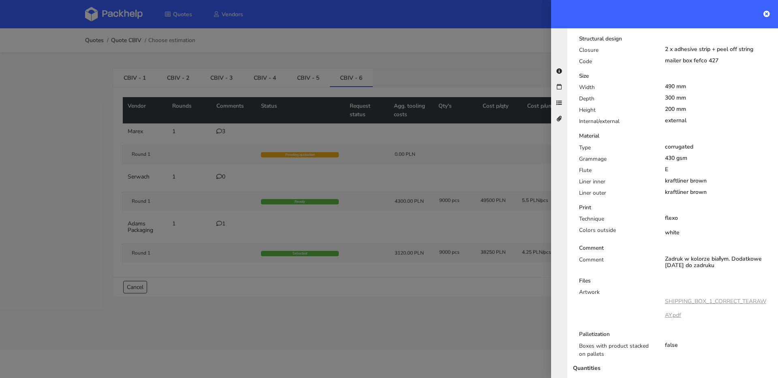
scroll to position [239, 0]
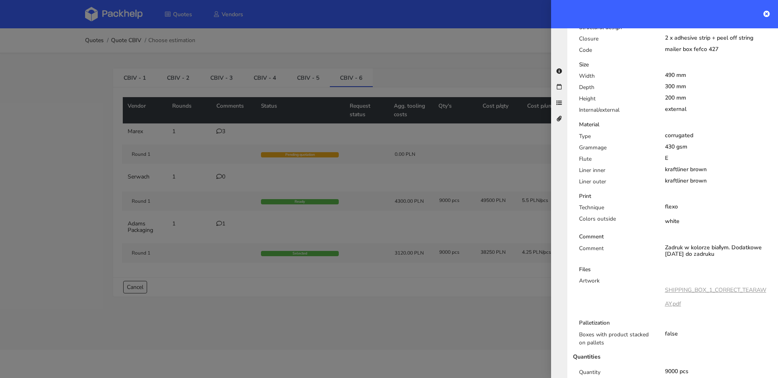
click at [690, 286] on link "SHIPPING_BOX_1_CORRECT_TEARAWAY.pdf" at bounding box center [715, 296] width 101 height 21
drag, startPoint x: 475, startPoint y: 73, endPoint x: 470, endPoint y: 70, distance: 6.0
click at [474, 72] on div at bounding box center [389, 189] width 778 height 378
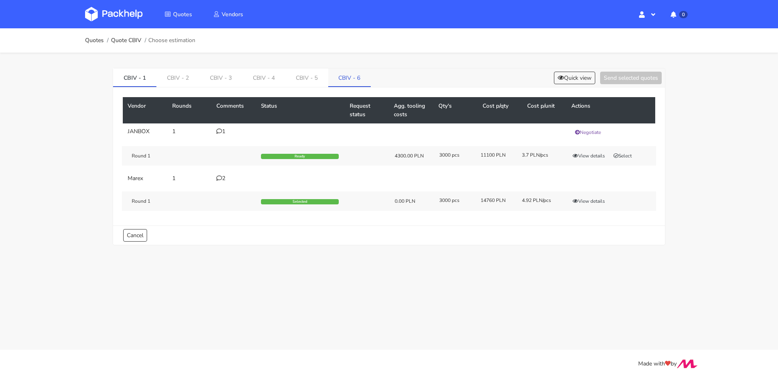
click at [348, 80] on link "CBIV - 6" at bounding box center [349, 77] width 43 height 18
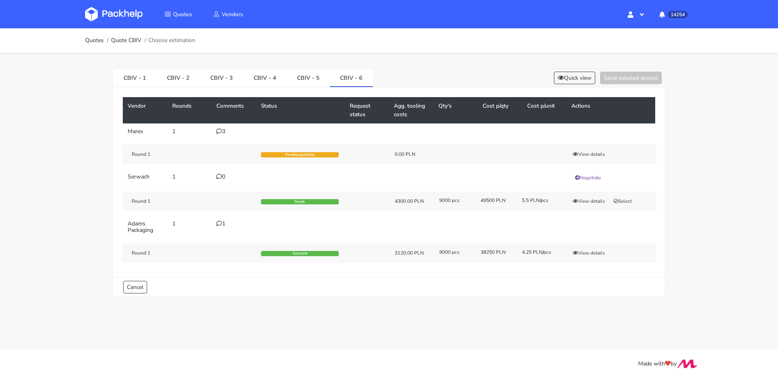
click at [219, 132] on icon at bounding box center [219, 131] width 6 height 6
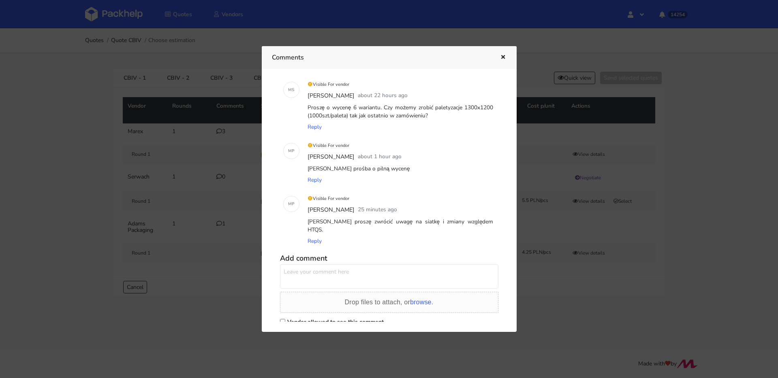
scroll to position [18, 0]
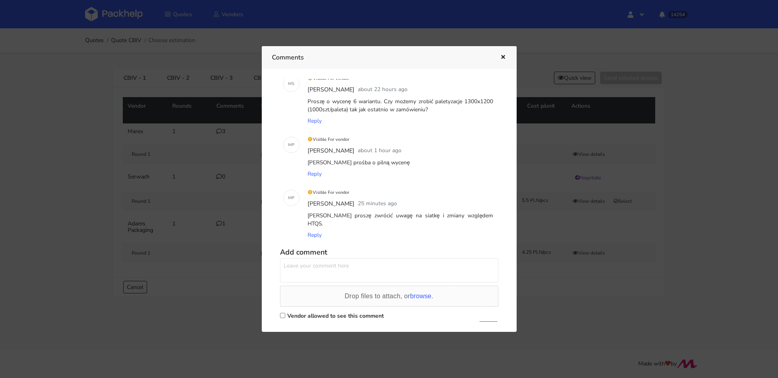
click at [379, 262] on textarea at bounding box center [389, 270] width 218 height 24
type textarea "to jest to samo co HTQS proszę nie brać pod uwagę komentarza :)"
click at [370, 312] on label "Vendor allowed to see this comment" at bounding box center [335, 316] width 96 height 8
click at [285, 313] on input "Vendor allowed to see this comment" at bounding box center [282, 315] width 5 height 5
checkbox input "true"
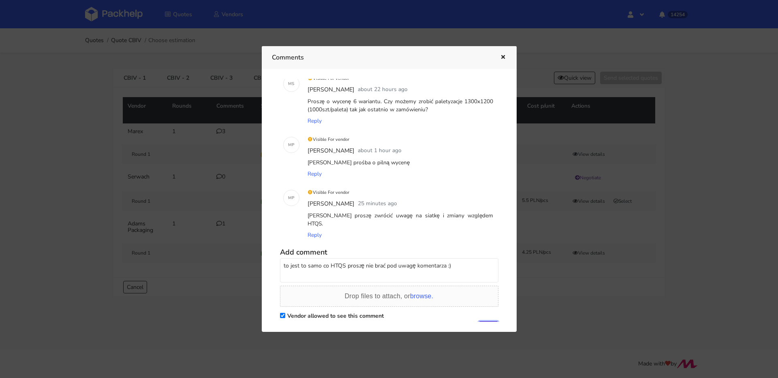
click at [486, 322] on button "Add" at bounding box center [488, 328] width 20 height 12
click at [487, 322] on button "Add" at bounding box center [488, 328] width 20 height 12
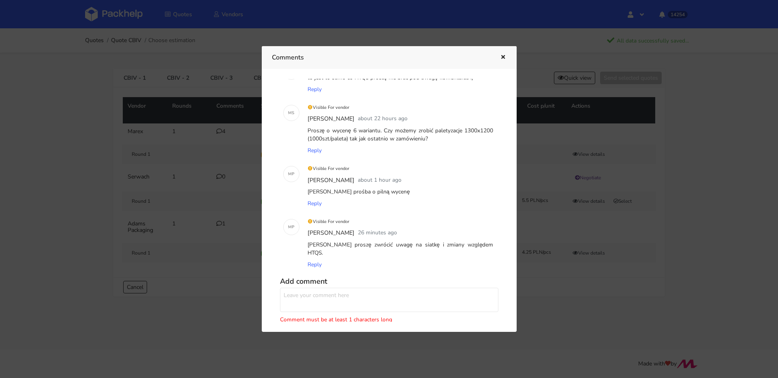
scroll to position [0, 0]
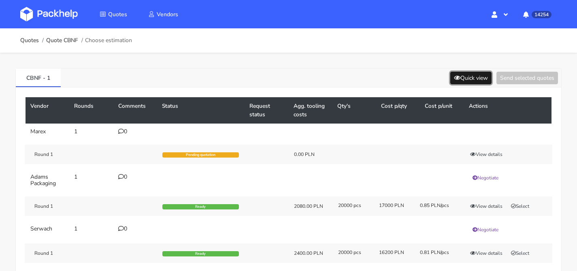
click at [466, 74] on button "Quick view" at bounding box center [471, 78] width 41 height 13
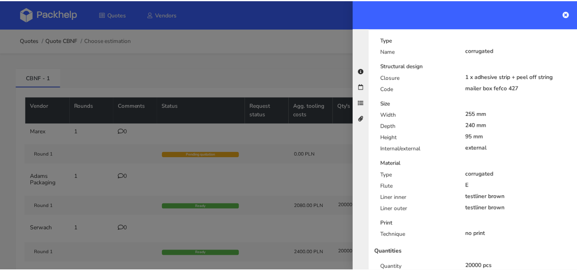
scroll to position [216, 0]
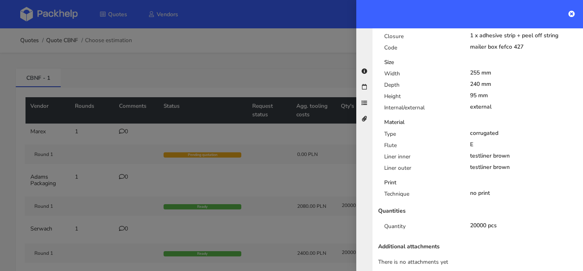
click at [269, 156] on div at bounding box center [291, 135] width 583 height 271
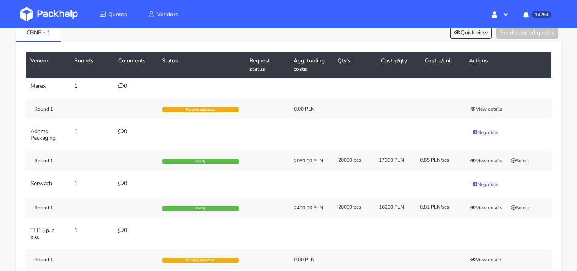
scroll to position [67, 0]
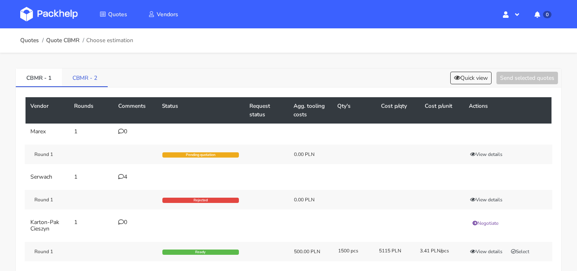
click at [102, 82] on link "CBMR - 2" at bounding box center [85, 77] width 46 height 18
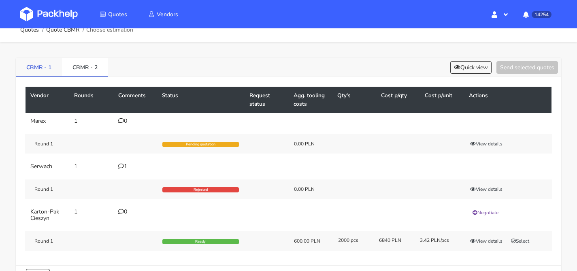
click at [51, 58] on link "CBMR - 1" at bounding box center [39, 67] width 46 height 18
click at [128, 167] on div "4" at bounding box center [135, 166] width 34 height 6
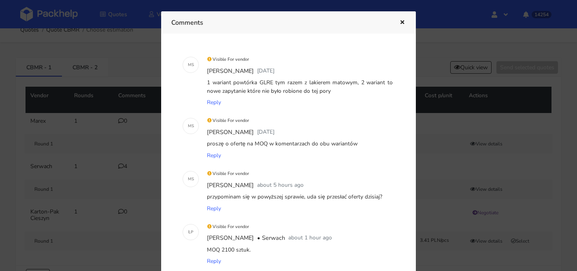
scroll to position [0, 0]
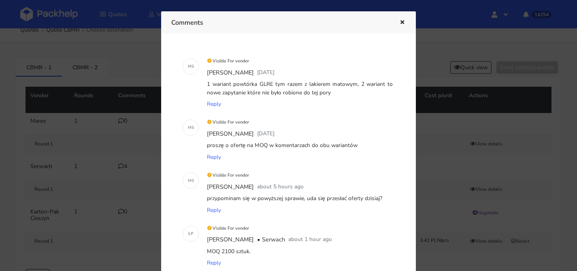
click at [104, 123] on div at bounding box center [288, 135] width 577 height 271
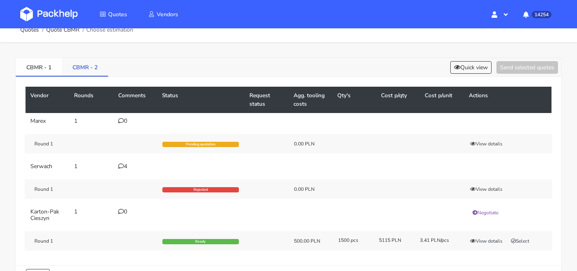
click at [96, 68] on link "CBMR - 2" at bounding box center [85, 67] width 46 height 18
click at [124, 166] on div "1" at bounding box center [135, 166] width 34 height 6
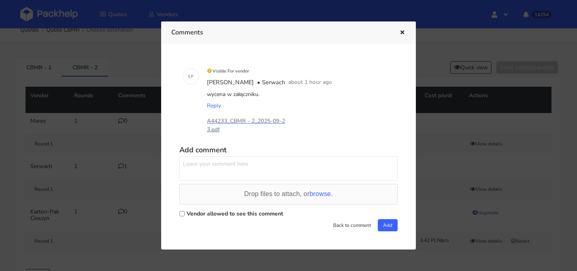
click at [121, 130] on div at bounding box center [288, 135] width 577 height 271
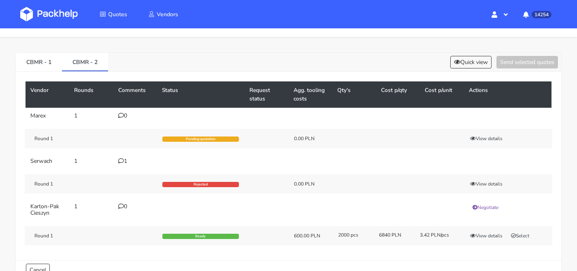
scroll to position [23, 0]
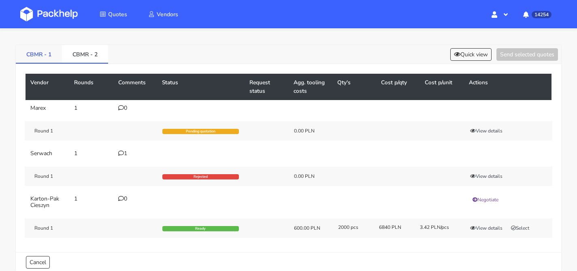
click at [42, 59] on link "CBMR - 1" at bounding box center [39, 54] width 46 height 18
click at [519, 223] on div "Round 1 Ready 500.00 PLN 1500 pcs 5115 PLN 3.41 PLN/pcs View details Select" at bounding box center [289, 227] width 528 height 19
click at [519, 224] on button "Select" at bounding box center [521, 228] width 26 height 8
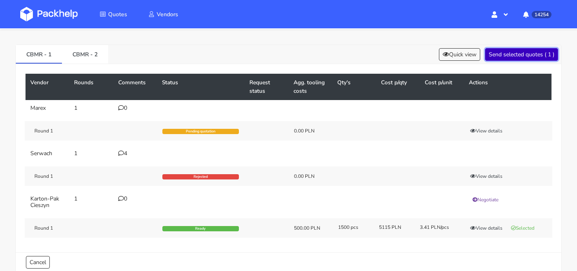
click at [519, 54] on button "Send selected quotes ( 1 )" at bounding box center [521, 54] width 73 height 13
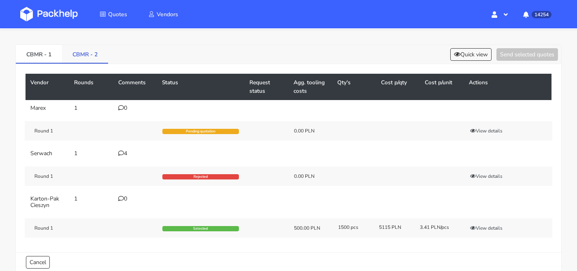
click at [95, 57] on link "CBMR - 2" at bounding box center [85, 54] width 46 height 18
drag, startPoint x: 524, startPoint y: 228, endPoint x: 525, endPoint y: 213, distance: 15.0
click at [524, 228] on button "Select" at bounding box center [521, 228] width 26 height 8
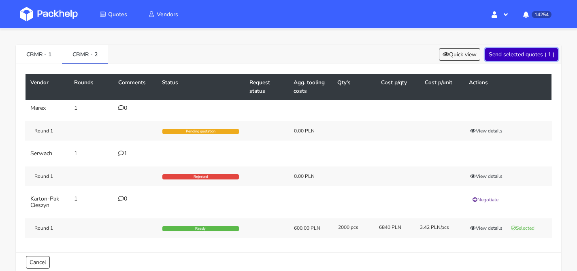
click at [531, 49] on button "Send selected quotes ( 1 )" at bounding box center [521, 54] width 73 height 13
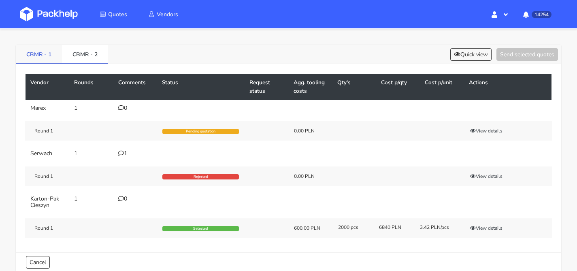
click at [45, 52] on link "CBMR - 1" at bounding box center [39, 54] width 46 height 18
click at [125, 154] on div "4" at bounding box center [135, 153] width 34 height 6
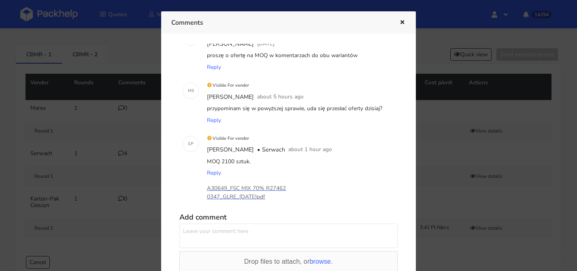
scroll to position [110, 0]
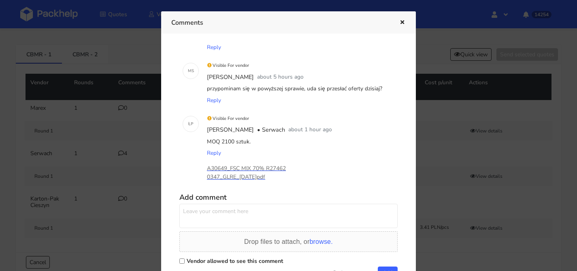
click at [252, 164] on p "A30649_FSC MIX 70% R274620347_GLRE_[DATE]pdf" at bounding box center [247, 173] width 81 height 18
click at [114, 71] on div at bounding box center [288, 135] width 577 height 271
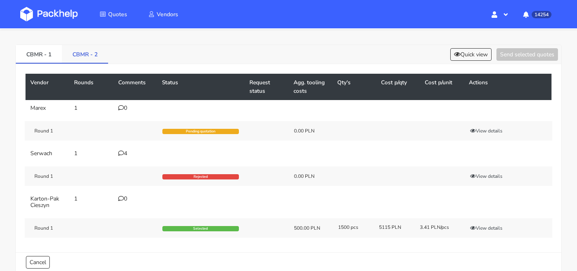
click at [92, 51] on link "CBMR - 2" at bounding box center [85, 54] width 46 height 18
click at [124, 152] on div "1" at bounding box center [135, 153] width 34 height 6
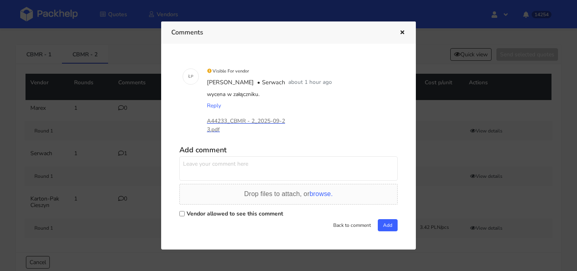
click at [231, 120] on p "A44233_CBMR - 2_2025-09-23.pdf" at bounding box center [247, 126] width 81 height 18
click at [135, 57] on div at bounding box center [288, 135] width 577 height 271
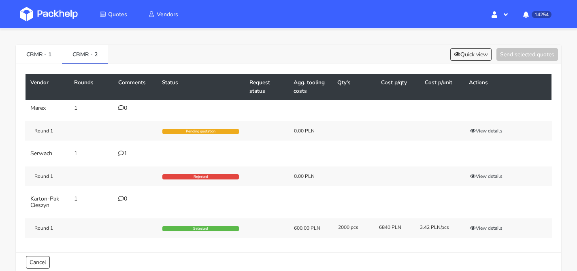
drag, startPoint x: 90, startPoint y: 153, endPoint x: 122, endPoint y: 152, distance: 31.6
click at [90, 153] on td "1" at bounding box center [91, 153] width 44 height 16
click at [124, 152] on div "1" at bounding box center [135, 153] width 34 height 6
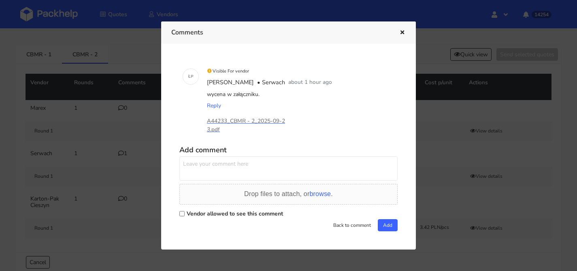
click at [124, 152] on div at bounding box center [288, 135] width 577 height 271
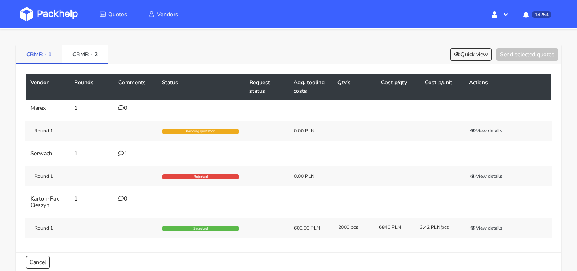
click at [50, 52] on link "CBMR - 1" at bounding box center [39, 54] width 46 height 18
click at [123, 154] on icon at bounding box center [121, 153] width 6 height 6
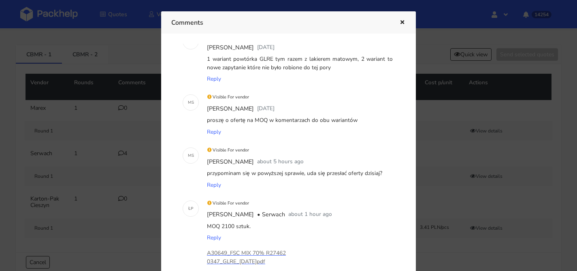
scroll to position [110, 0]
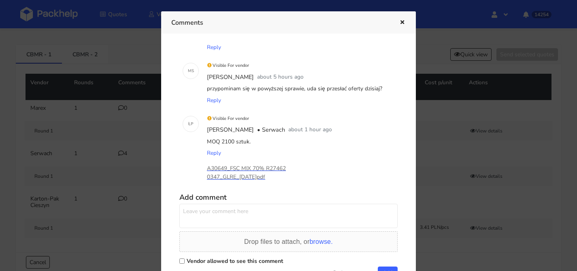
click at [258, 173] on p "A30649_FSC MIX 70% R274620347_GLRE_[DATE]pdf" at bounding box center [247, 173] width 81 height 18
click at [64, 120] on div at bounding box center [288, 135] width 577 height 271
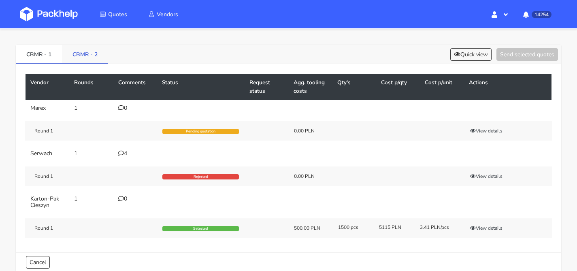
click at [96, 50] on link "CBMR - 2" at bounding box center [85, 54] width 46 height 18
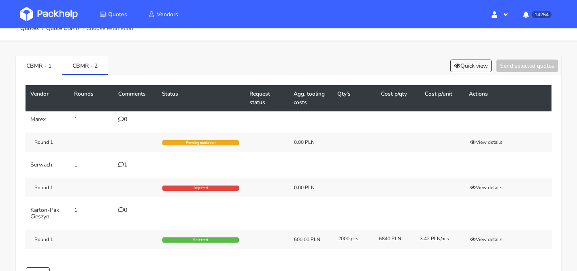
scroll to position [0, 0]
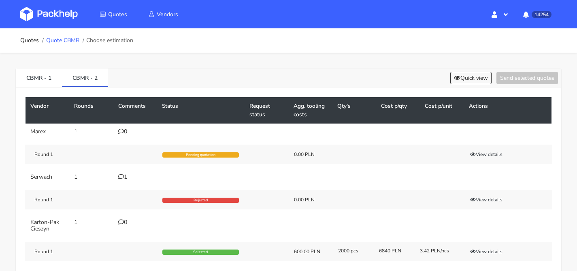
click at [69, 40] on link "Quote CBMR" at bounding box center [62, 40] width 33 height 6
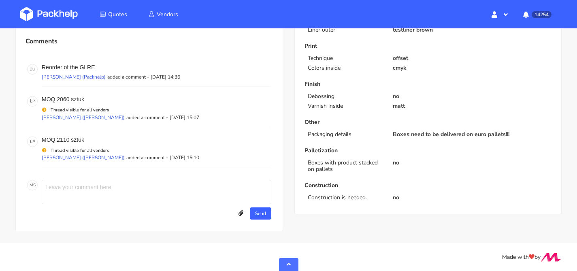
scroll to position [320, 0]
click at [241, 212] on icon at bounding box center [241, 213] width 5 height 6
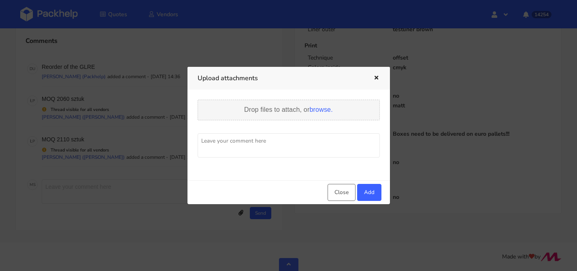
click at [320, 115] on div "Drop files to attach, or browse." at bounding box center [289, 110] width 182 height 21
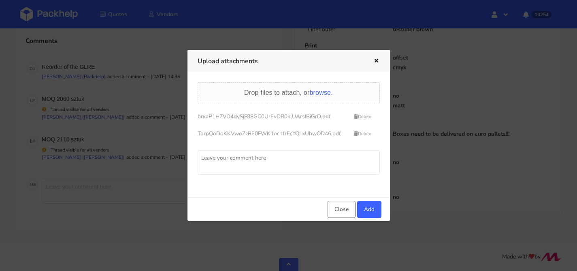
click at [309, 158] on textarea at bounding box center [289, 162] width 182 height 24
type textarea "oferty Serwach (moq trochę większe w 1 wariancie )"
click at [366, 208] on button "Add" at bounding box center [369, 209] width 24 height 17
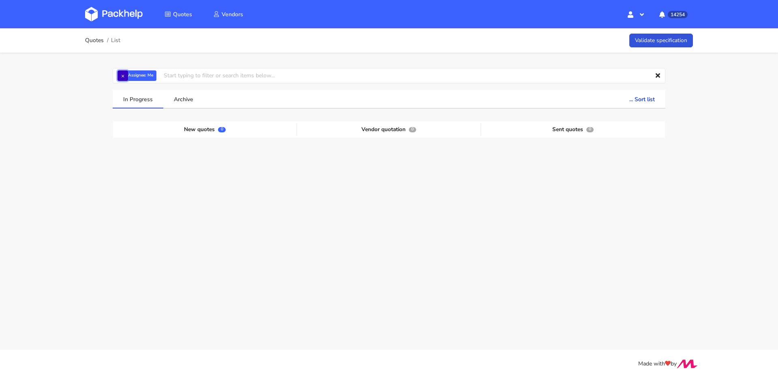
click at [126, 78] on button "×" at bounding box center [122, 75] width 11 height 11
click at [126, 78] on input "text" at bounding box center [389, 75] width 553 height 15
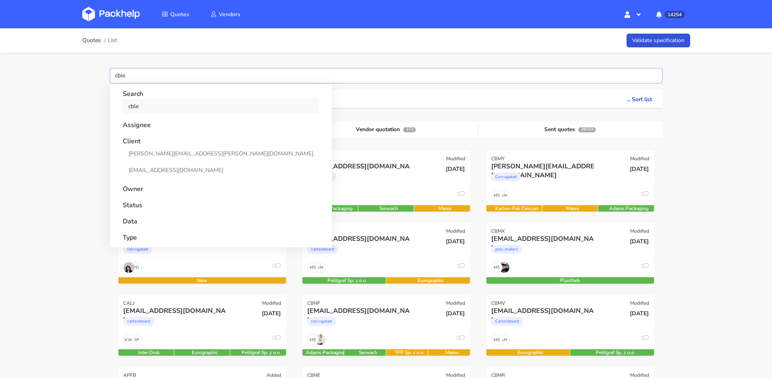
type input "cble"
click at [156, 112] on link "cble" at bounding box center [221, 106] width 196 height 15
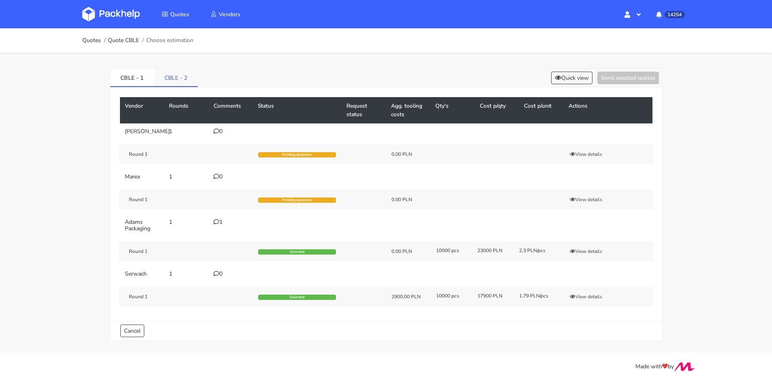
click at [175, 80] on link "CBLE - 2" at bounding box center [176, 77] width 44 height 18
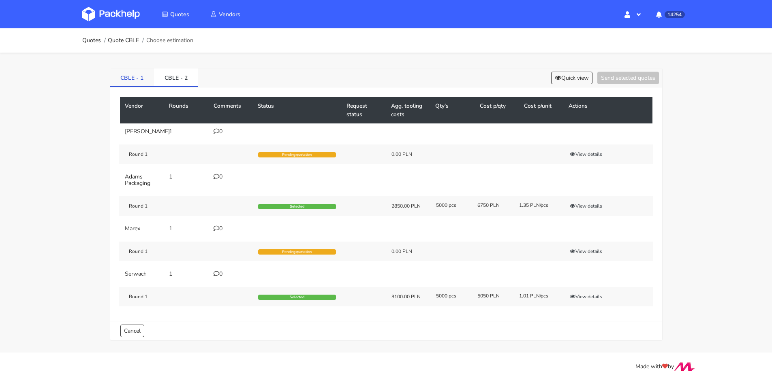
click at [140, 79] on link "CBLE - 1" at bounding box center [132, 77] width 44 height 18
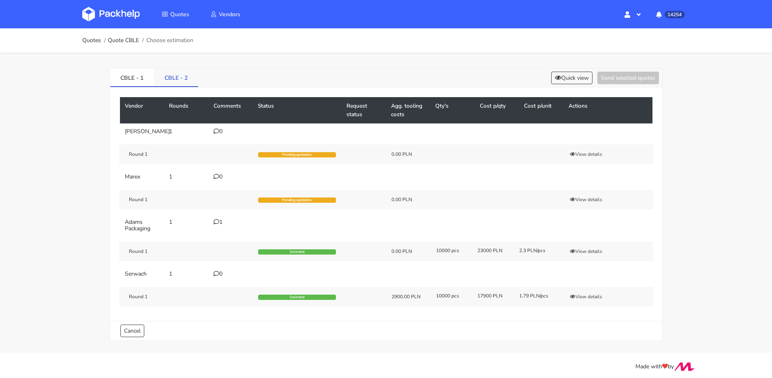
click at [165, 80] on link "CBLE - 2" at bounding box center [176, 77] width 44 height 18
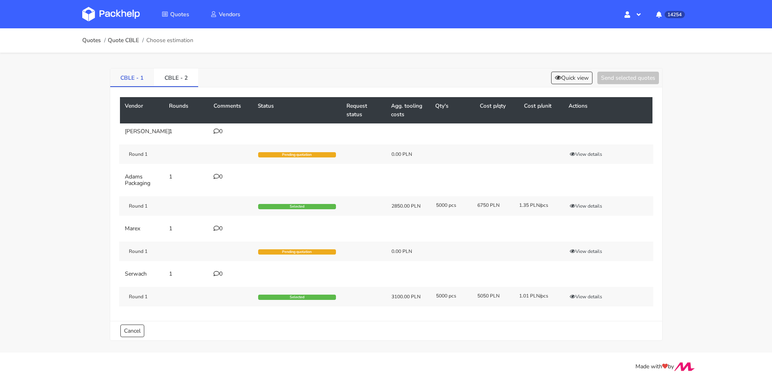
click at [140, 82] on link "CBLE - 1" at bounding box center [132, 77] width 44 height 18
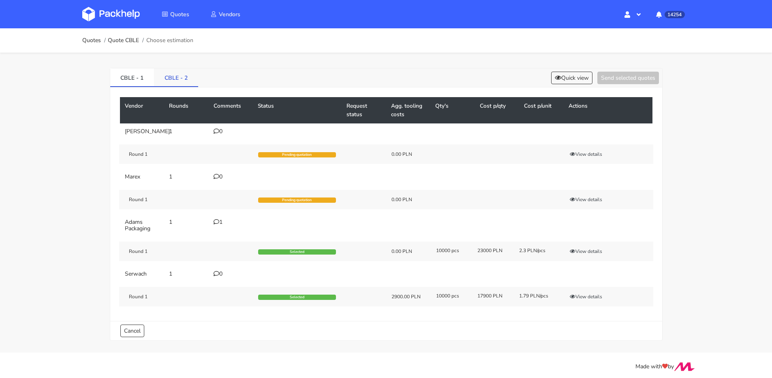
click at [177, 84] on link "CBLE - 2" at bounding box center [176, 77] width 44 height 18
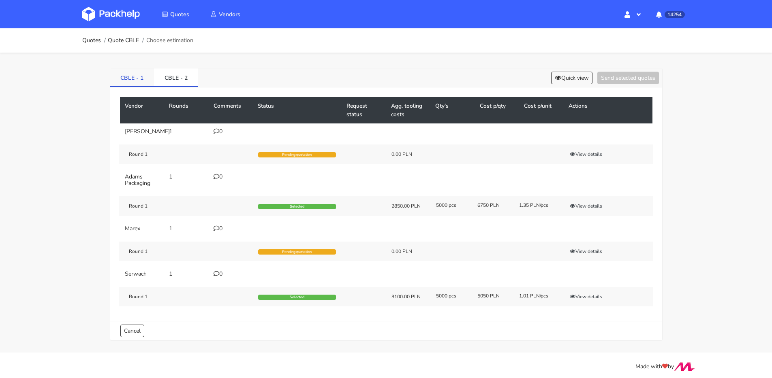
click at [146, 84] on link "CBLE - 1" at bounding box center [132, 77] width 44 height 18
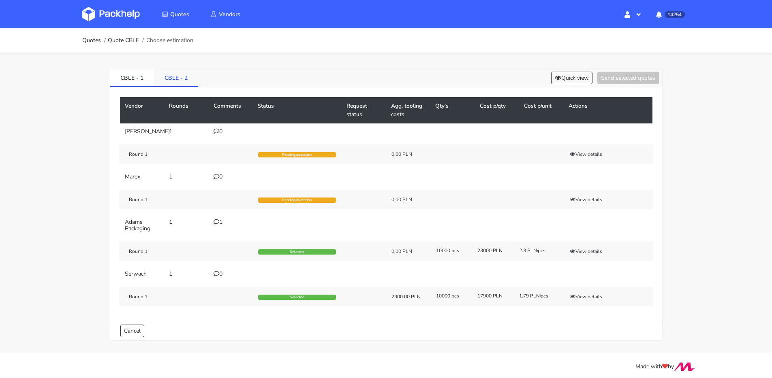
click at [175, 85] on link "CBLE - 2" at bounding box center [176, 77] width 44 height 18
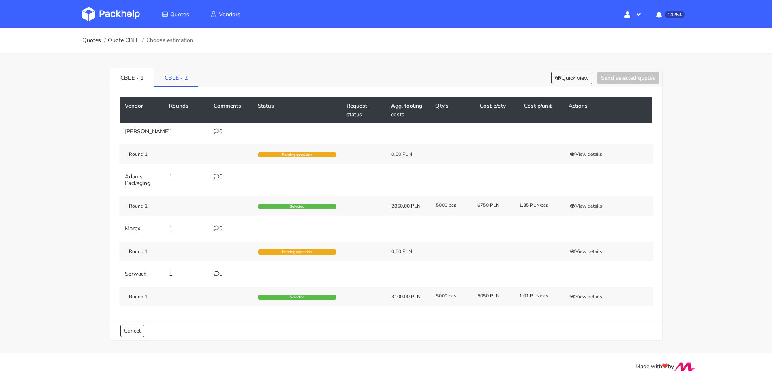
click at [154, 84] on link "CBLE - 2" at bounding box center [176, 77] width 44 height 18
click at [148, 83] on link "CBLE - 1" at bounding box center [132, 77] width 44 height 18
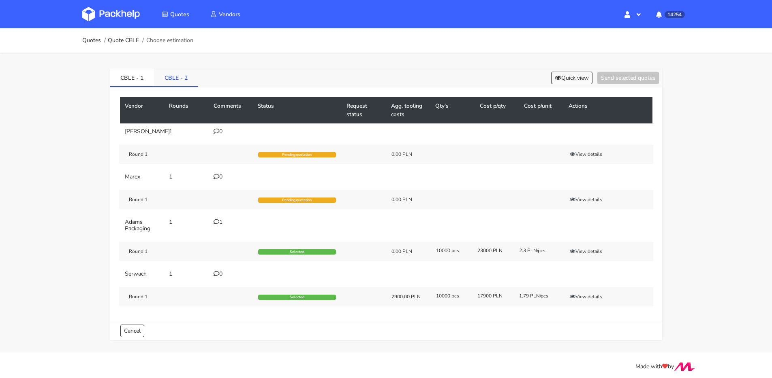
click at [182, 86] on link "CBLE - 2" at bounding box center [176, 77] width 44 height 18
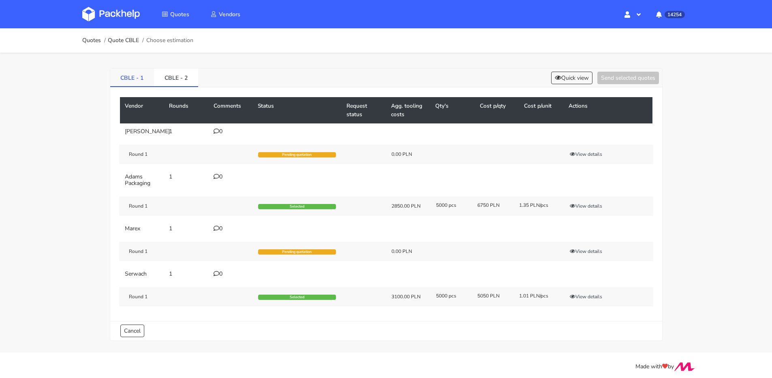
click at [143, 83] on link "CBLE - 1" at bounding box center [132, 77] width 44 height 18
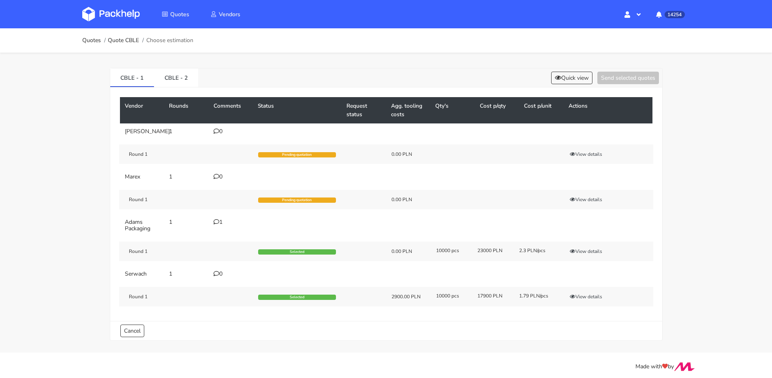
drag, startPoint x: 579, startPoint y: 66, endPoint x: 572, endPoint y: 77, distance: 13.2
click at [578, 66] on div "CBLE - 1 CBLE - 2 Quick view Send selected quotes Vendor Rounds Comments Status…" at bounding box center [385, 203] width 583 height 300
click at [572, 77] on button "Quick view" at bounding box center [571, 78] width 41 height 13
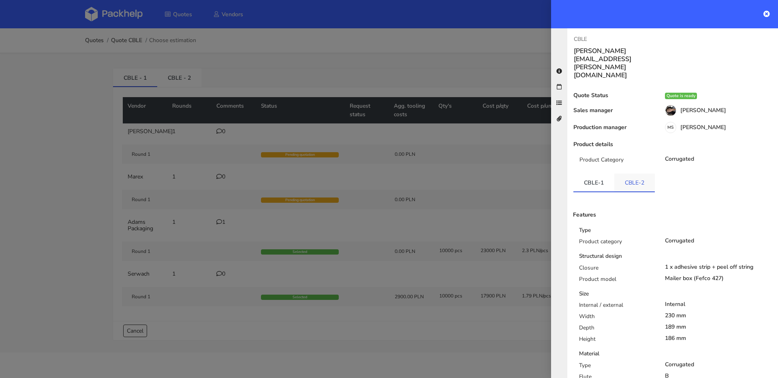
click at [630, 174] on link "CBLE-2" at bounding box center [634, 183] width 41 height 18
click at [599, 174] on link "CBLE-1" at bounding box center [593, 183] width 41 height 18
click at [627, 174] on link "CBLE-2" at bounding box center [634, 183] width 41 height 18
click at [601, 174] on link "CBLE-1" at bounding box center [593, 183] width 41 height 18
click at [32, 139] on div at bounding box center [389, 189] width 778 height 378
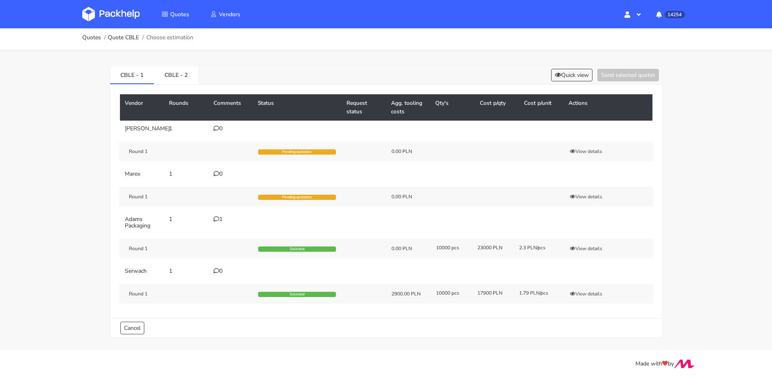
scroll to position [9, 0]
click at [184, 74] on link "CBLE - 2" at bounding box center [176, 75] width 44 height 18
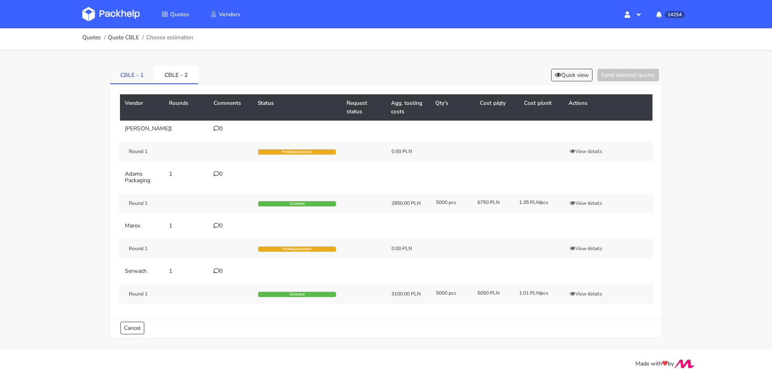
click at [112, 67] on link "CBLE - 1" at bounding box center [132, 75] width 44 height 18
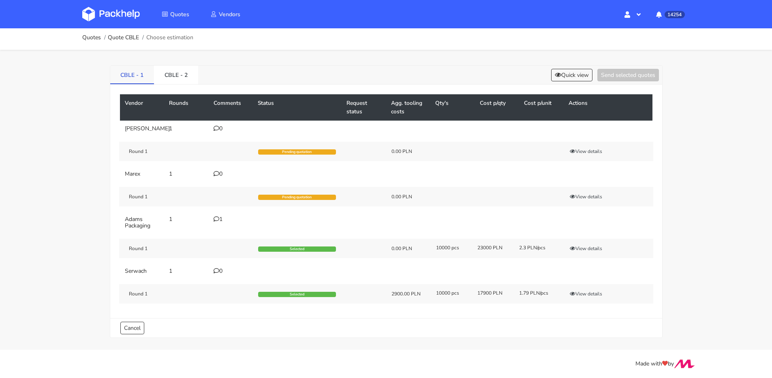
click at [148, 70] on link "CBLE - 1" at bounding box center [132, 75] width 44 height 18
click at [162, 72] on link "CBLE - 2" at bounding box center [176, 75] width 44 height 18
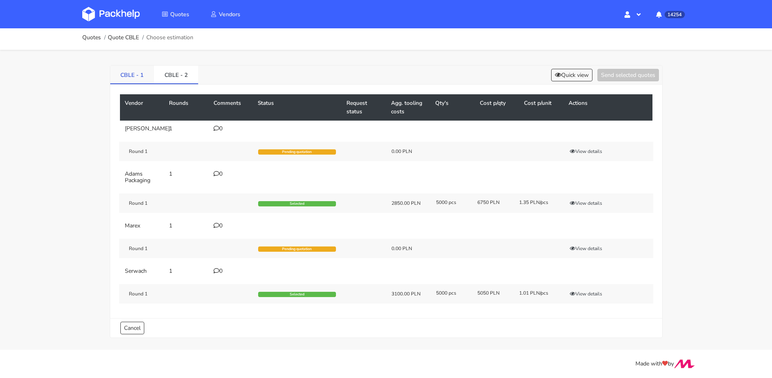
click at [145, 72] on link "CBLE - 1" at bounding box center [132, 75] width 44 height 18
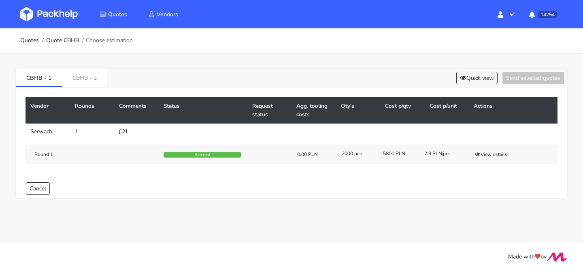
click at [125, 131] on div "1" at bounding box center [136, 131] width 35 height 6
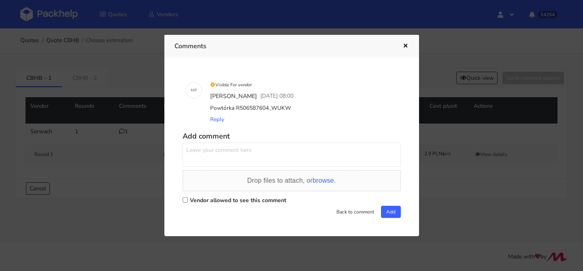
click at [404, 46] on icon "button" at bounding box center [405, 46] width 7 height 6
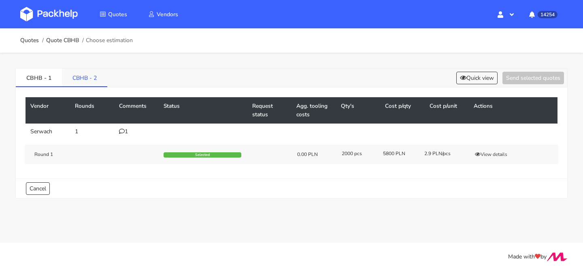
click at [102, 85] on link "CBHB - 2" at bounding box center [84, 77] width 45 height 18
click at [34, 78] on link "CBHB - 1" at bounding box center [39, 77] width 46 height 18
click at [488, 149] on div "Round 1 Selected 0.00 PLN 2000 pcs 5800 PLN 2.9 PLN/pcs View details" at bounding box center [292, 154] width 534 height 19
click at [486, 150] on button "View details" at bounding box center [492, 154] width 40 height 8
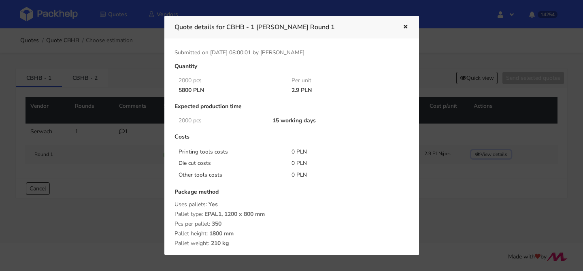
scroll to position [132, 0]
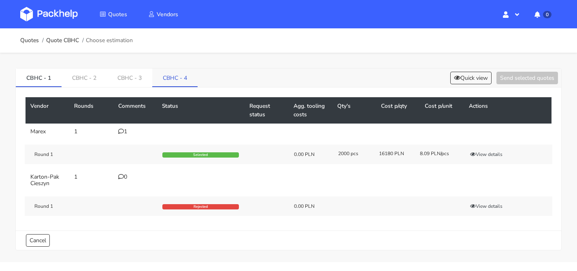
click at [159, 81] on link "CBHC - 4" at bounding box center [174, 77] width 45 height 18
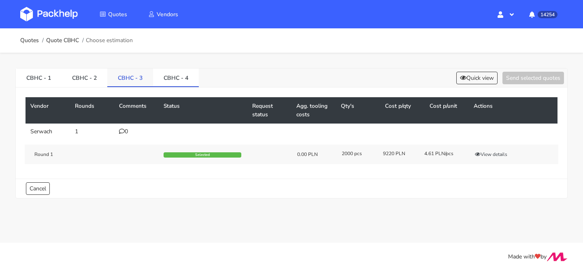
click at [114, 75] on link "CBHC - 3" at bounding box center [130, 77] width 46 height 18
click at [488, 157] on button "View details" at bounding box center [492, 154] width 40 height 8
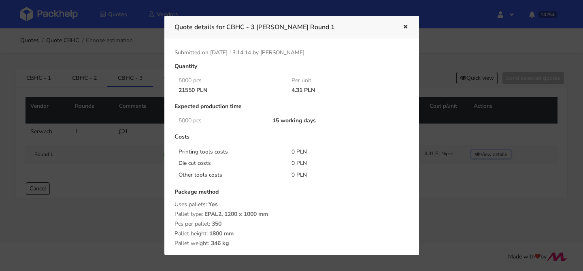
scroll to position [69, 0]
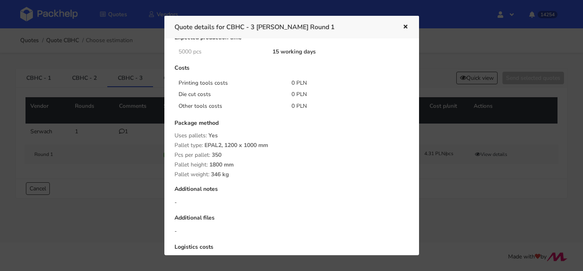
click at [103, 182] on div at bounding box center [291, 135] width 583 height 271
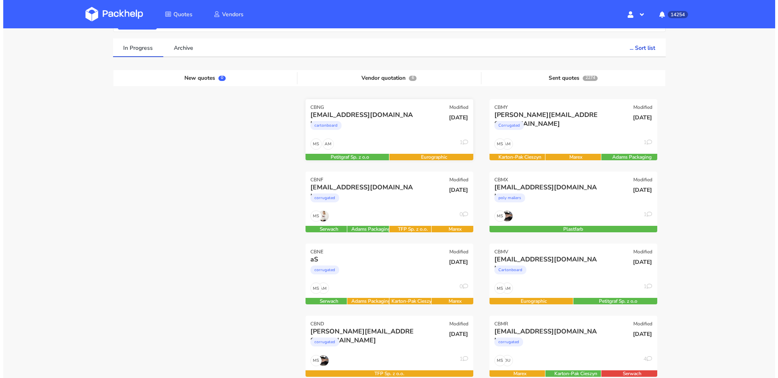
scroll to position [52, 0]
click at [392, 143] on div "AM MS 1" at bounding box center [386, 145] width 168 height 15
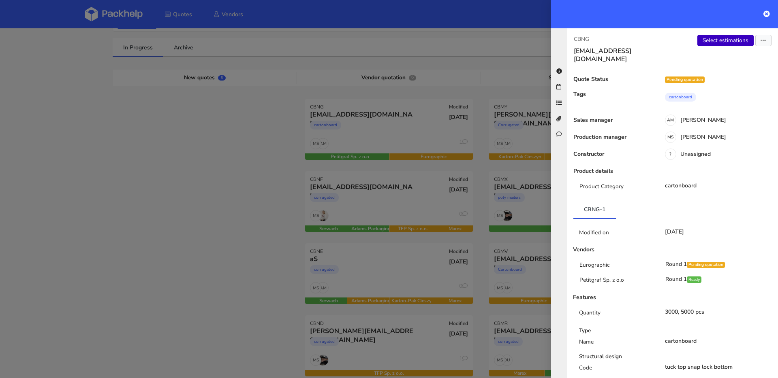
click at [697, 45] on link "Select estimations" at bounding box center [725, 40] width 56 height 11
click at [755, 64] on div "CBNG capsulabbio@gmail.com Select estimations Send to estimate View quote Edit …" at bounding box center [672, 203] width 211 height 350
click at [730, 39] on link "Select estimations" at bounding box center [725, 40] width 56 height 11
click at [64, 114] on div at bounding box center [389, 189] width 778 height 378
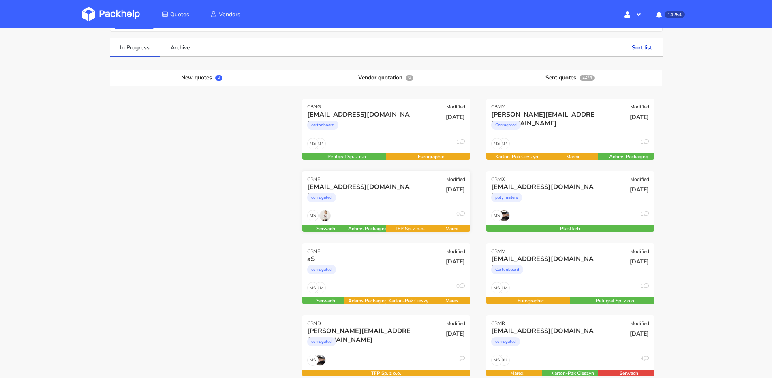
click at [423, 195] on div "23 Sep 2025" at bounding box center [442, 197] width 56 height 28
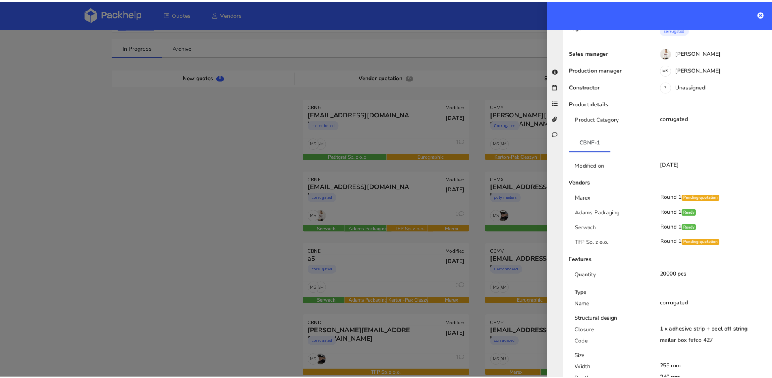
scroll to position [0, 0]
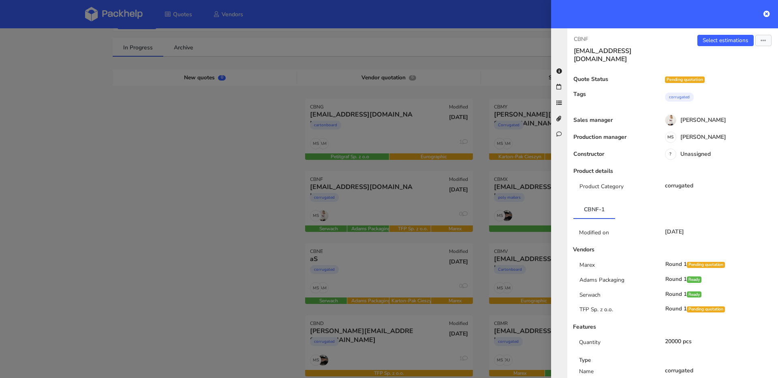
click at [328, 202] on div at bounding box center [389, 189] width 778 height 378
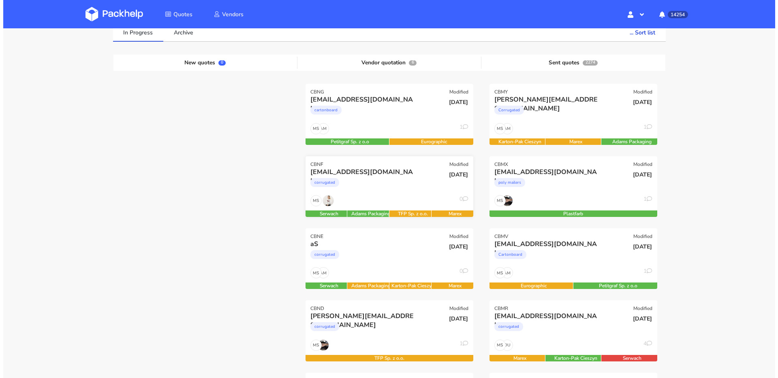
scroll to position [109, 0]
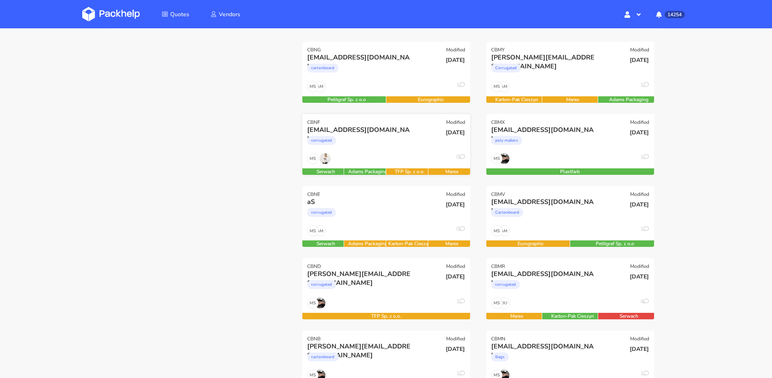
click at [403, 151] on div "Rose.Galbally@ecomplete.com corrugated" at bounding box center [357, 140] width 113 height 28
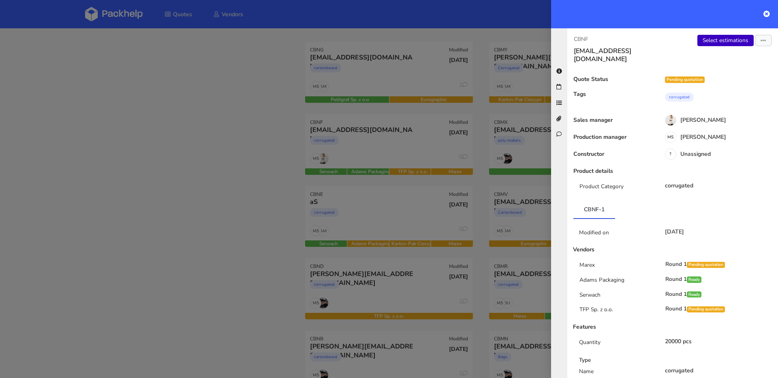
click at [702, 45] on link "Select estimations" at bounding box center [725, 40] width 56 height 11
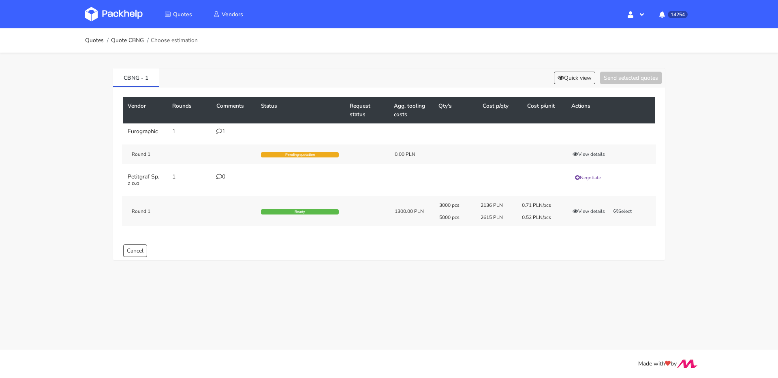
click at [222, 131] on div "1" at bounding box center [233, 131] width 35 height 6
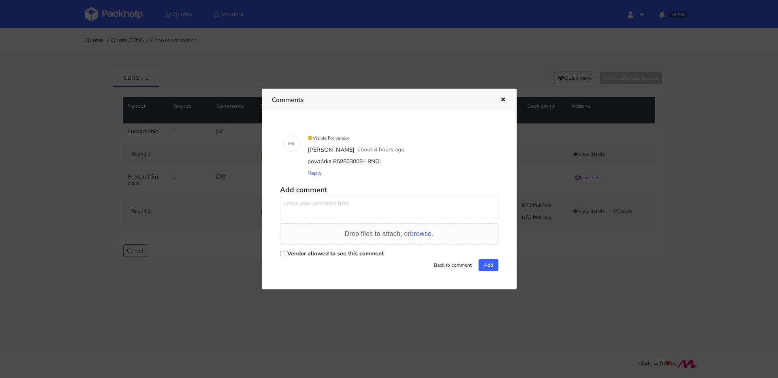
click at [208, 141] on div at bounding box center [389, 189] width 778 height 378
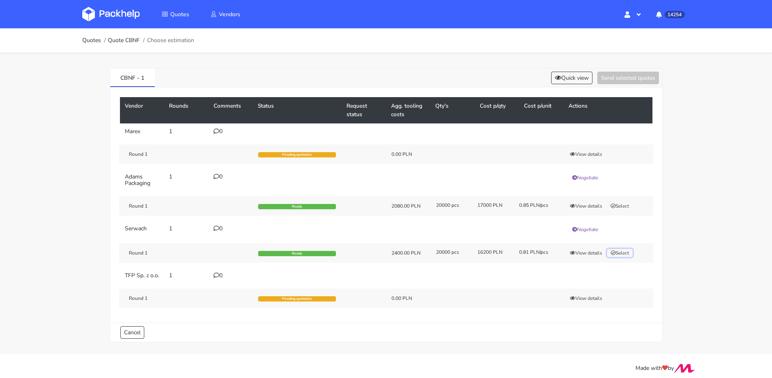
click at [624, 255] on button "Select" at bounding box center [620, 253] width 26 height 8
click at [622, 79] on button "Send selected quotes ( 1 )" at bounding box center [622, 78] width 73 height 13
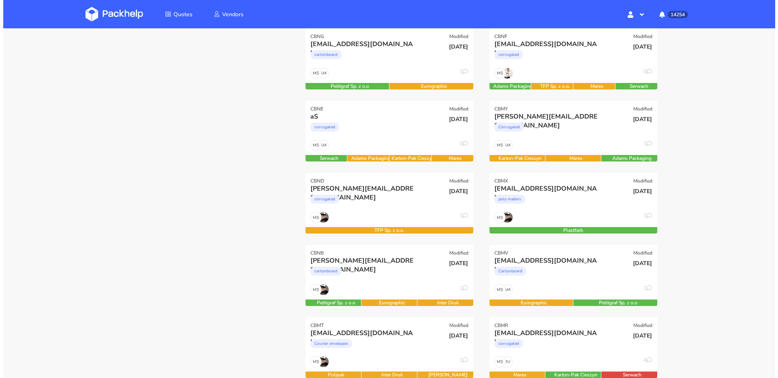
scroll to position [131, 0]
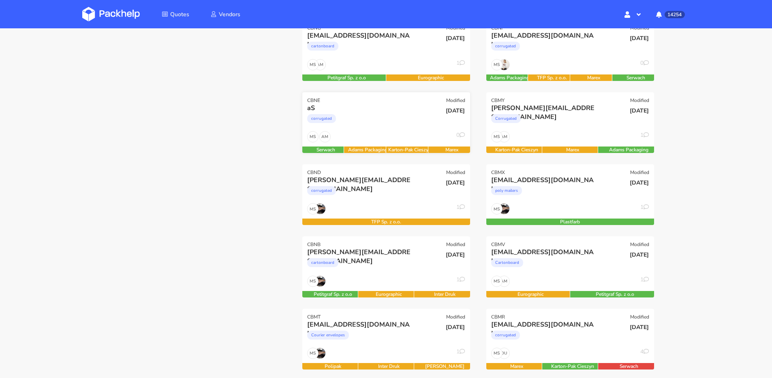
click at [387, 107] on div "aS" at bounding box center [360, 108] width 107 height 9
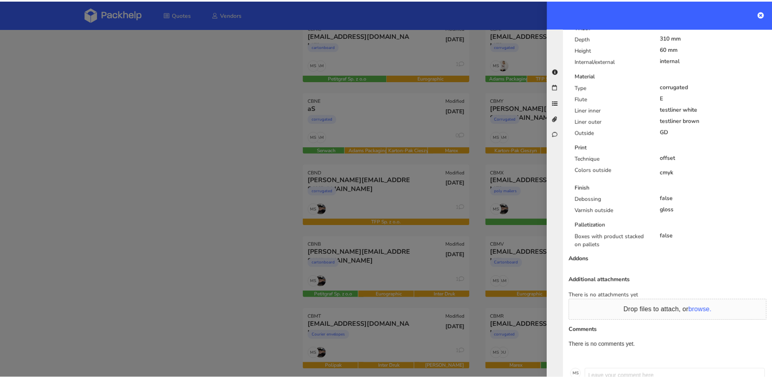
scroll to position [433, 0]
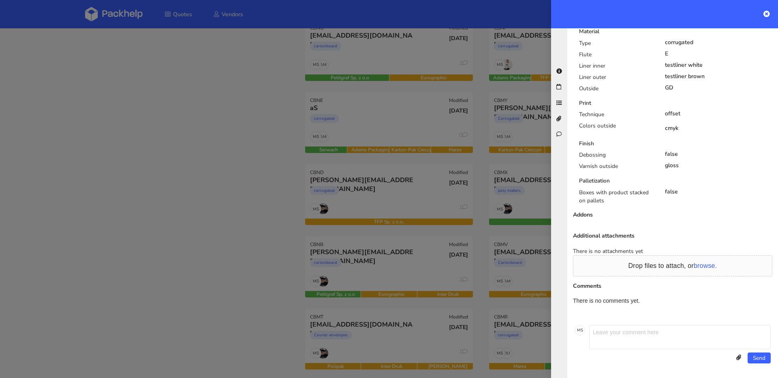
click at [433, 143] on div at bounding box center [389, 189] width 778 height 378
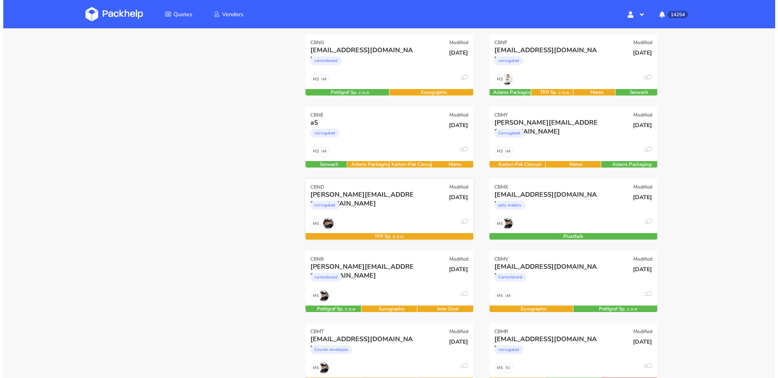
scroll to position [156, 0]
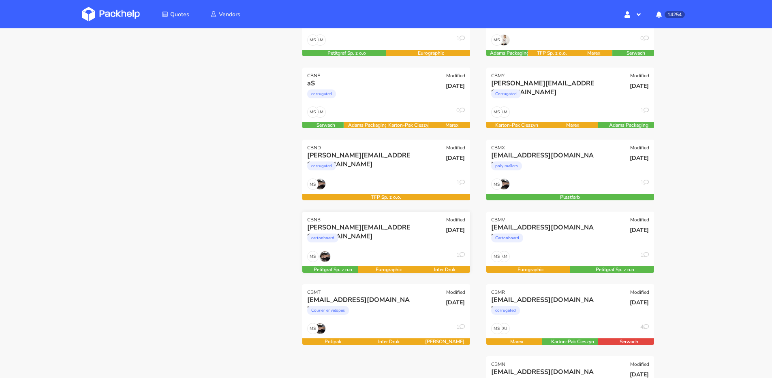
click at [397, 252] on div "MS 1" at bounding box center [386, 258] width 168 height 15
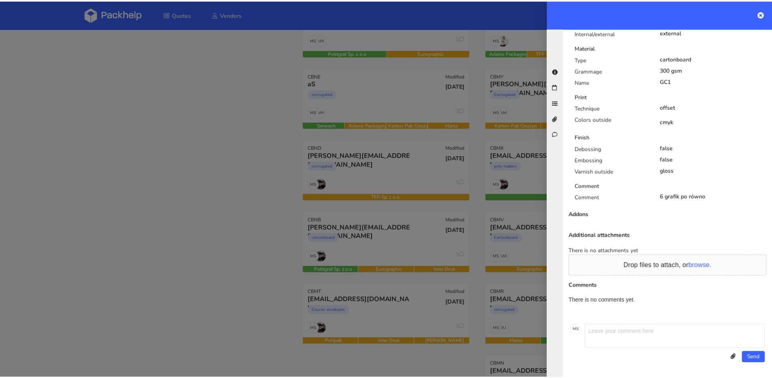
scroll to position [411, 0]
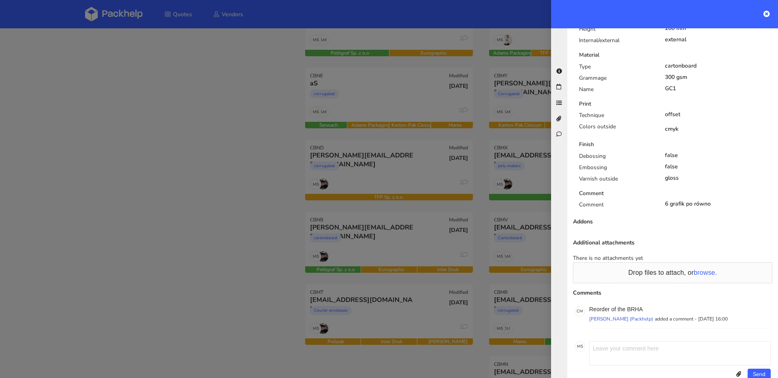
click at [416, 232] on div at bounding box center [389, 189] width 778 height 378
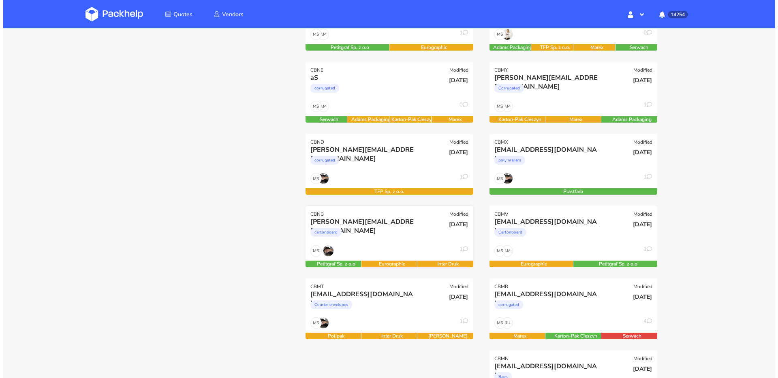
scroll to position [227, 0]
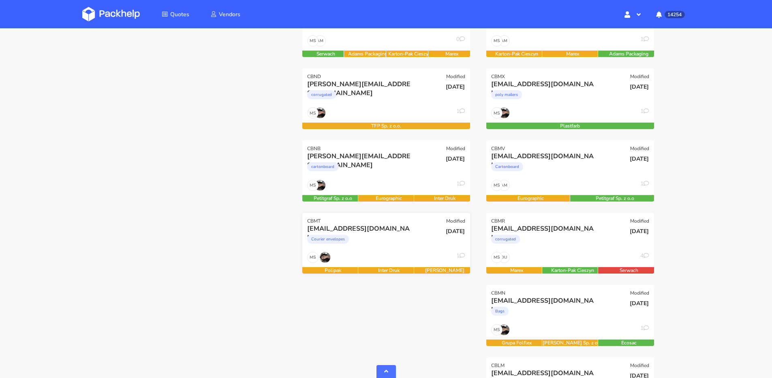
click at [414, 230] on div "[DATE]" at bounding box center [442, 238] width 56 height 28
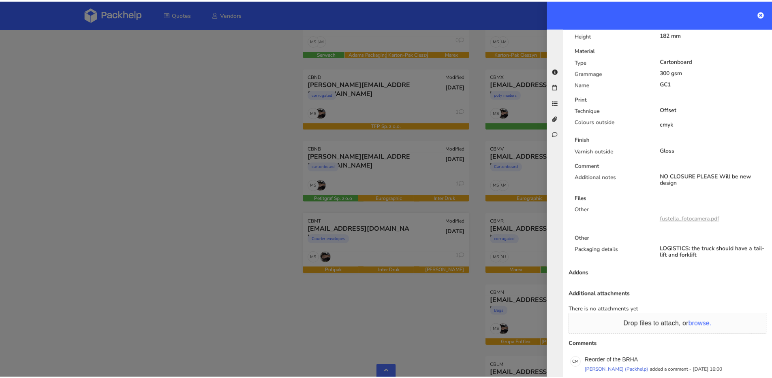
scroll to position [421, 0]
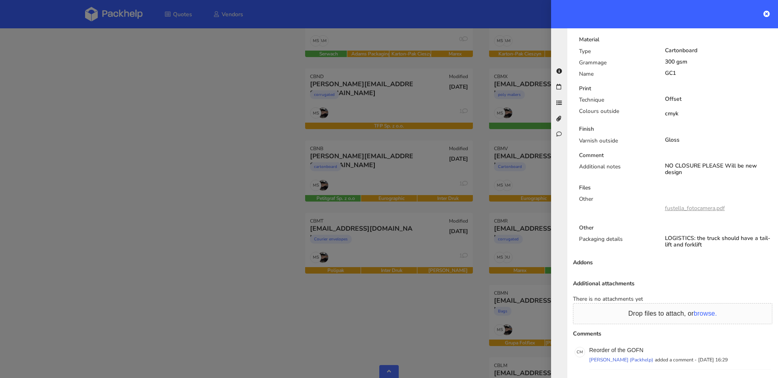
click at [226, 185] on div at bounding box center [389, 189] width 778 height 378
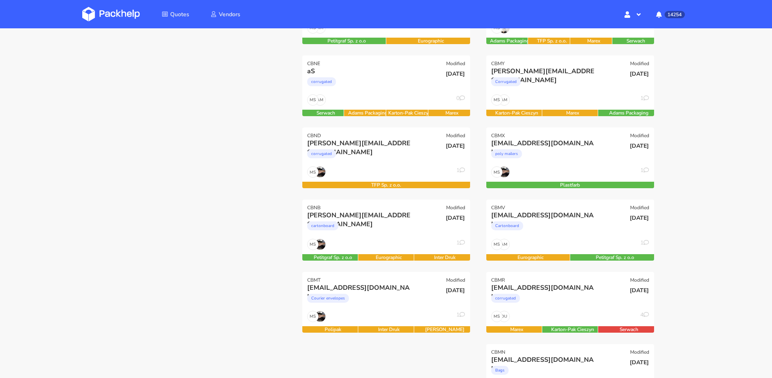
scroll to position [180, 0]
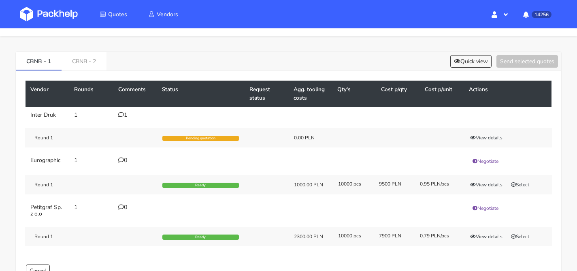
scroll to position [55, 0]
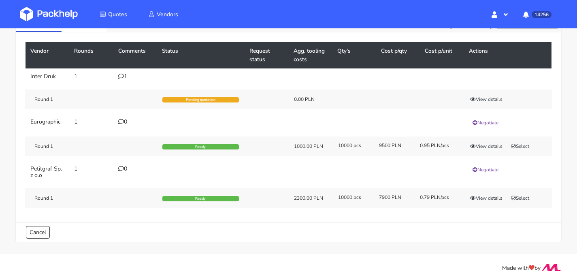
click at [122, 76] on icon at bounding box center [121, 76] width 6 height 6
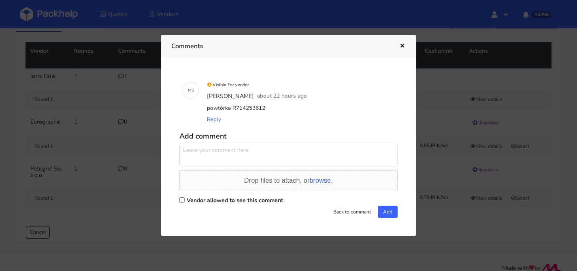
click at [113, 112] on div at bounding box center [288, 135] width 577 height 271
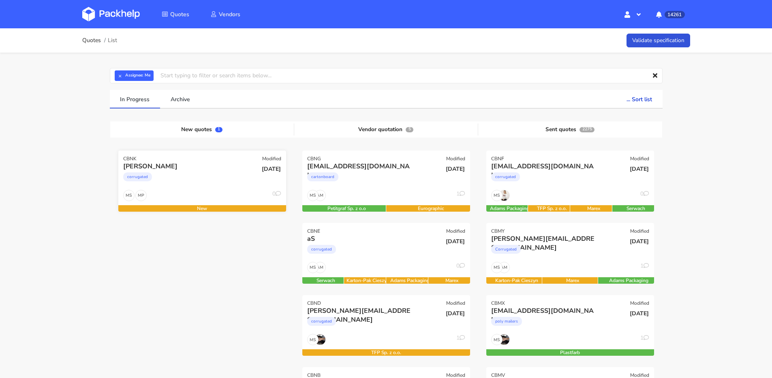
click at [202, 188] on div "[PERSON_NAME] corrugated" at bounding box center [173, 176] width 113 height 28
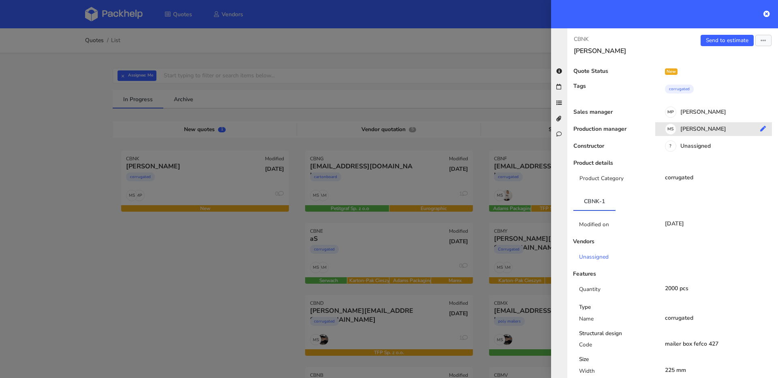
click at [701, 128] on div "[PERSON_NAME]" at bounding box center [716, 130] width 123 height 9
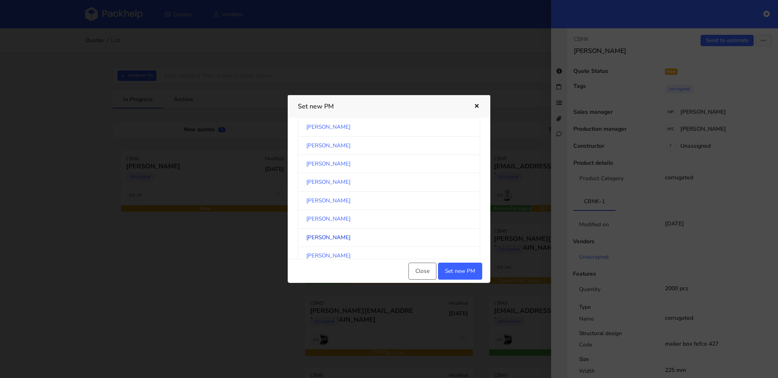
scroll to position [8, 0]
click at [342, 218] on link "[PERSON_NAME]" at bounding box center [389, 221] width 182 height 18
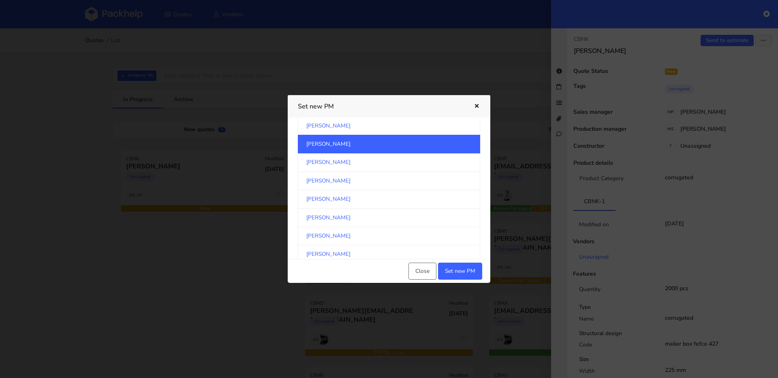
scroll to position [85, 0]
click at [356, 201] on link "[PERSON_NAME]" at bounding box center [389, 199] width 182 height 18
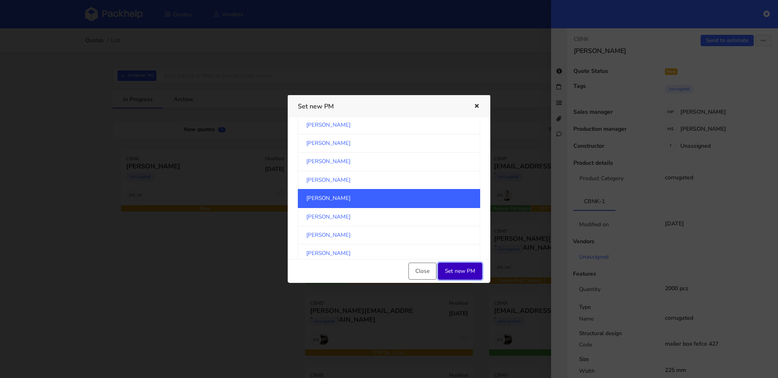
click at [451, 265] on button "Set new PM" at bounding box center [460, 271] width 44 height 17
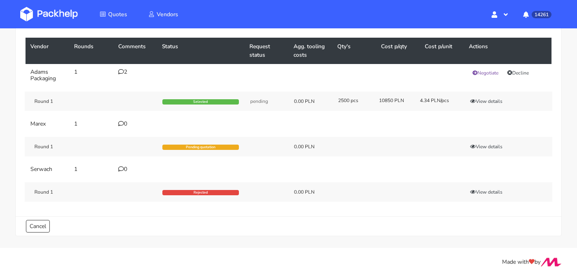
scroll to position [61, 0]
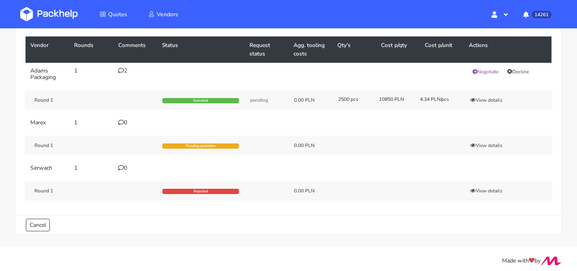
click at [126, 72] on div "2" at bounding box center [135, 71] width 34 height 6
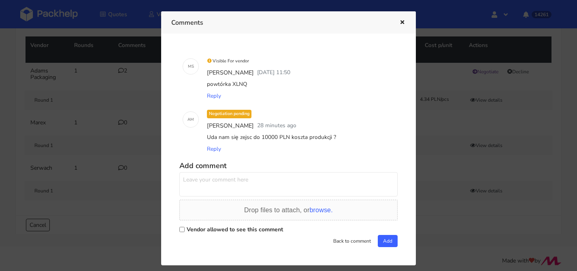
click at [400, 21] on icon "button" at bounding box center [402, 23] width 7 height 6
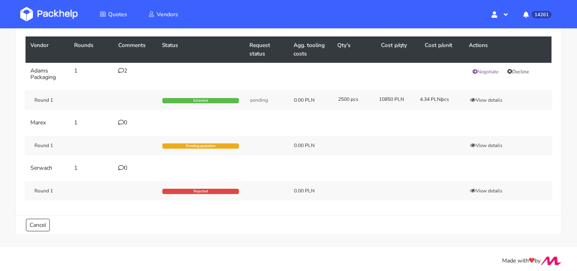
click at [116, 68] on td "2" at bounding box center [135, 74] width 44 height 23
click at [122, 68] on icon at bounding box center [121, 71] width 6 height 6
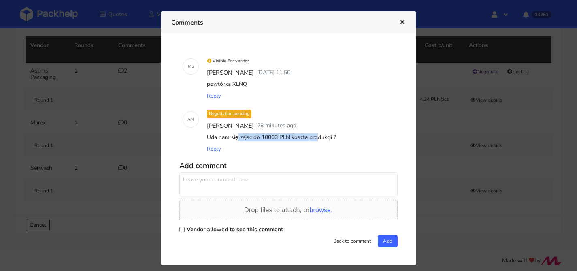
drag, startPoint x: 224, startPoint y: 137, endPoint x: 287, endPoint y: 136, distance: 63.2
click at [287, 136] on div "Uda nam się zejsc do 10000 PLN koszta produkcji ?" at bounding box center [299, 137] width 189 height 11
copy div "Uda nam się zejsc do 10000 PLN"
click at [276, 177] on textarea at bounding box center [288, 184] width 218 height 24
paste textarea "Uda nam się zejsc do 10000 PLN"
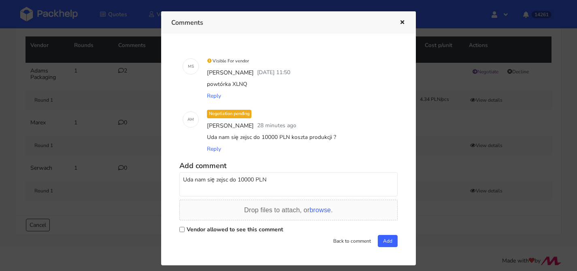
type textarea "Uda nam się zejsc do 10000 PLN"
click at [232, 231] on label "Vendor allowed to see this comment" at bounding box center [235, 230] width 96 height 8
click at [185, 231] on input "Vendor allowed to see this comment" at bounding box center [181, 229] width 5 height 5
checkbox input "true"
click at [292, 184] on textarea "Uda nam się zejsc do 10000 PLN" at bounding box center [288, 184] width 218 height 24
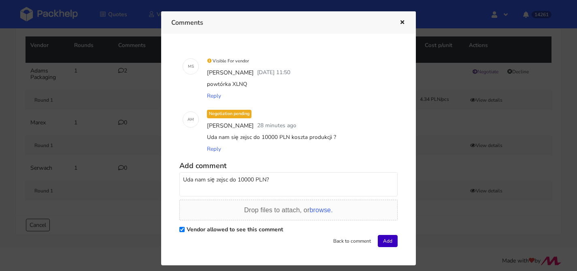
type textarea "Uda nam się zejsc do 10000 PLN?"
click at [383, 237] on button "Add" at bounding box center [388, 241] width 20 height 12
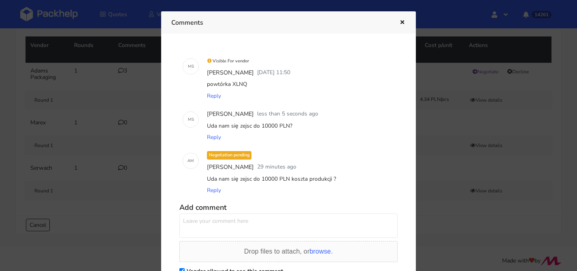
click at [88, 89] on div at bounding box center [288, 135] width 577 height 271
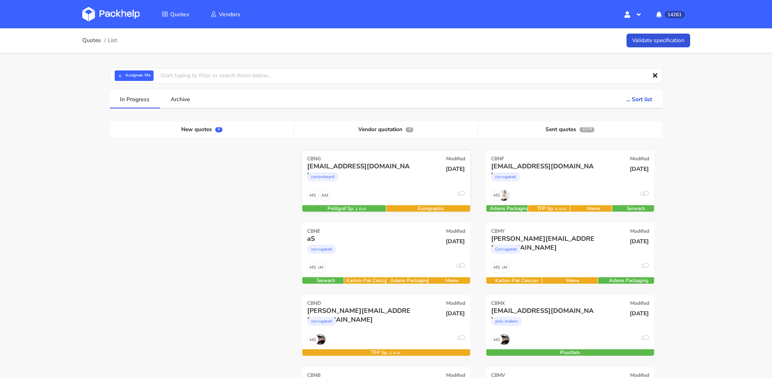
click at [412, 186] on div "cartonboard" at bounding box center [360, 179] width 107 height 16
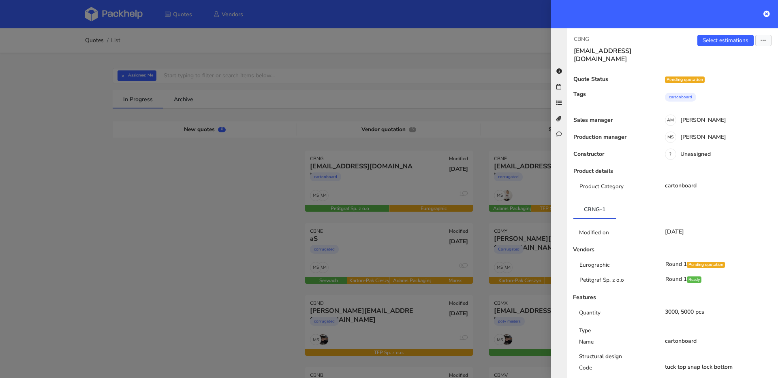
click at [278, 192] on div at bounding box center [389, 189] width 778 height 378
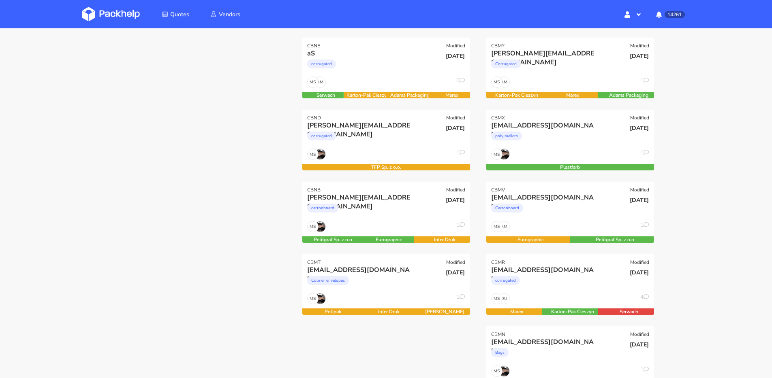
scroll to position [189, 0]
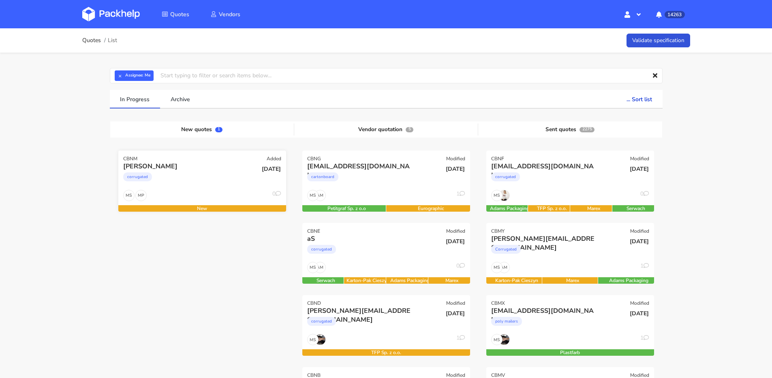
click at [219, 181] on div "corrugated" at bounding box center [176, 179] width 107 height 16
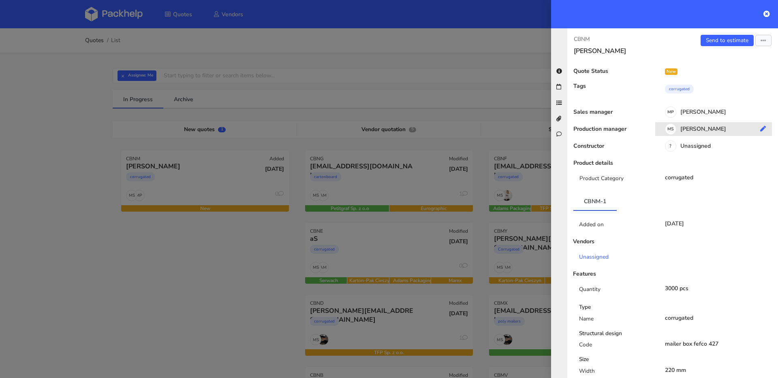
click at [695, 133] on div "[PERSON_NAME]" at bounding box center [716, 130] width 123 height 9
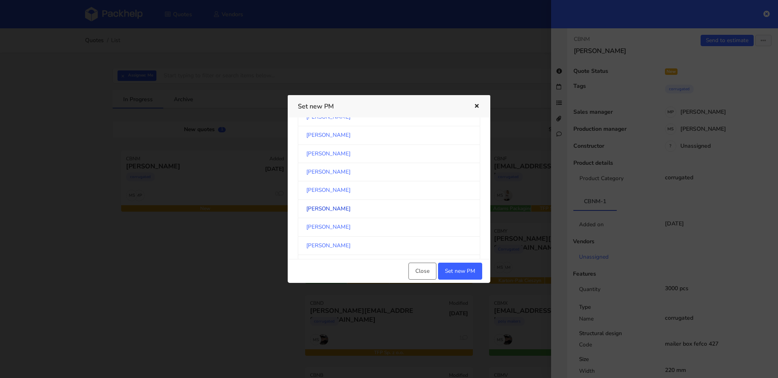
scroll to position [103, 0]
click at [358, 184] on link "Klaudia Wiśniewska" at bounding box center [389, 181] width 182 height 18
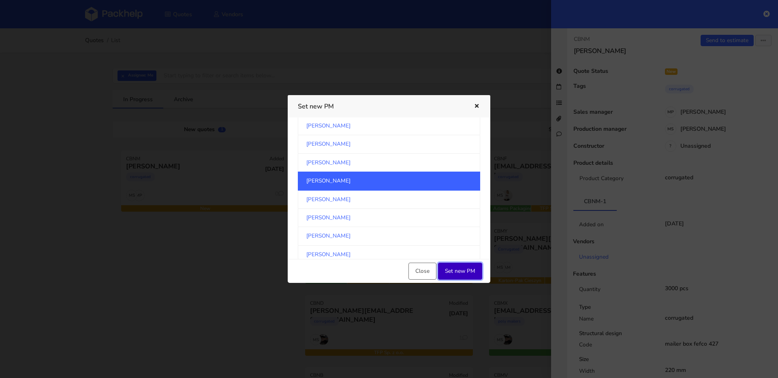
click at [470, 272] on button "Set new PM" at bounding box center [460, 271] width 44 height 17
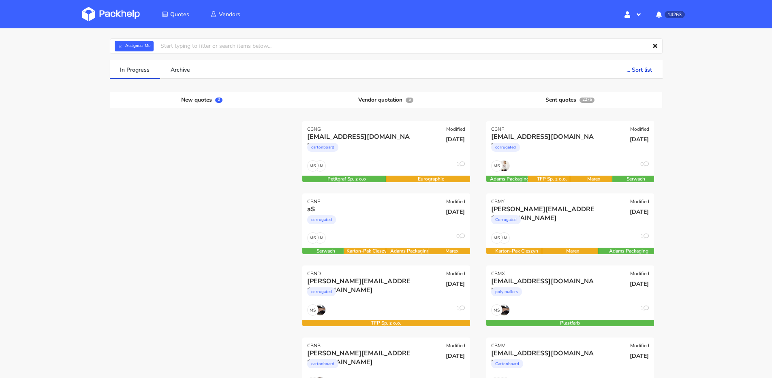
scroll to position [17, 0]
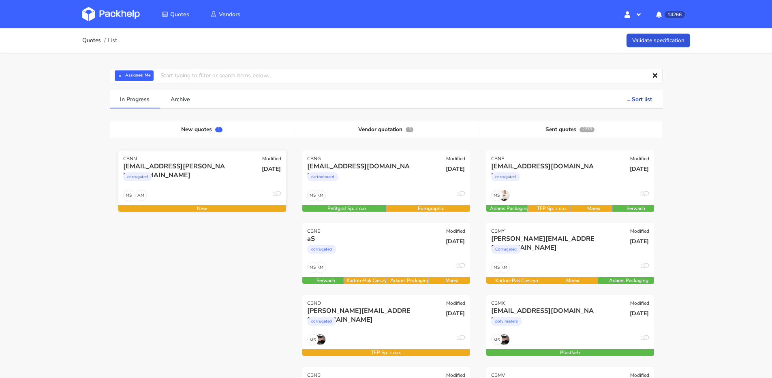
click at [220, 170] on div "[EMAIL_ADDRESS][PERSON_NAME][DOMAIN_NAME]" at bounding box center [176, 166] width 107 height 9
click at [214, 184] on div "corrugated" at bounding box center [176, 179] width 107 height 16
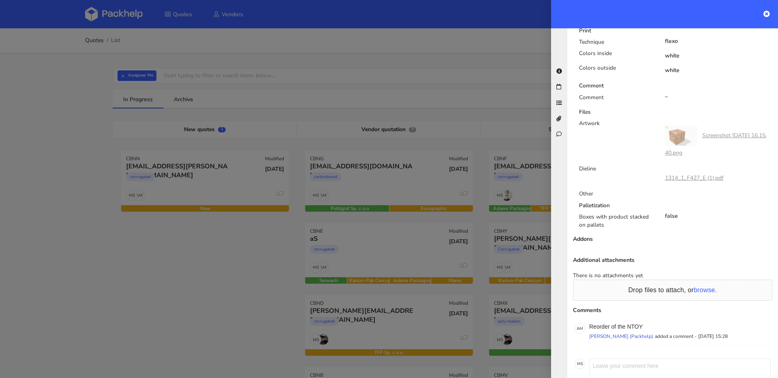
scroll to position [422, 0]
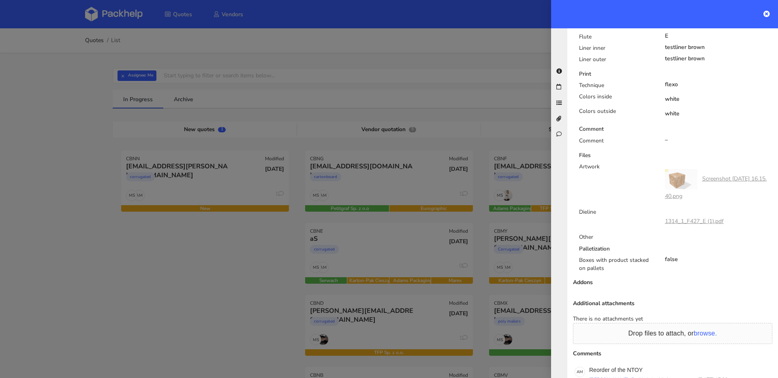
click at [684, 218] on link "1314_1_F427_E (1).pdf" at bounding box center [694, 222] width 59 height 8
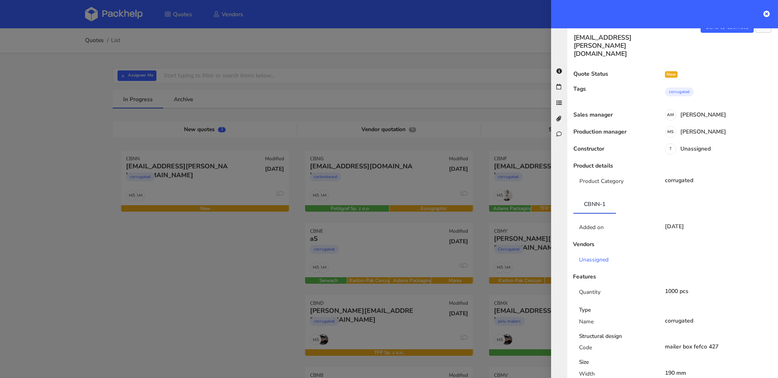
scroll to position [0, 0]
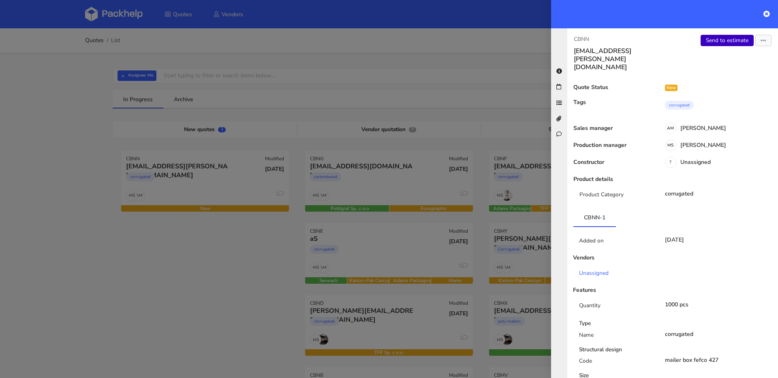
click at [710, 45] on link "Send to estimate" at bounding box center [727, 40] width 53 height 11
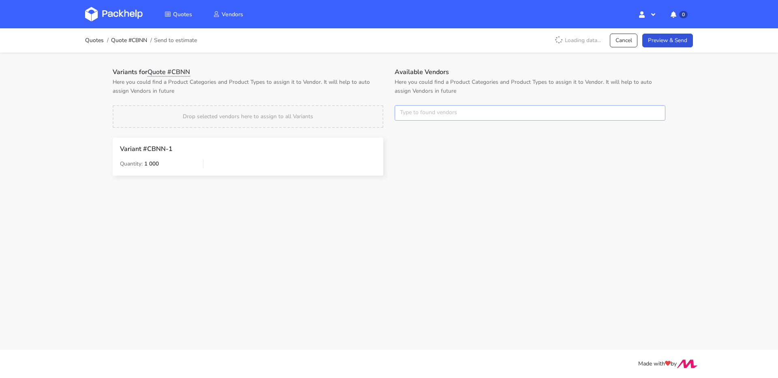
click at [430, 109] on input "text" at bounding box center [530, 112] width 271 height 15
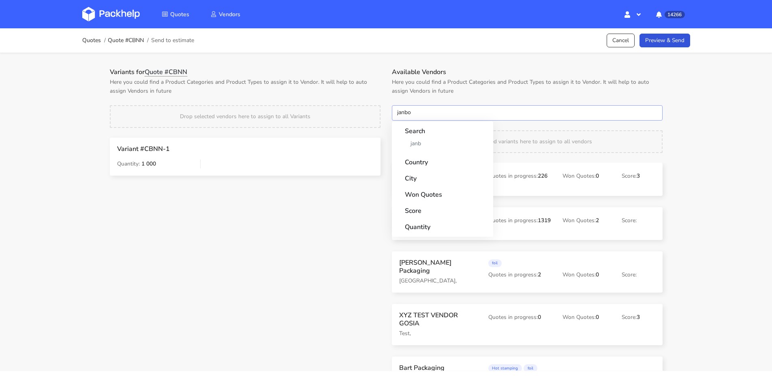
type input "janbox"
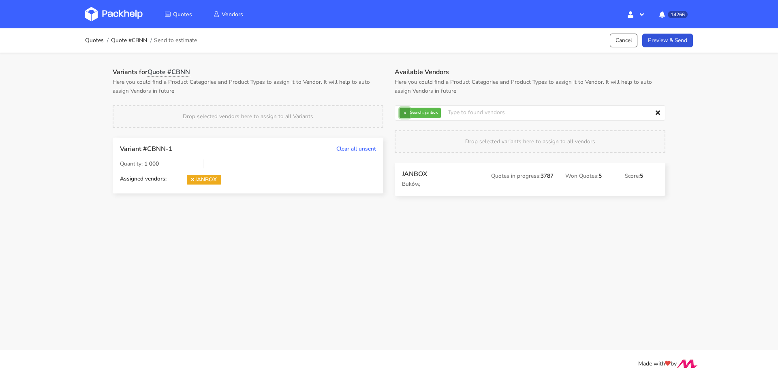
click at [403, 116] on button "×" at bounding box center [404, 113] width 11 height 11
click at [403, 116] on input "text" at bounding box center [530, 112] width 271 height 15
type input "marex"
click at [666, 41] on link "Preview & Send" at bounding box center [667, 41] width 51 height 14
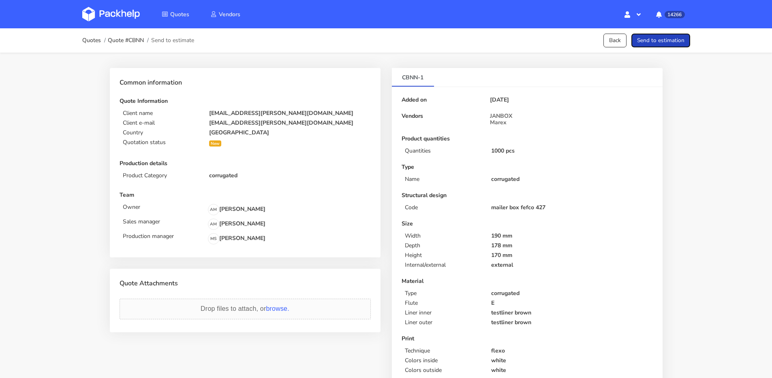
click at [666, 41] on button "Send to estimation" at bounding box center [660, 41] width 59 height 14
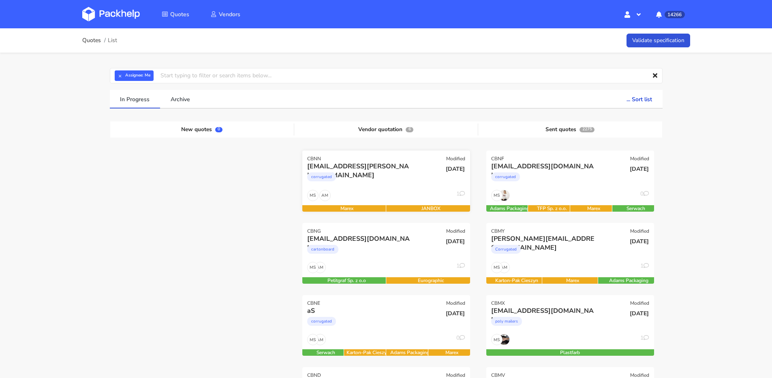
click at [398, 179] on div "corrugated" at bounding box center [360, 179] width 107 height 16
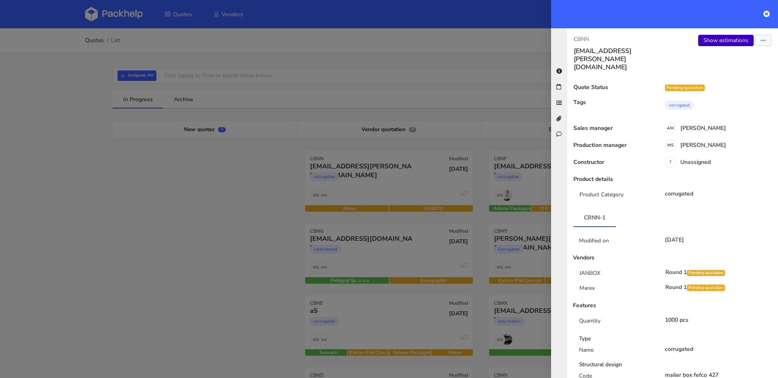
click at [715, 37] on link "Show estimations" at bounding box center [726, 40] width 56 height 11
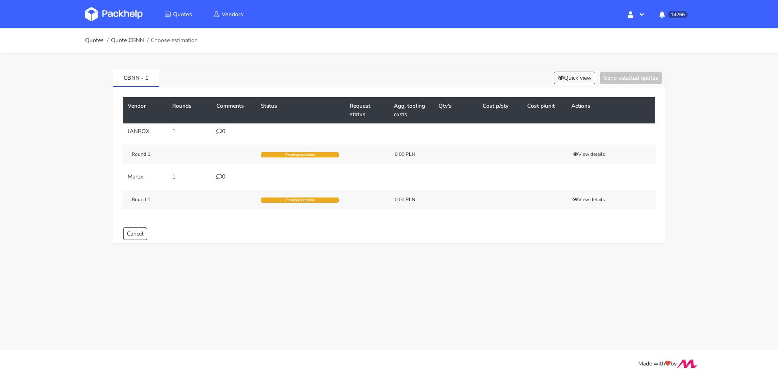
click at [221, 134] on div "0" at bounding box center [233, 131] width 35 height 6
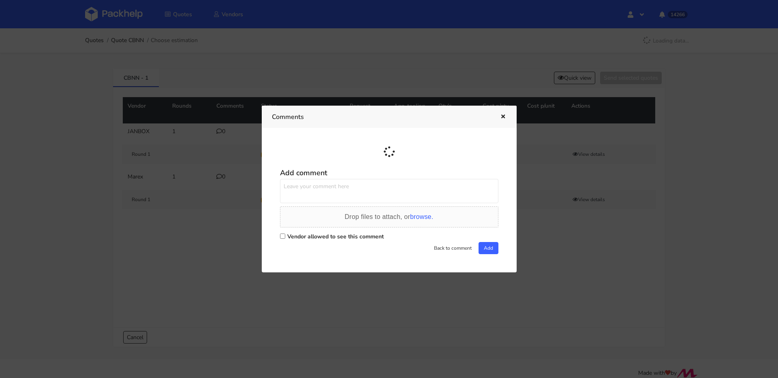
click at [347, 189] on textarea at bounding box center [389, 191] width 218 height 24
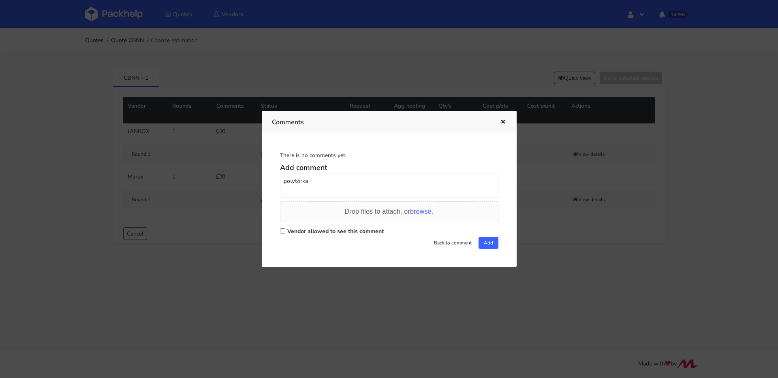
paste textarea "NTOY"
type textarea "powtórka NTOY"
click at [356, 229] on label "Vendor allowed to see this comment" at bounding box center [335, 232] width 96 height 8
click at [285, 229] on input "Vendor allowed to see this comment" at bounding box center [282, 231] width 5 height 5
checkbox input "true"
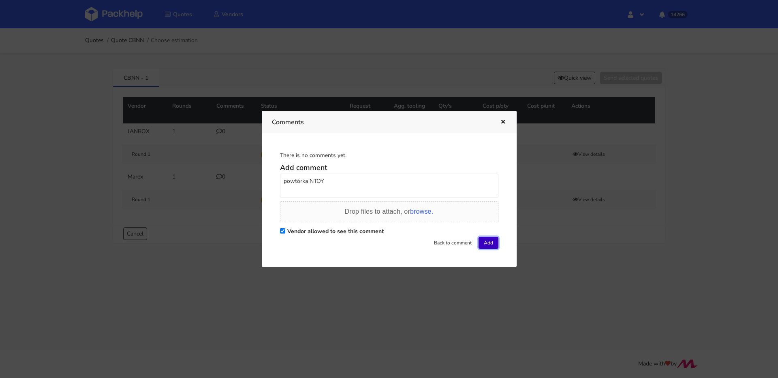
click at [481, 246] on button "Add" at bounding box center [488, 243] width 20 height 12
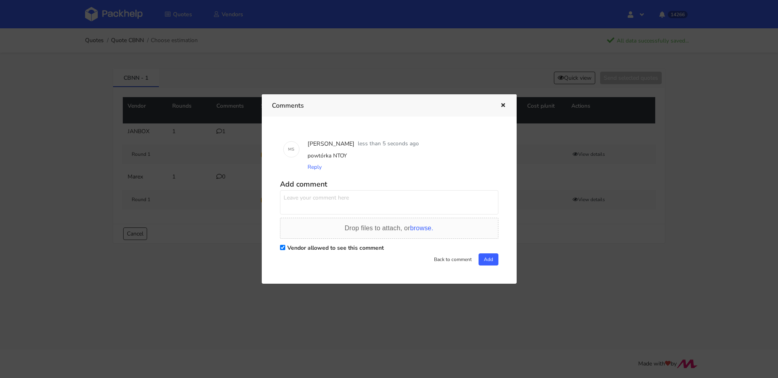
drag, startPoint x: 507, startPoint y: 103, endPoint x: 501, endPoint y: 106, distance: 6.5
click at [507, 103] on div "Comments" at bounding box center [389, 105] width 255 height 22
click at [501, 106] on icon "button" at bounding box center [503, 106] width 7 height 6
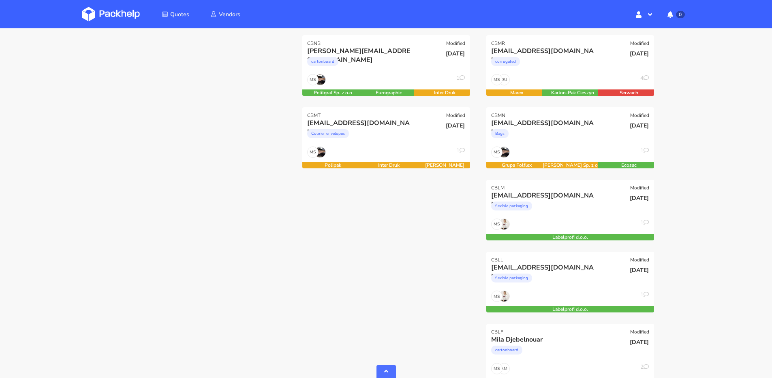
scroll to position [411, 0]
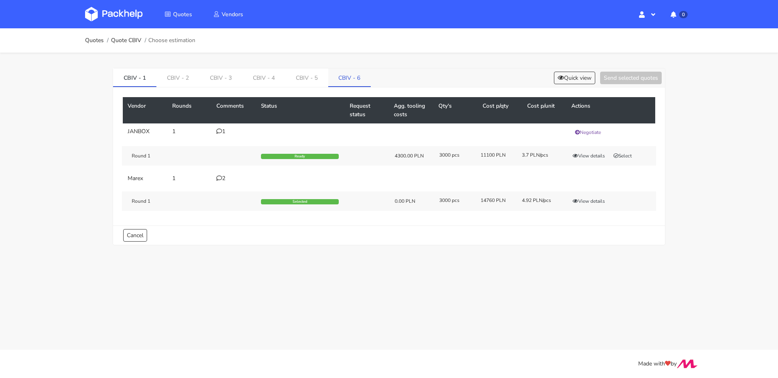
click at [348, 78] on link "CBIV - 6" at bounding box center [349, 77] width 43 height 18
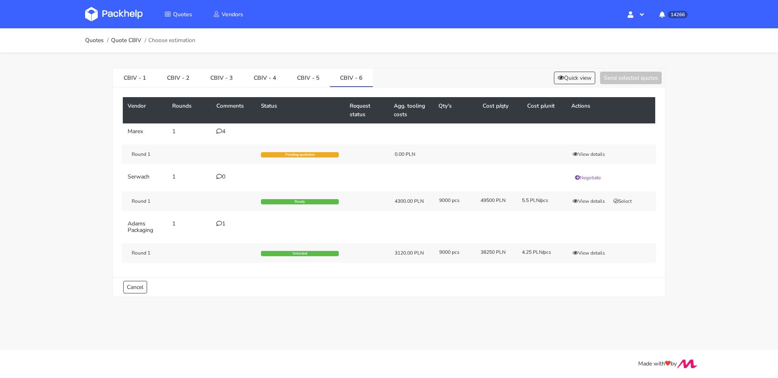
click at [220, 132] on icon at bounding box center [219, 131] width 6 height 6
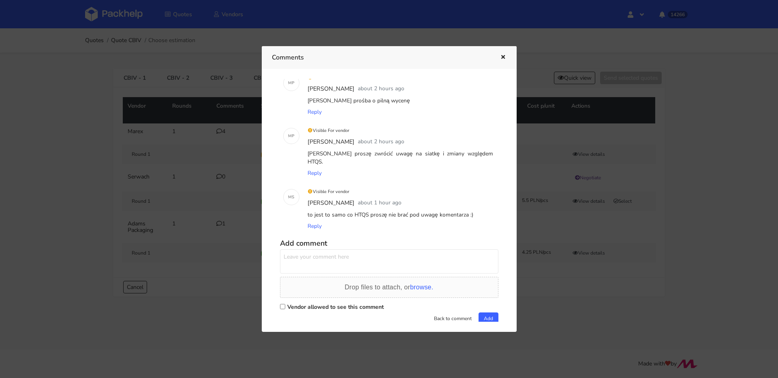
scroll to position [82, 0]
click at [128, 87] on div at bounding box center [389, 189] width 778 height 378
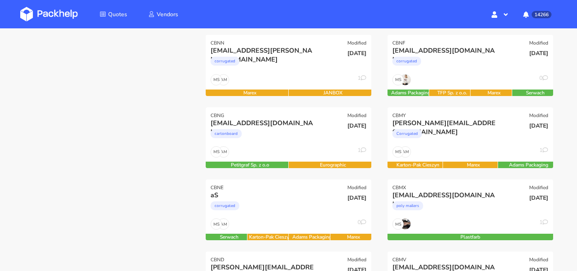
scroll to position [180, 0]
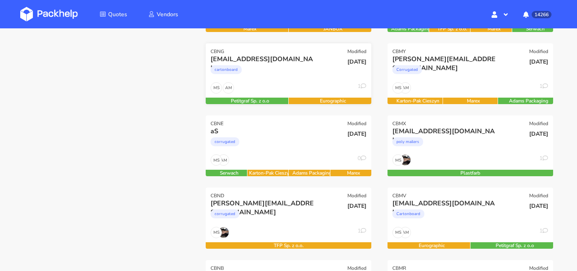
click at [301, 80] on div "[EMAIL_ADDRESS][DOMAIN_NAME] cartonboard" at bounding box center [260, 69] width 111 height 28
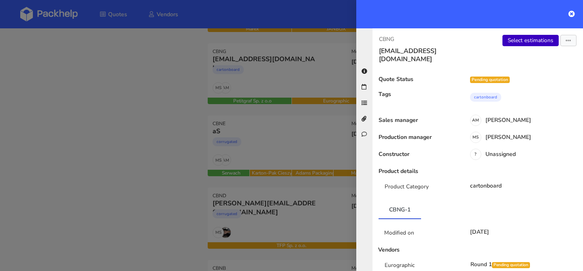
click at [516, 41] on link "Select estimations" at bounding box center [531, 40] width 56 height 11
click at [134, 90] on div at bounding box center [291, 135] width 583 height 271
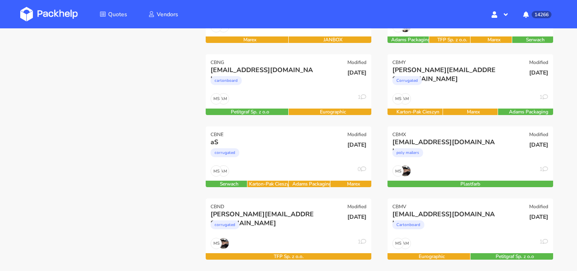
scroll to position [187, 0]
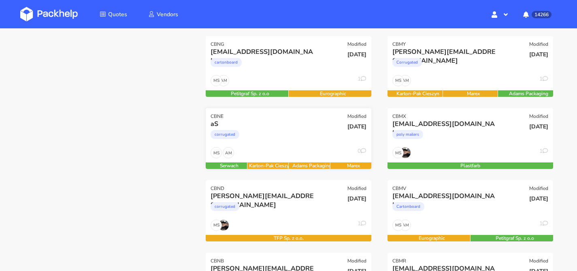
click at [295, 138] on div "corrugated" at bounding box center [264, 136] width 106 height 16
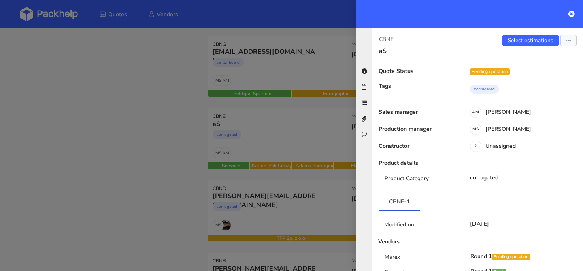
click at [130, 119] on div at bounding box center [291, 135] width 583 height 271
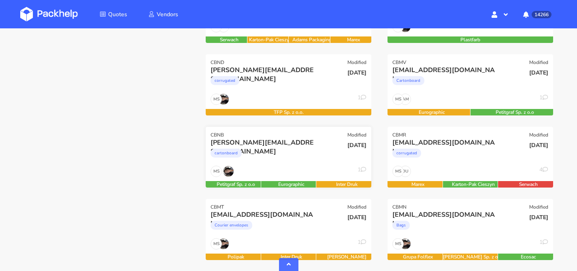
scroll to position [315, 0]
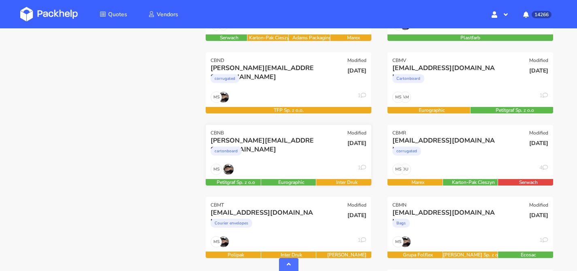
click at [282, 156] on div "cartonboard" at bounding box center [264, 153] width 106 height 16
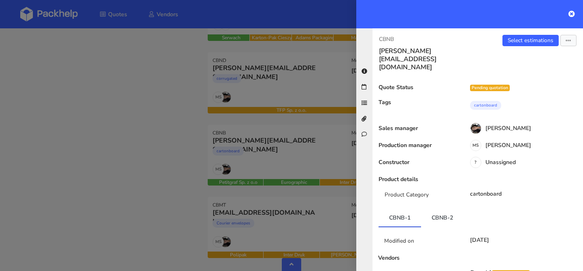
click at [143, 121] on div at bounding box center [291, 135] width 583 height 271
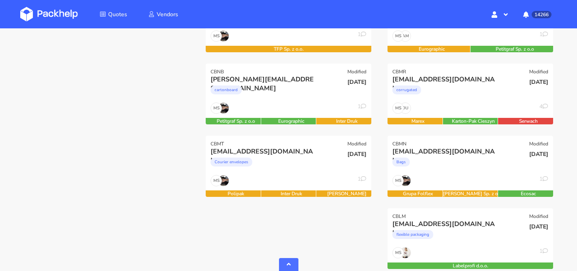
scroll to position [354, 0]
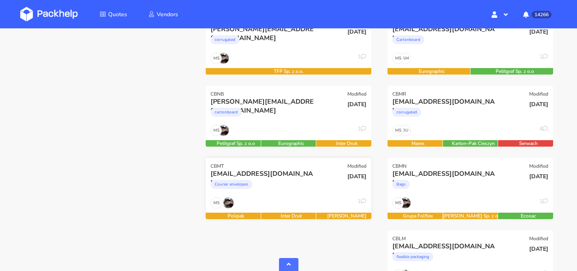
click at [303, 194] on div "[EMAIL_ADDRESS][DOMAIN_NAME] Courier envelopes" at bounding box center [260, 183] width 111 height 28
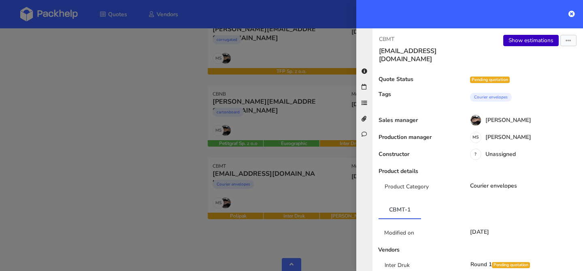
click at [515, 36] on link "Show estimations" at bounding box center [532, 40] width 56 height 11
click at [130, 141] on div at bounding box center [291, 135] width 583 height 271
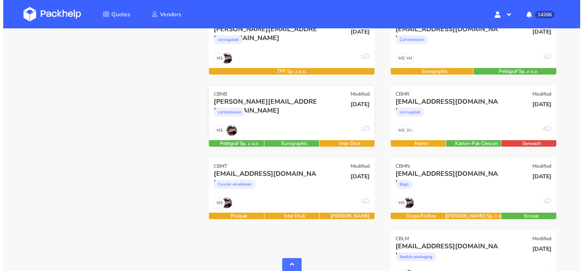
scroll to position [352, 0]
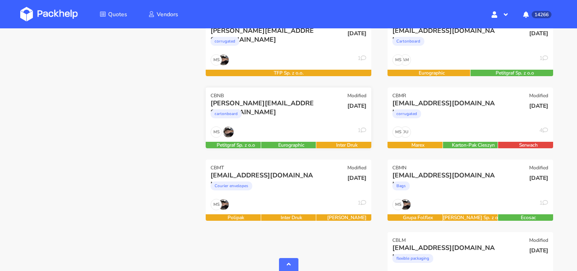
click at [281, 121] on div "cartonboard" at bounding box center [264, 116] width 106 height 16
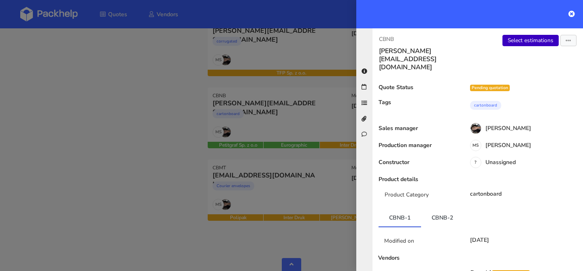
click at [508, 39] on link "Select estimations" at bounding box center [531, 40] width 56 height 11
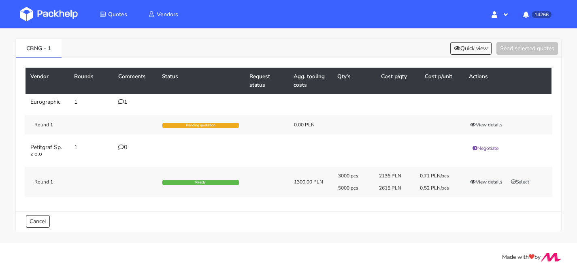
scroll to position [30, 0]
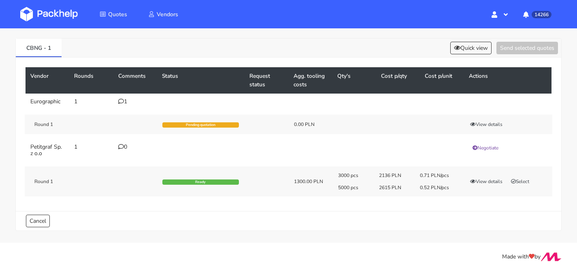
click at [120, 104] on icon at bounding box center [121, 101] width 6 height 6
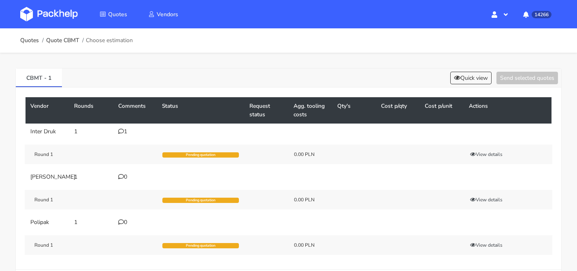
click at [124, 133] on div "1" at bounding box center [135, 131] width 34 height 6
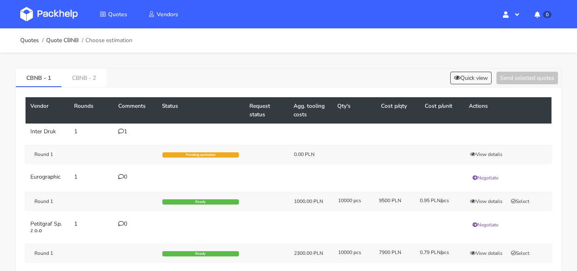
click at [120, 132] on icon at bounding box center [121, 131] width 6 height 6
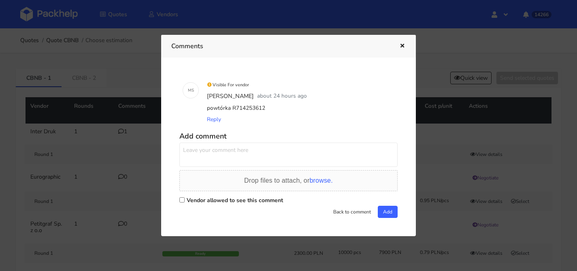
click at [97, 133] on div at bounding box center [288, 135] width 577 height 271
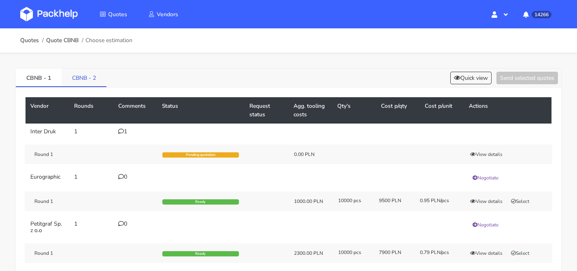
click at [93, 76] on link "CBNB - 2" at bounding box center [84, 77] width 45 height 18
click at [41, 82] on link "CBNB - 1" at bounding box center [39, 77] width 46 height 18
click at [462, 81] on button "Quick view" at bounding box center [471, 78] width 41 height 13
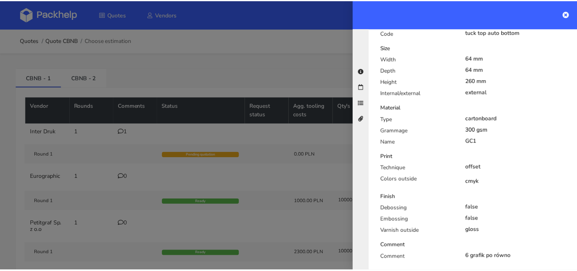
scroll to position [273, 0]
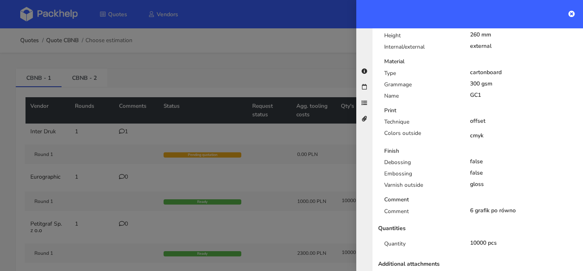
click at [220, 107] on div at bounding box center [291, 135] width 583 height 271
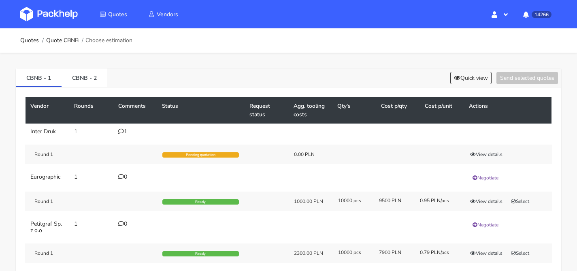
click at [85, 63] on div "CBNB - 1 CBNB - 2 Quick view Send selected quotes Vendor Rounds Comments Status…" at bounding box center [288, 181] width 577 height 256
click at [87, 72] on link "CBNB - 2" at bounding box center [85, 77] width 46 height 18
